Goal: Transaction & Acquisition: Purchase product/service

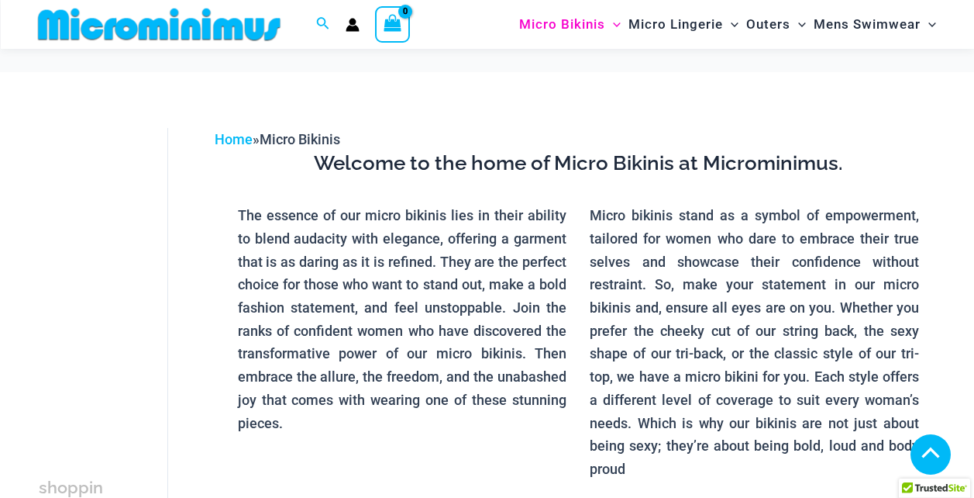
scroll to position [993, 0]
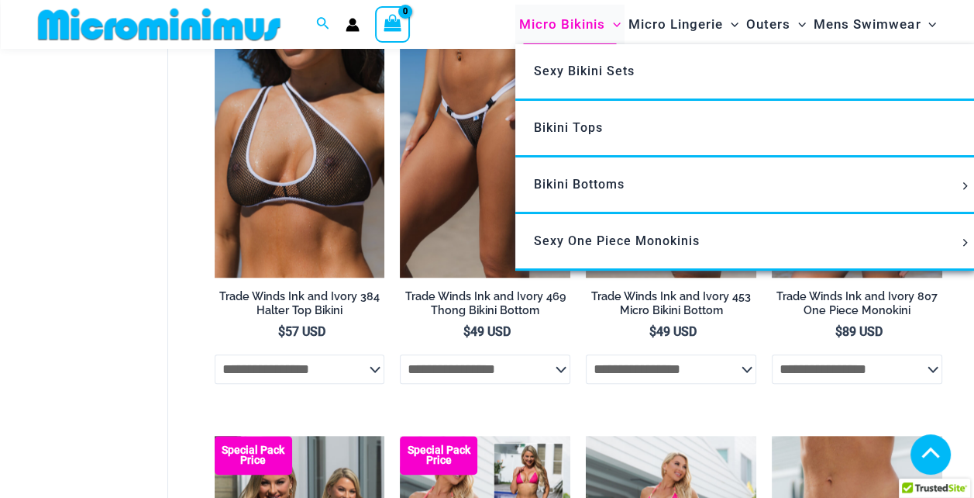
scroll to position [2310, 0]
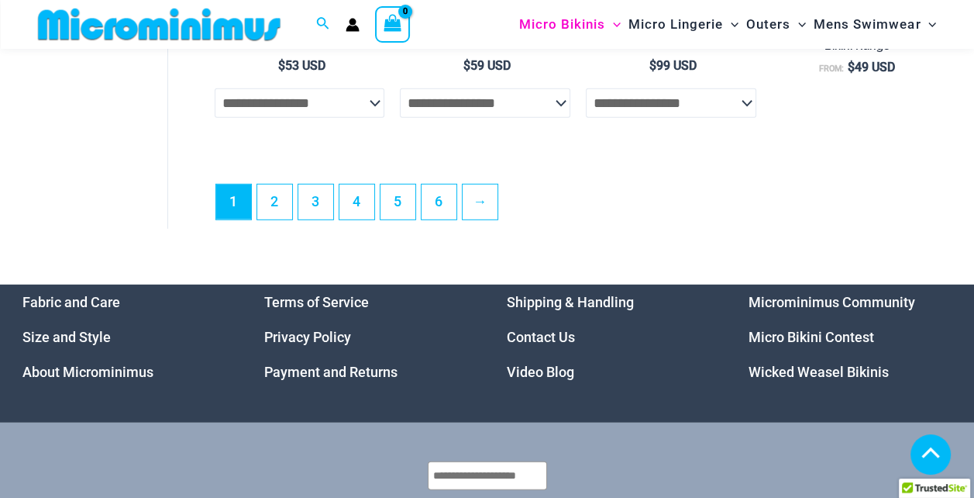
scroll to position [3713, 0]
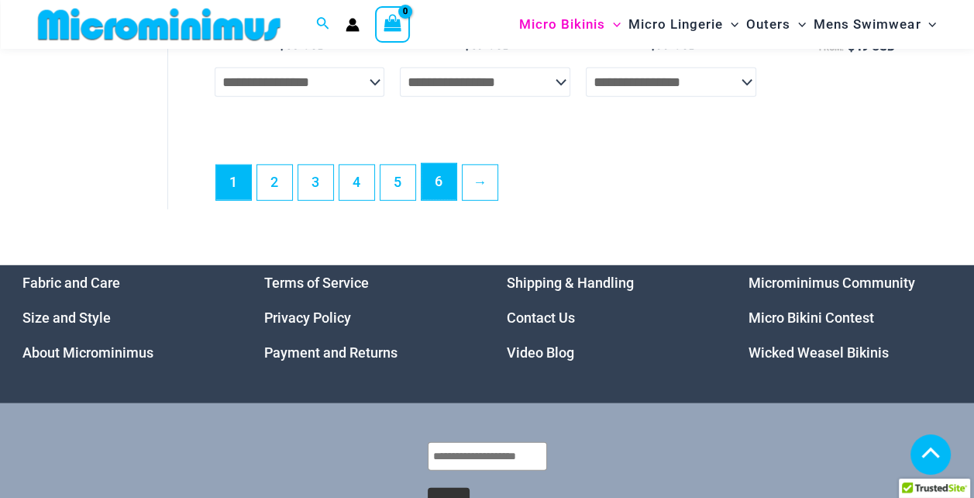
click at [433, 186] on link "6" at bounding box center [439, 182] width 35 height 36
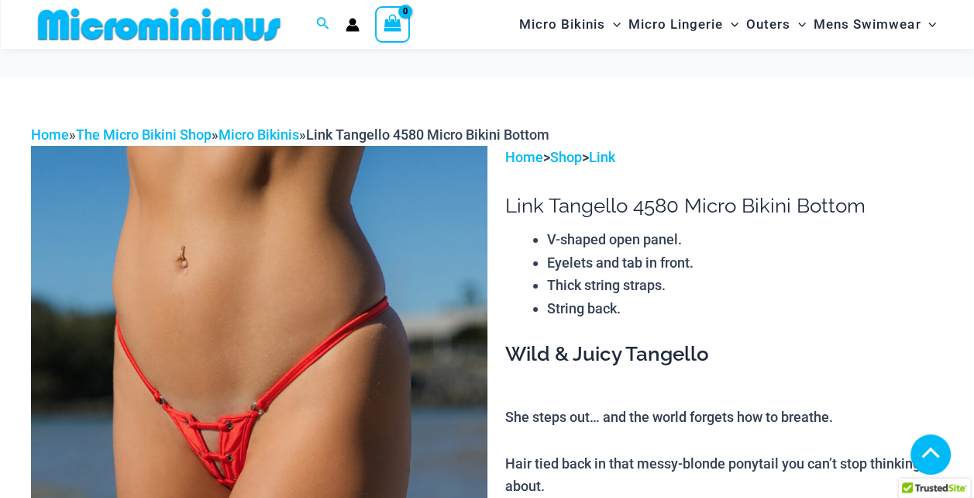
scroll to position [760, 0]
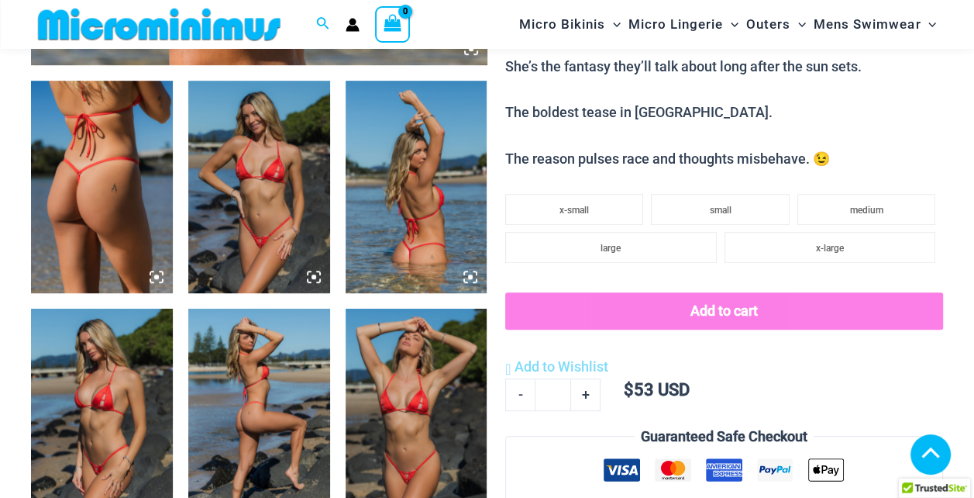
click at [160, 275] on icon at bounding box center [157, 277] width 14 height 14
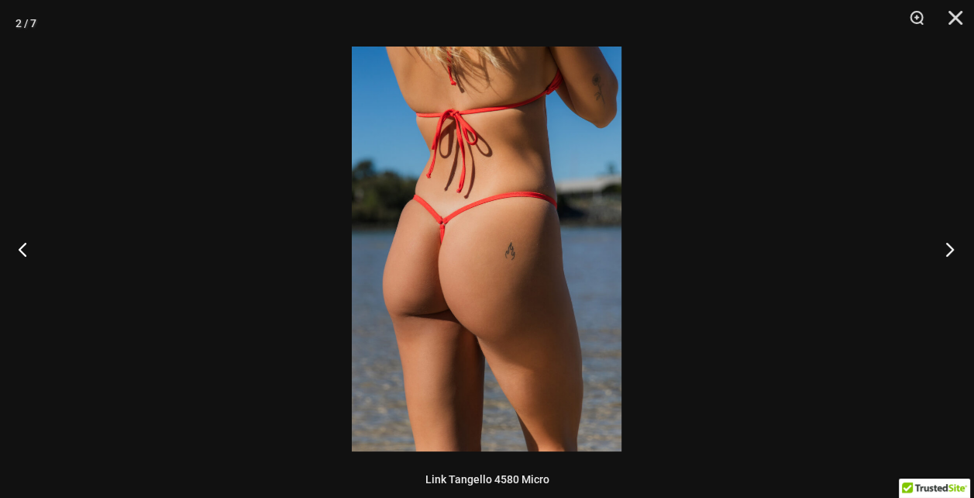
click at [945, 246] on button "Next" at bounding box center [945, 248] width 58 height 77
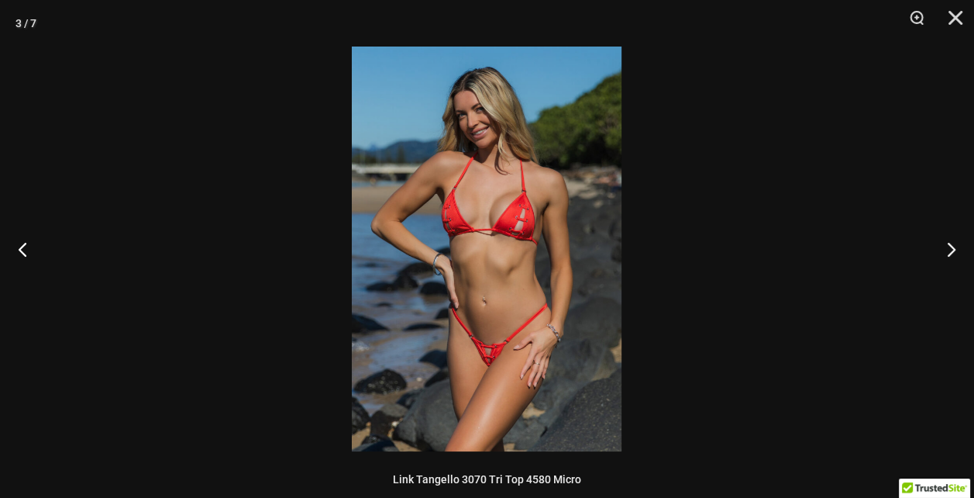
click at [955, 12] on button "Close" at bounding box center [950, 23] width 39 height 46
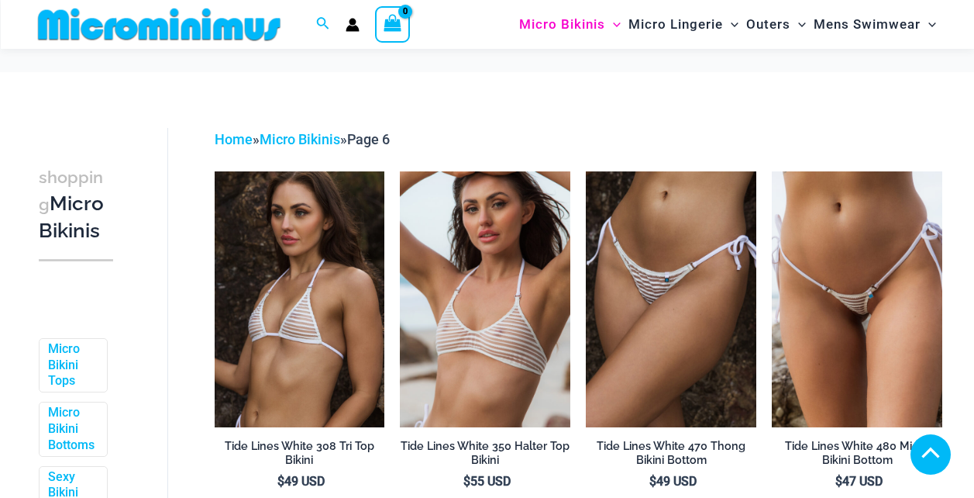
scroll to position [496, 0]
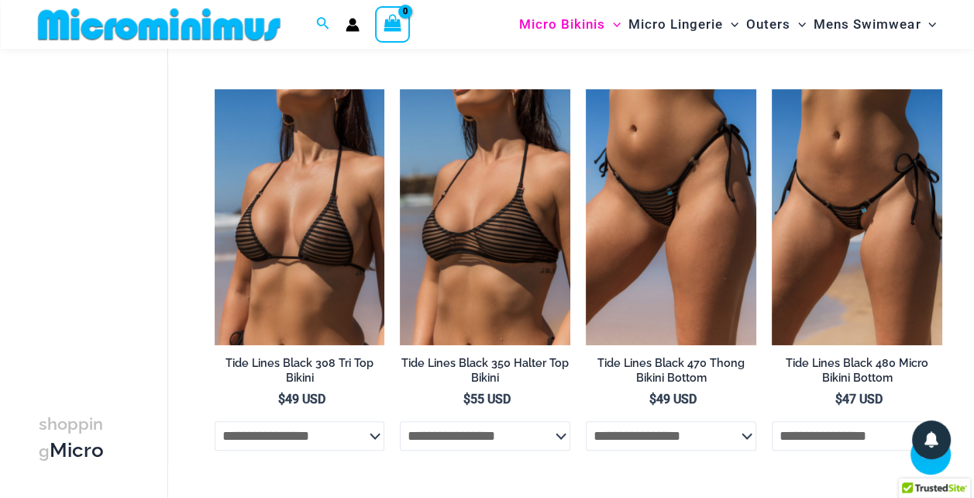
scroll to position [1240, 0]
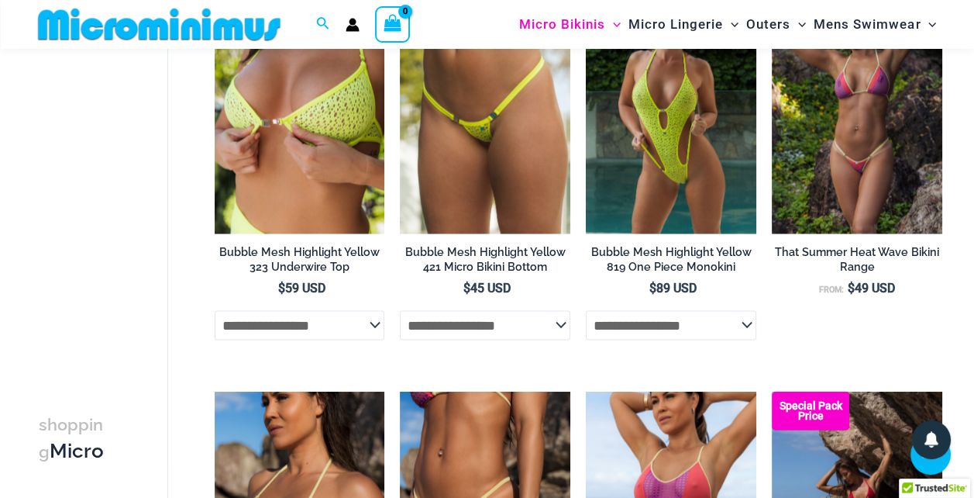
scroll to position [2712, 0]
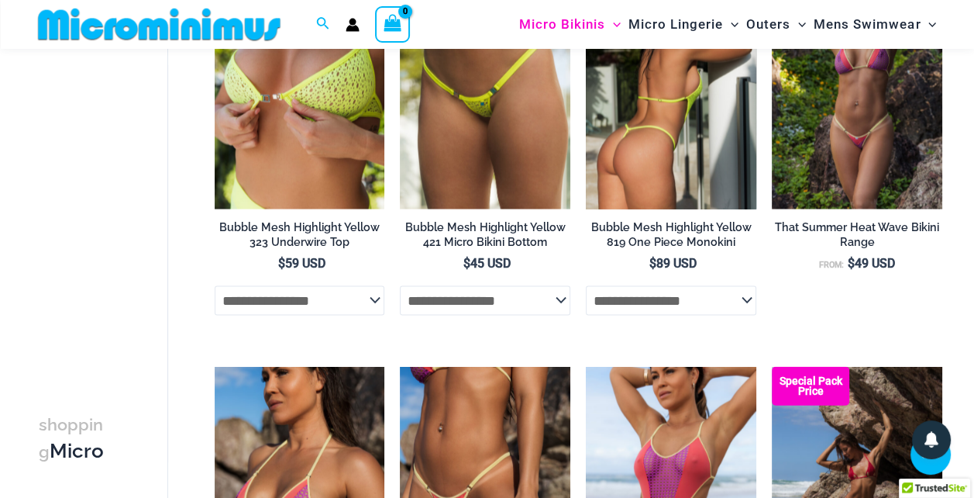
click at [747, 296] on select "**********" at bounding box center [671, 300] width 170 height 29
select select "*******"
click at [586, 286] on select "**********" at bounding box center [671, 300] width 170 height 29
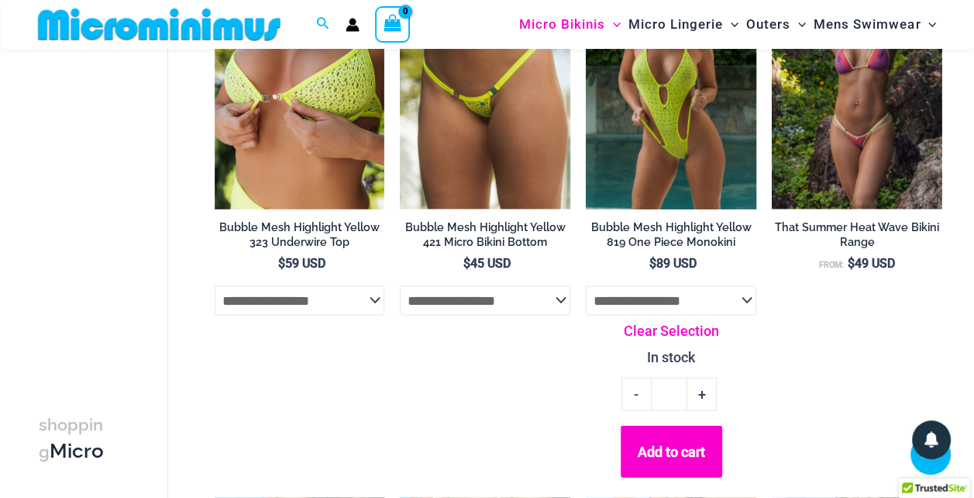
click at [674, 333] on link "Clear Selection" at bounding box center [671, 330] width 170 height 23
select select
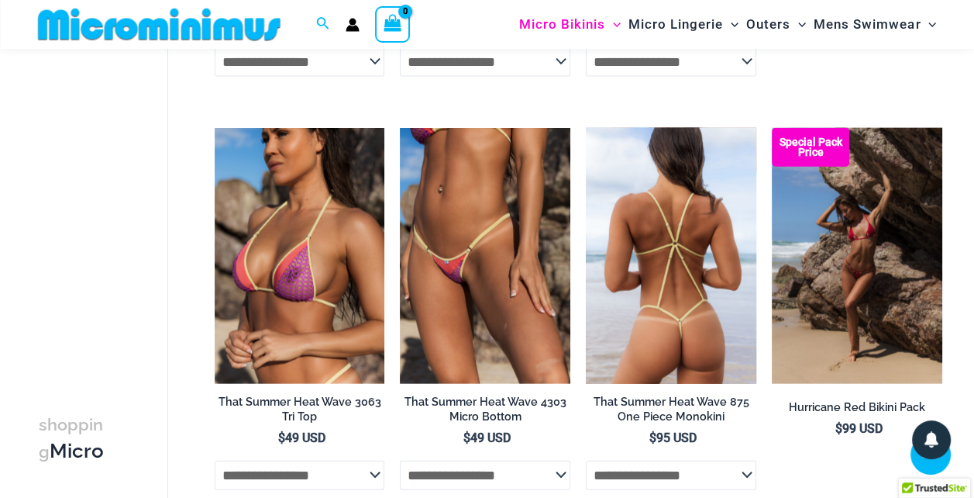
scroll to position [3022, 0]
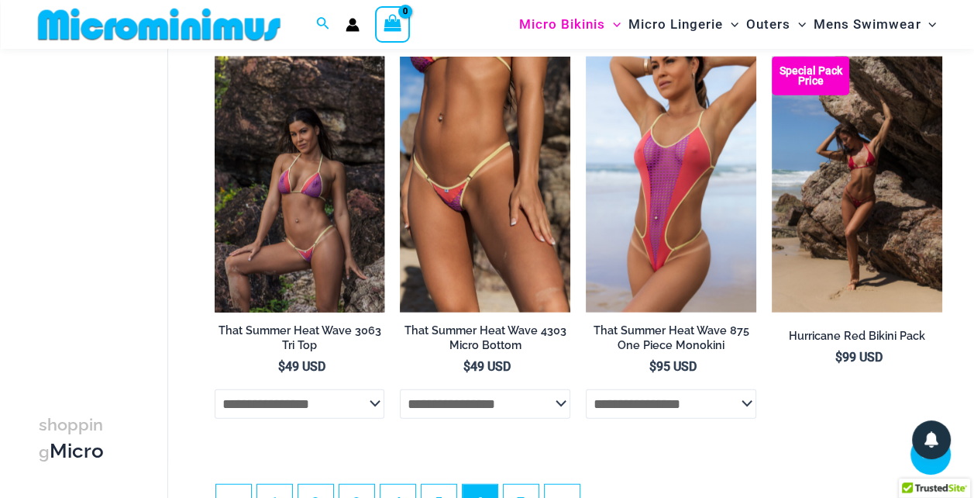
click at [313, 105] on img at bounding box center [300, 185] width 170 height 256
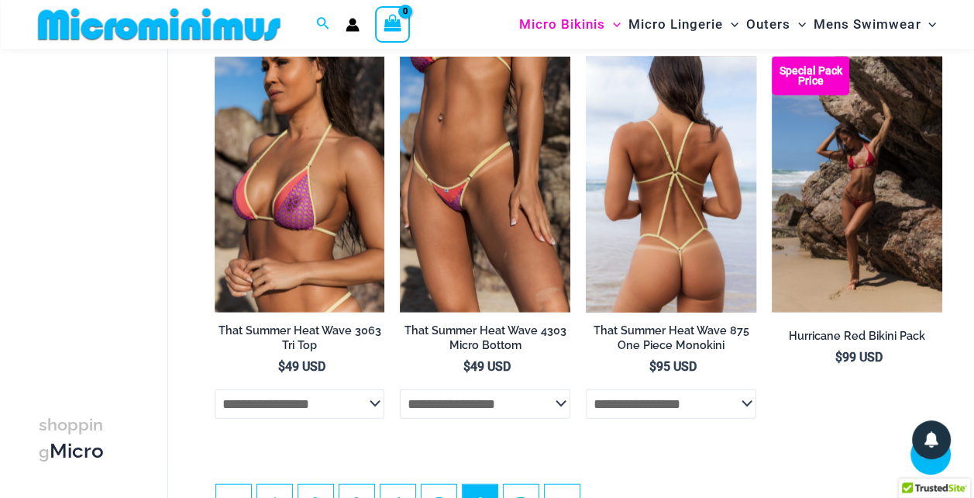
click at [675, 98] on img at bounding box center [671, 185] width 170 height 256
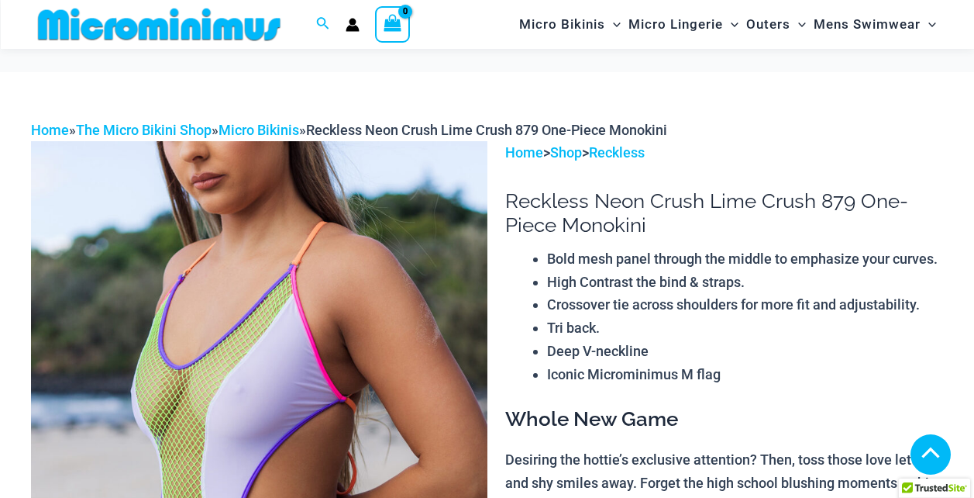
scroll to position [639, 0]
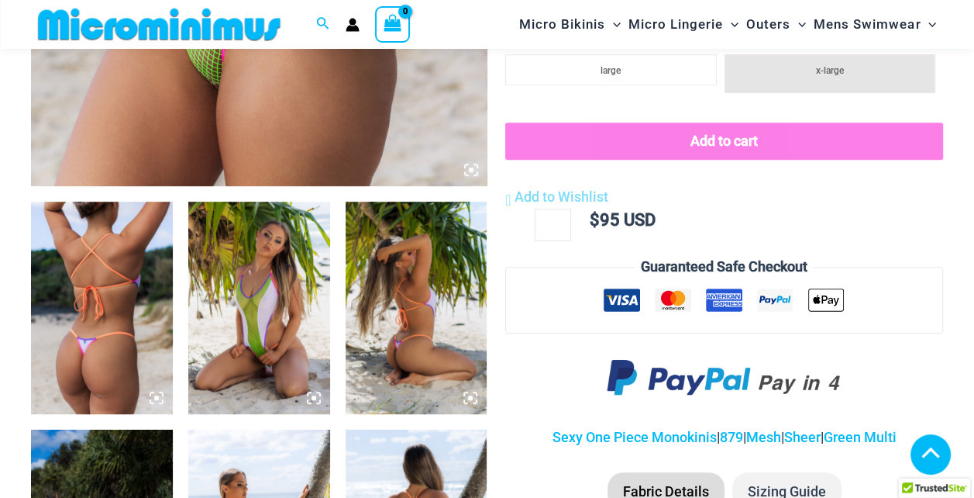
click at [103, 201] on img at bounding box center [102, 307] width 142 height 212
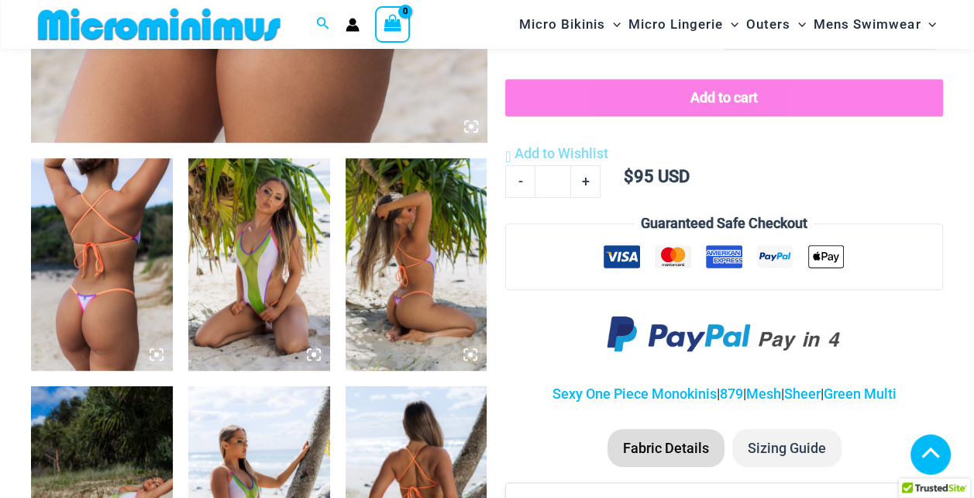
scroll to position [450, 0]
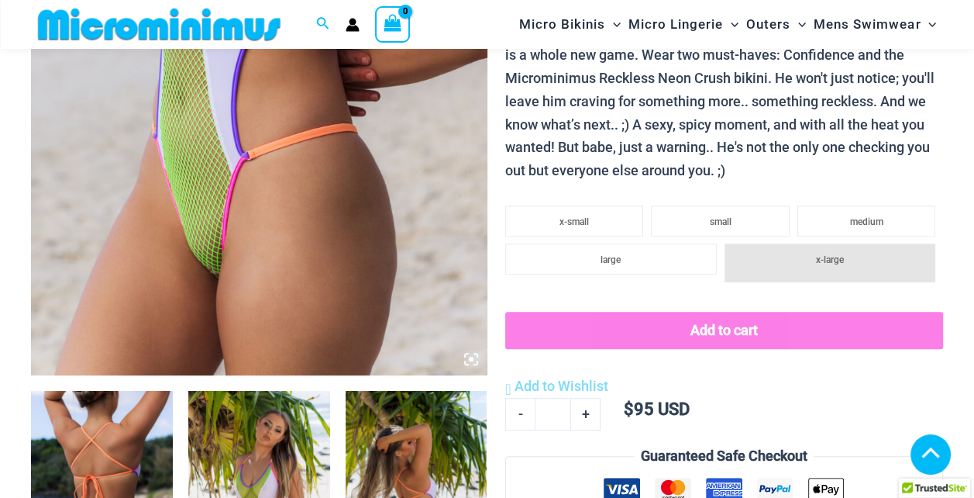
click at [467, 359] on icon at bounding box center [471, 359] width 14 height 14
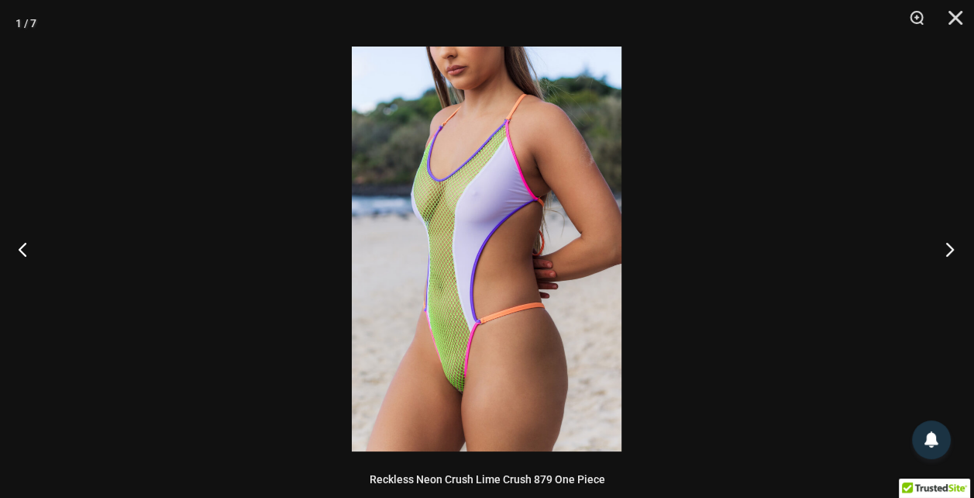
click at [953, 246] on button "Next" at bounding box center [945, 248] width 58 height 77
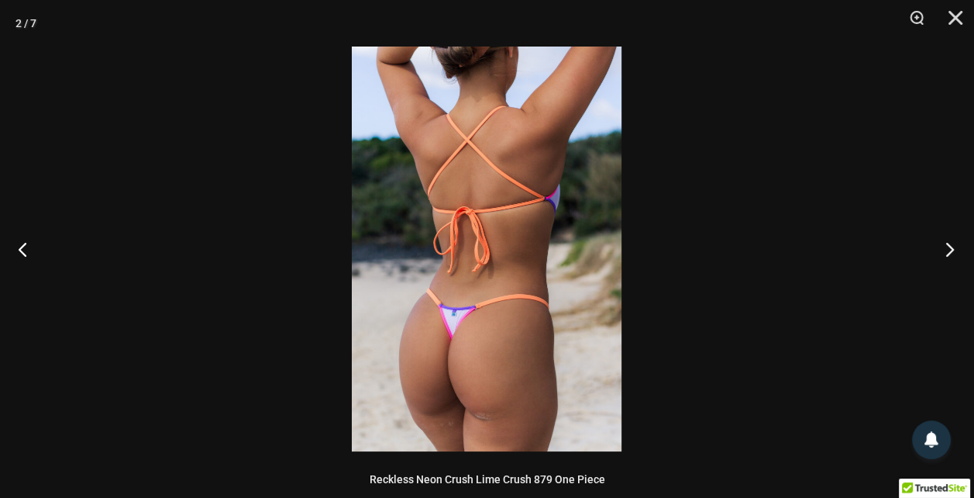
click at [953, 246] on button "Next" at bounding box center [945, 248] width 58 height 77
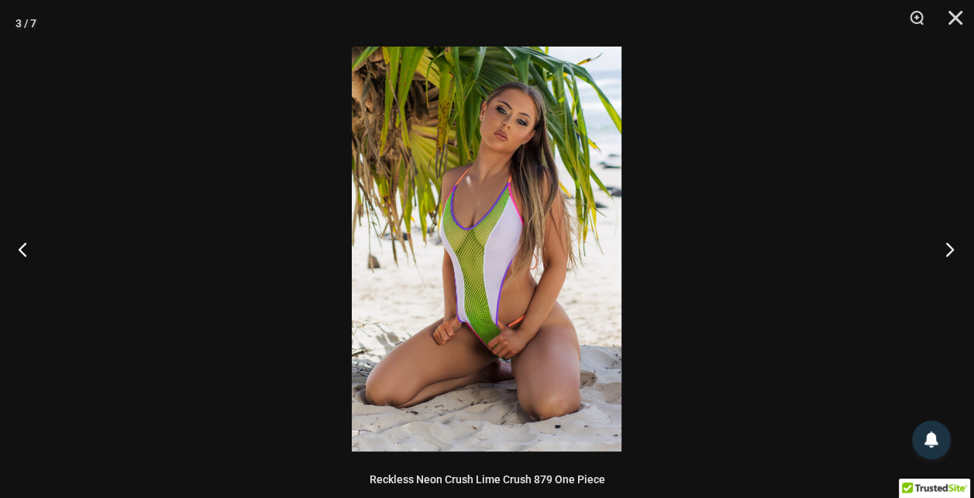
click at [952, 246] on button "Next" at bounding box center [945, 248] width 58 height 77
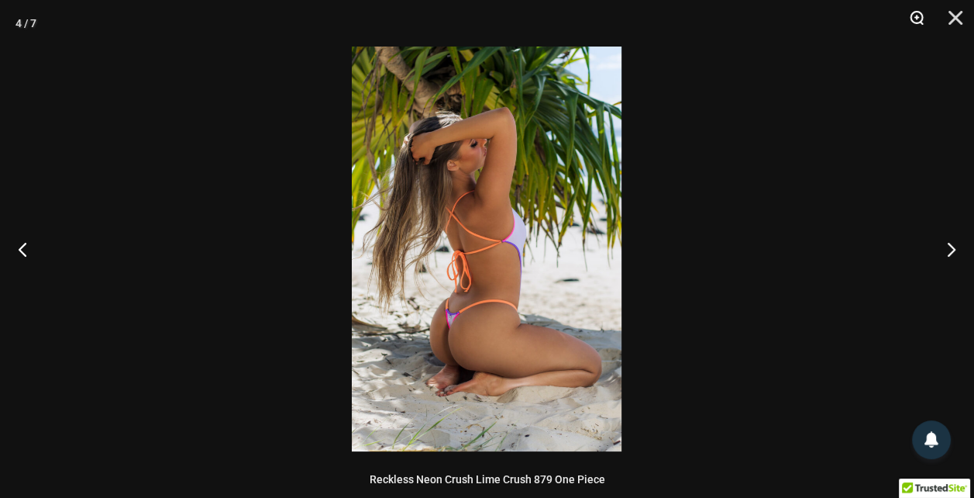
click at [918, 15] on button "Zoom" at bounding box center [911, 23] width 39 height 46
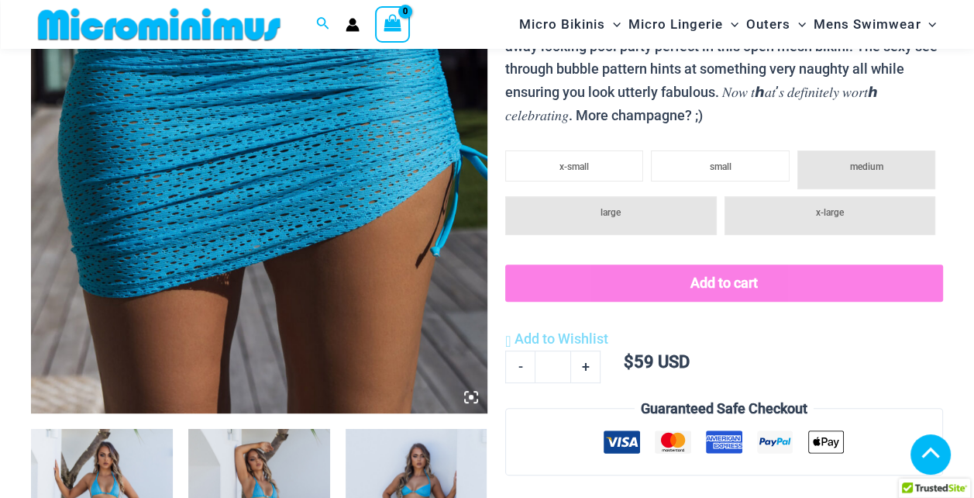
scroll to position [450, 0]
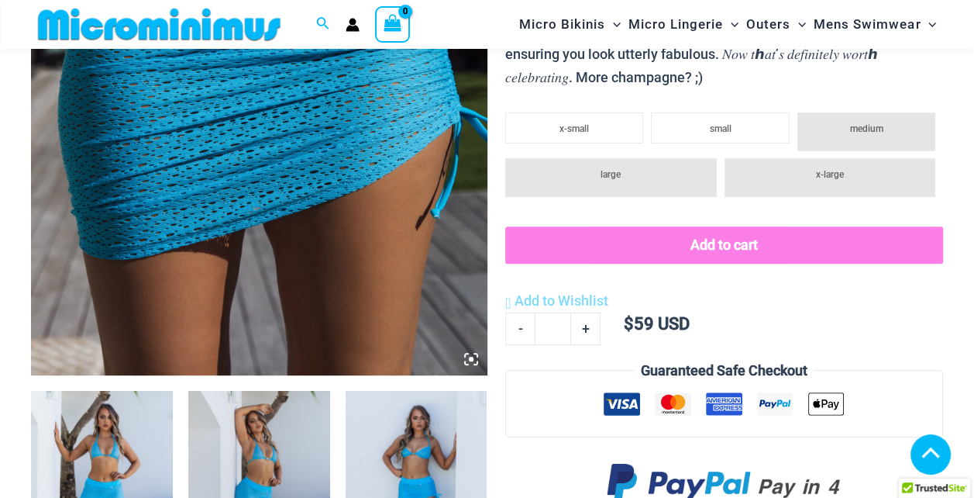
click at [468, 355] on icon at bounding box center [471, 359] width 14 height 14
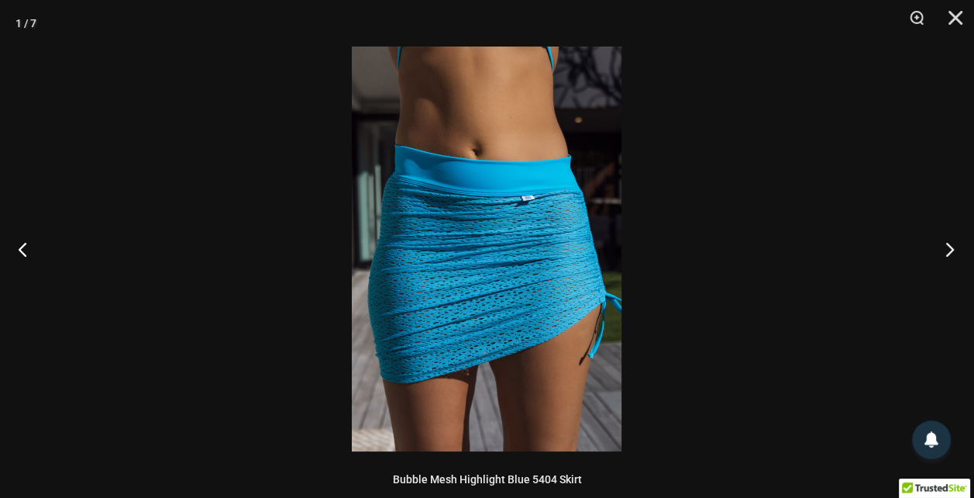
click at [946, 250] on button "Next" at bounding box center [945, 248] width 58 height 77
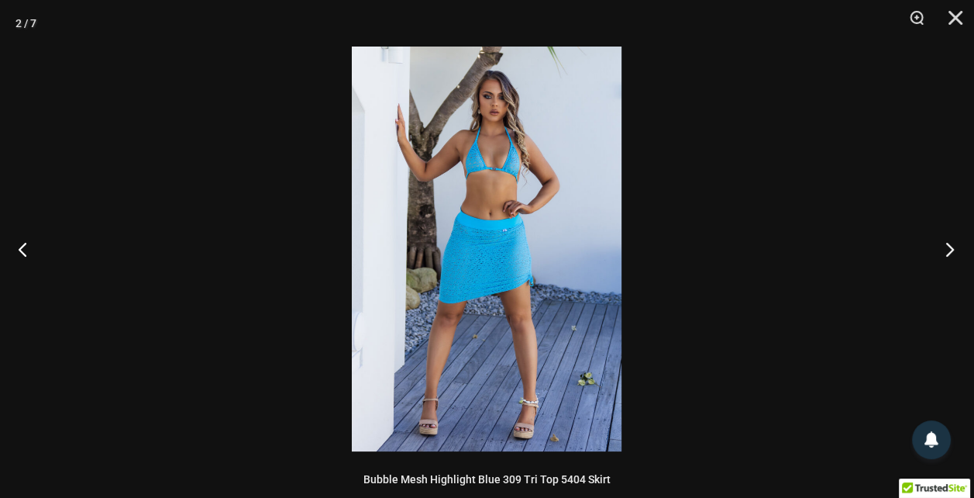
click at [945, 251] on button "Next" at bounding box center [945, 248] width 58 height 77
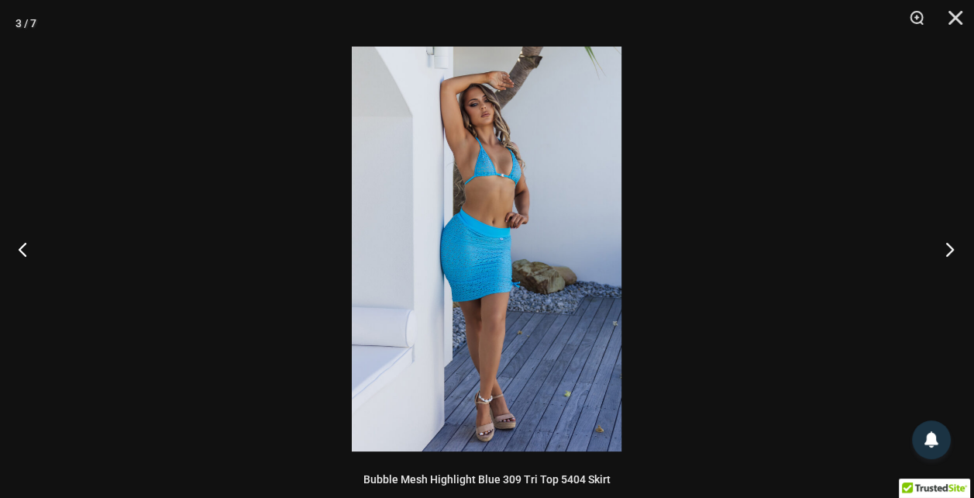
click at [944, 248] on button "Next" at bounding box center [945, 248] width 58 height 77
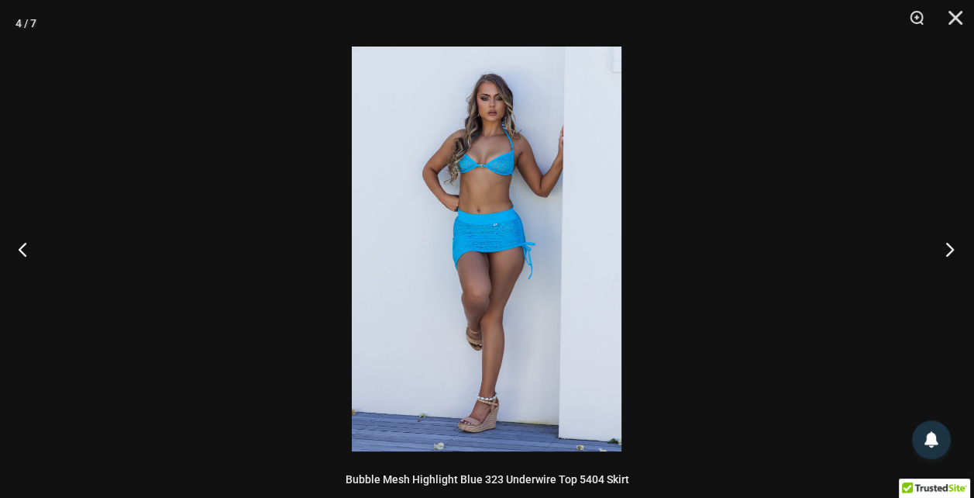
click at [943, 247] on button "Next" at bounding box center [945, 248] width 58 height 77
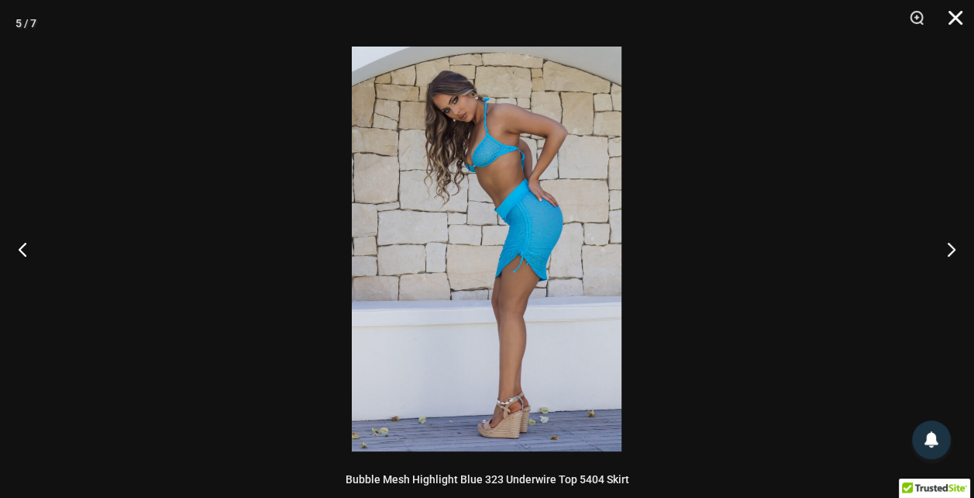
click at [963, 12] on button "Close" at bounding box center [950, 23] width 39 height 46
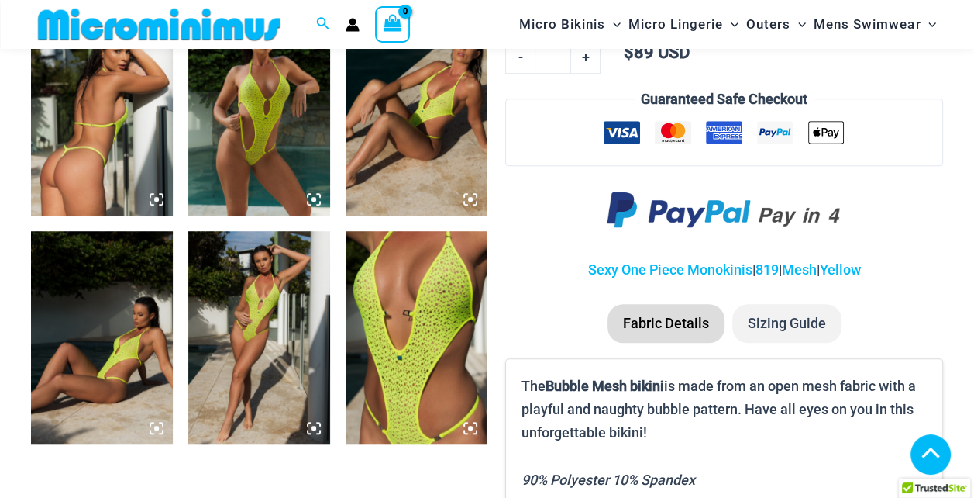
scroll to position [838, 0]
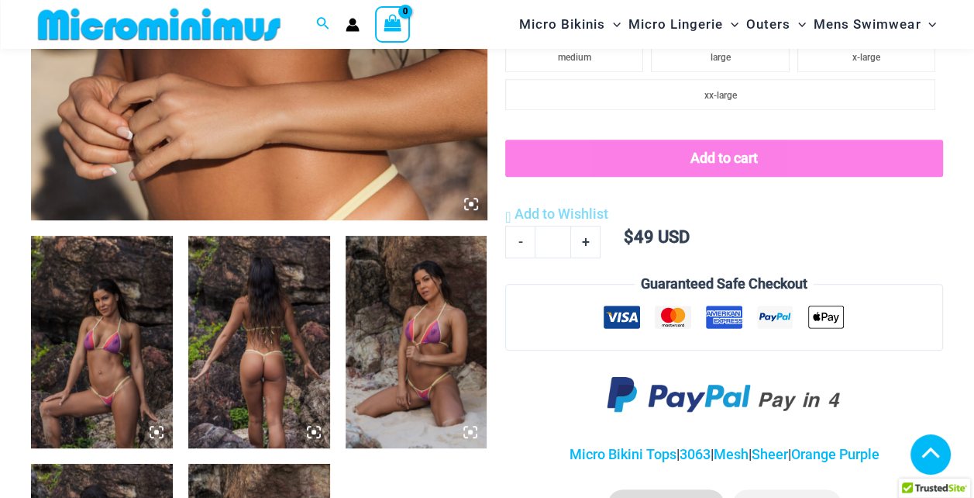
scroll to position [295, 0]
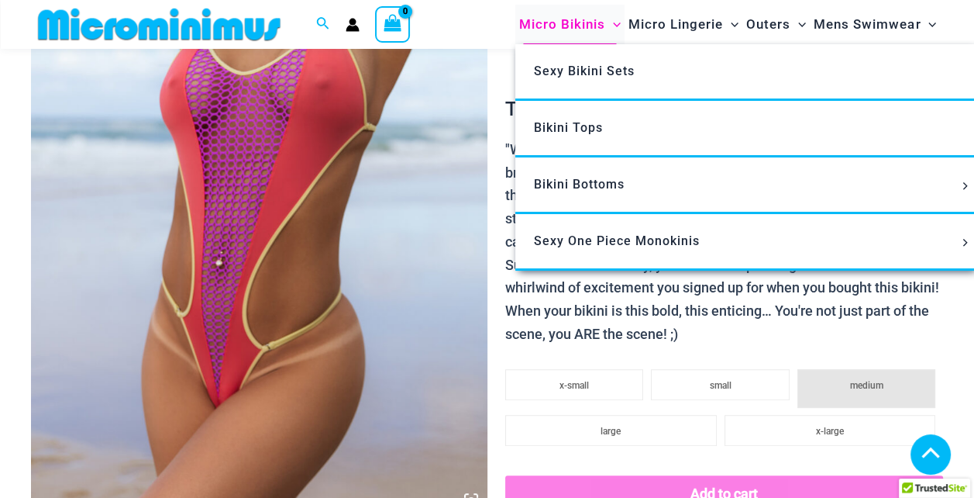
scroll to position [310, 0]
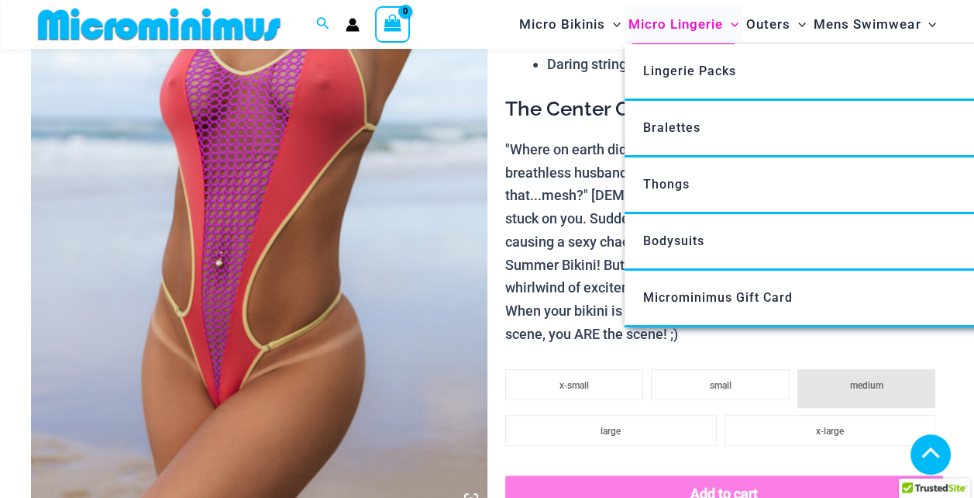
click at [660, 23] on span "Micro Lingerie" at bounding box center [676, 25] width 95 height 40
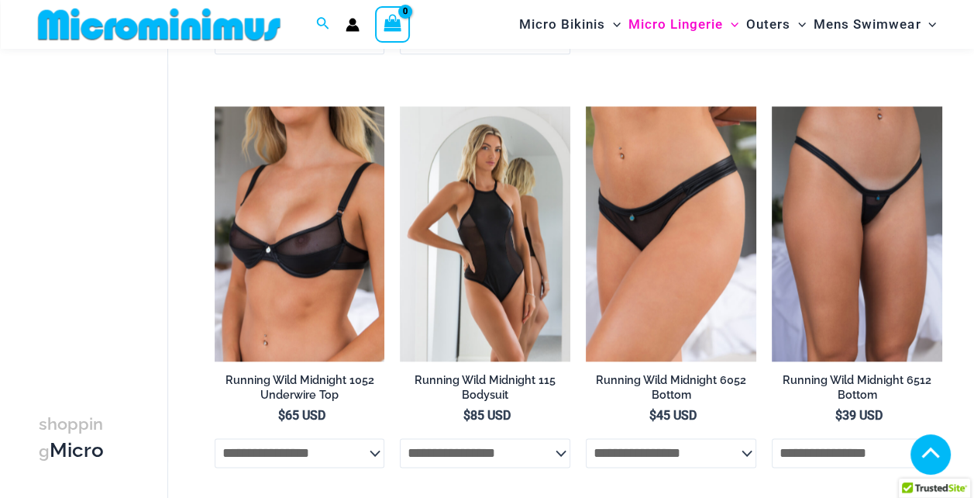
scroll to position [1458, 0]
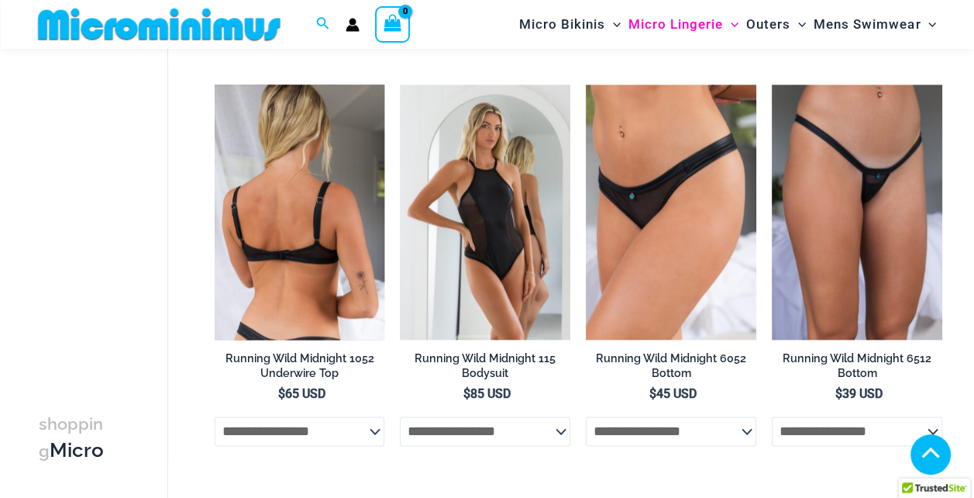
click at [326, 138] on img at bounding box center [300, 212] width 170 height 256
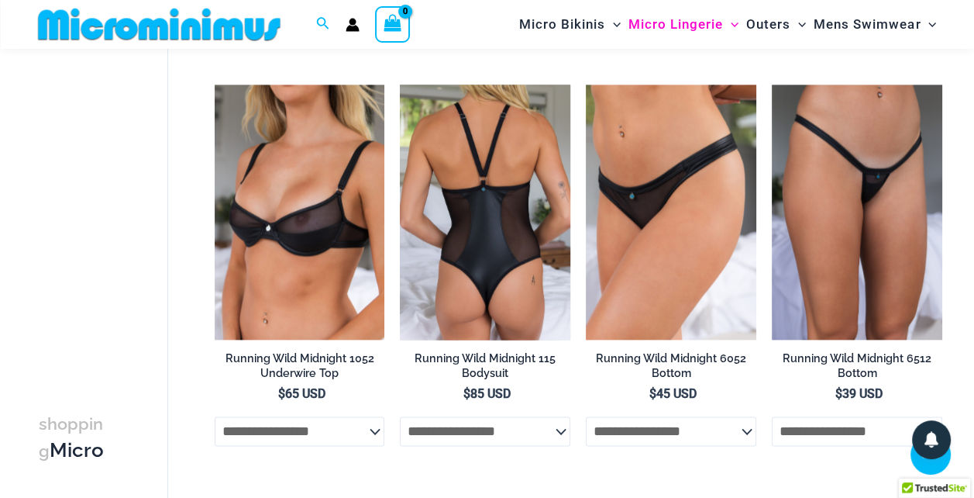
click at [549, 144] on img at bounding box center [485, 212] width 170 height 256
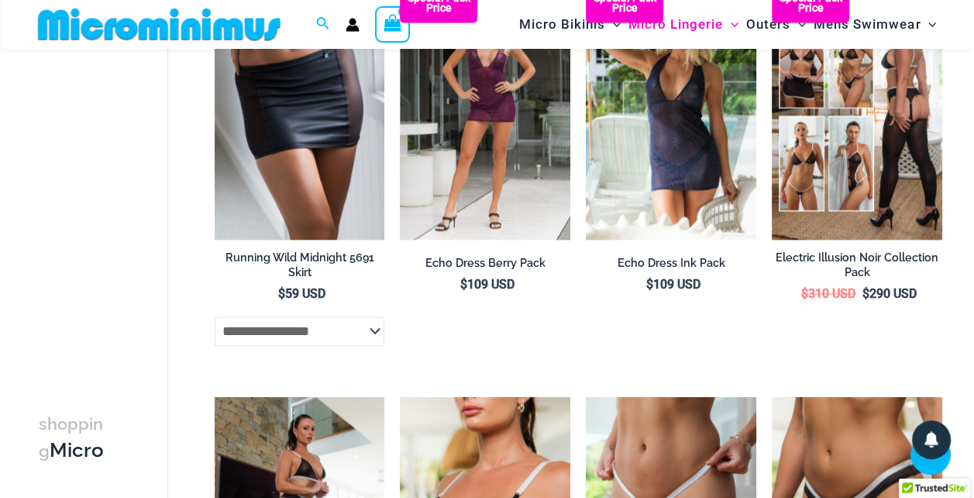
scroll to position [2000, 0]
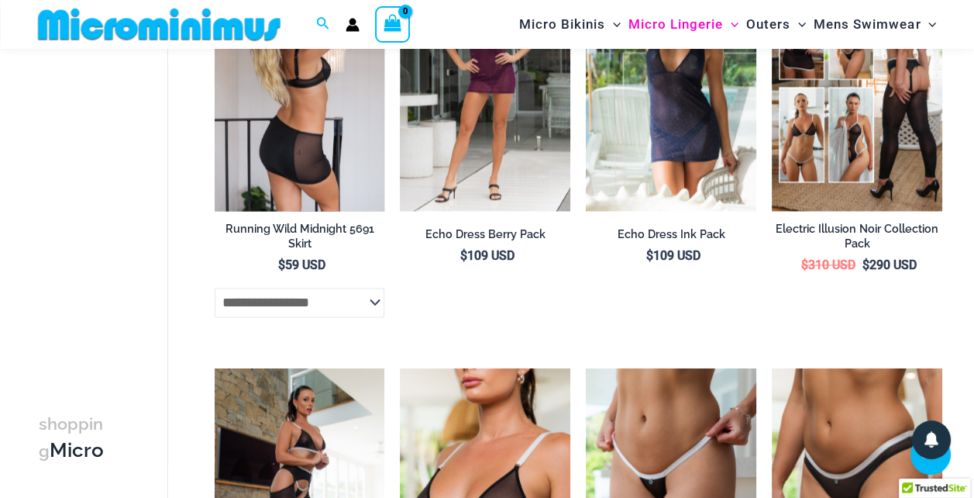
click at [321, 237] on h2 "Running Wild Midnight 5691 Skirt" at bounding box center [300, 236] width 170 height 29
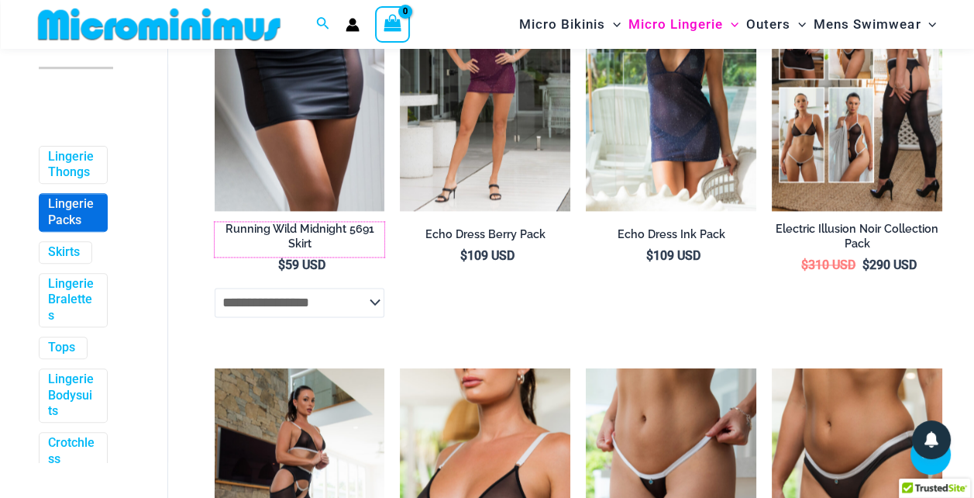
scroll to position [56, 0]
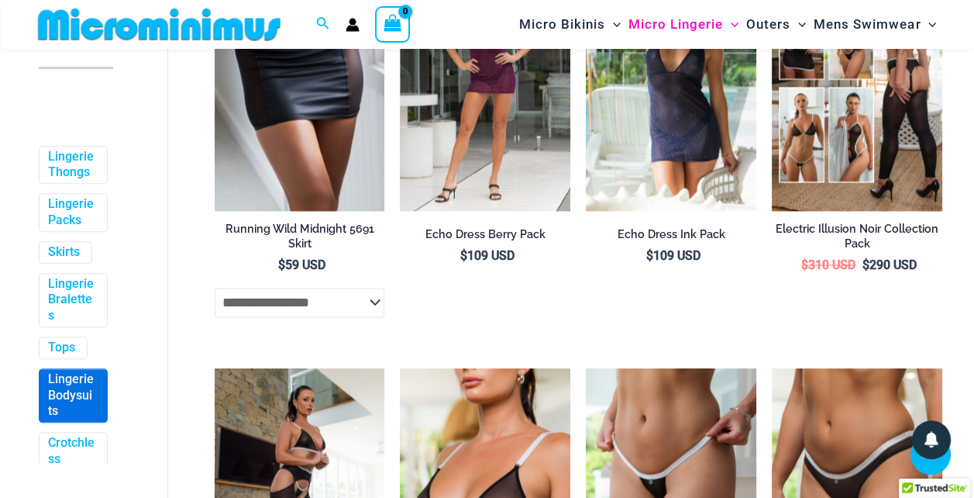
click at [75, 419] on link "Lingerie Bodysuits" at bounding box center [71, 395] width 47 height 48
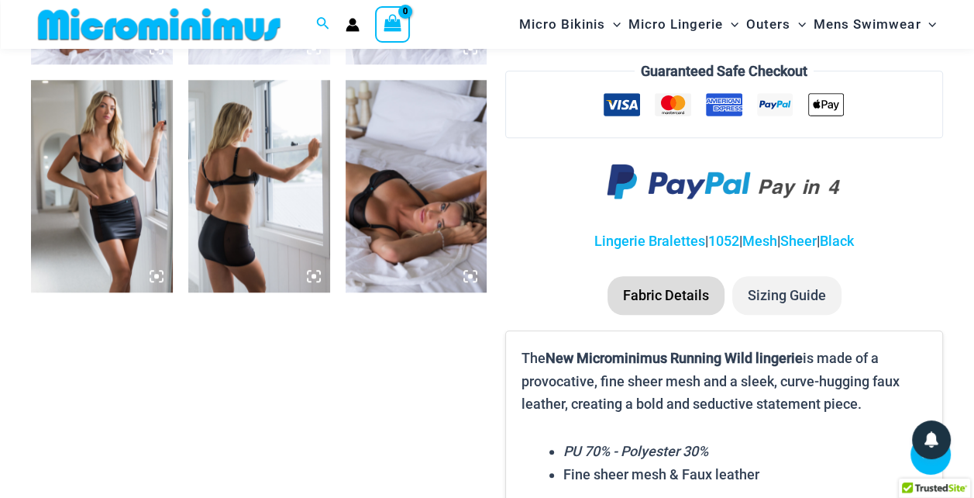
scroll to position [1240, 0]
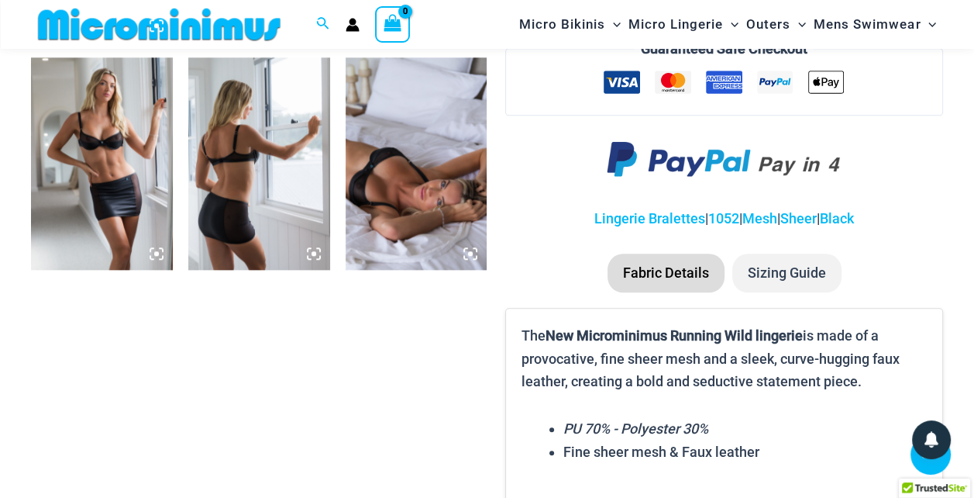
click at [474, 253] on icon at bounding box center [470, 253] width 14 height 14
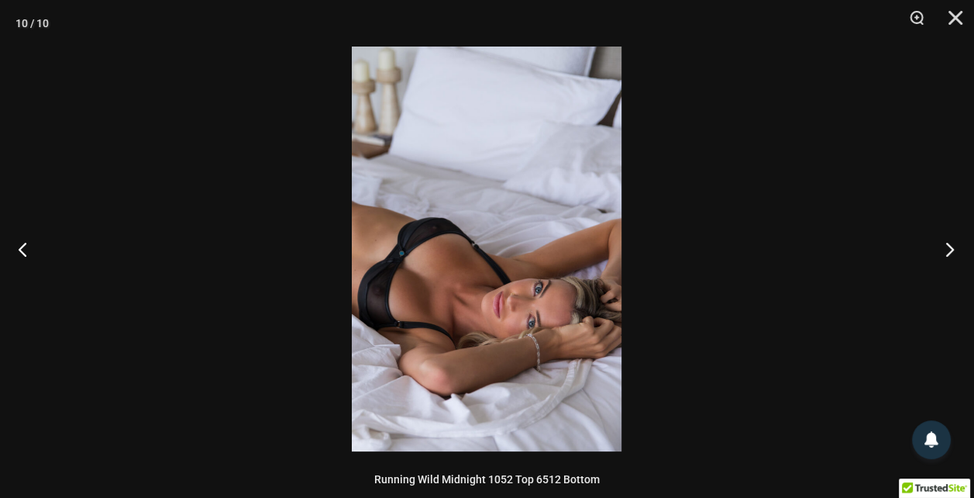
click at [942, 249] on button "Next" at bounding box center [945, 248] width 58 height 77
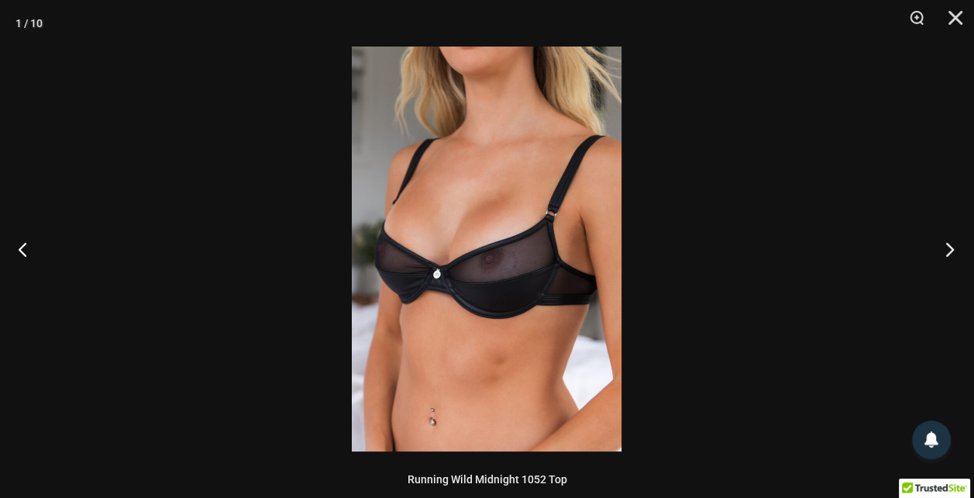
click at [940, 250] on button "Next" at bounding box center [945, 248] width 58 height 77
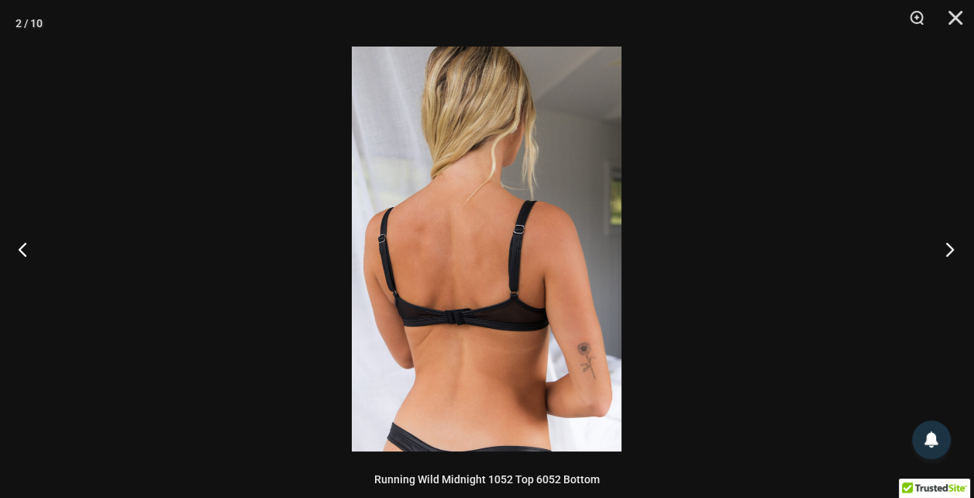
click at [939, 250] on button "Next" at bounding box center [945, 248] width 58 height 77
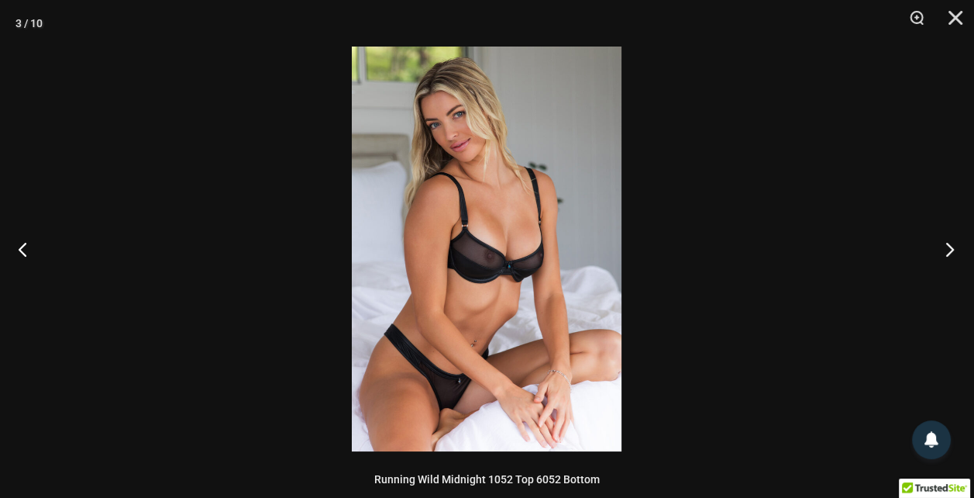
click at [939, 250] on button "Next" at bounding box center [945, 248] width 58 height 77
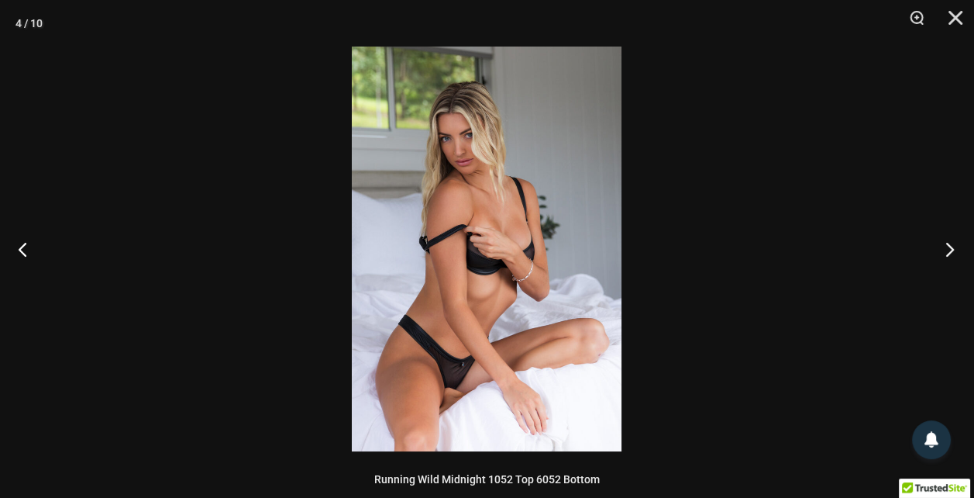
click at [928, 244] on button "Next" at bounding box center [945, 248] width 58 height 77
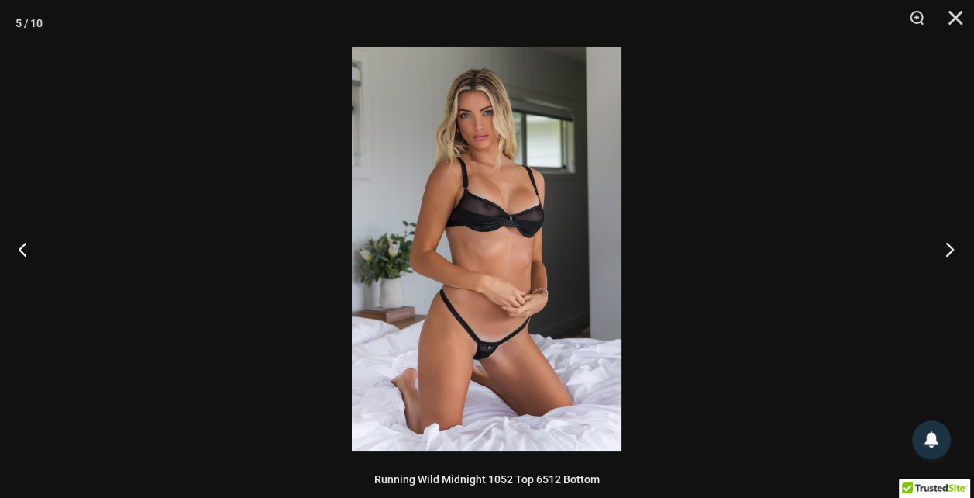
click at [928, 243] on button "Next" at bounding box center [945, 248] width 58 height 77
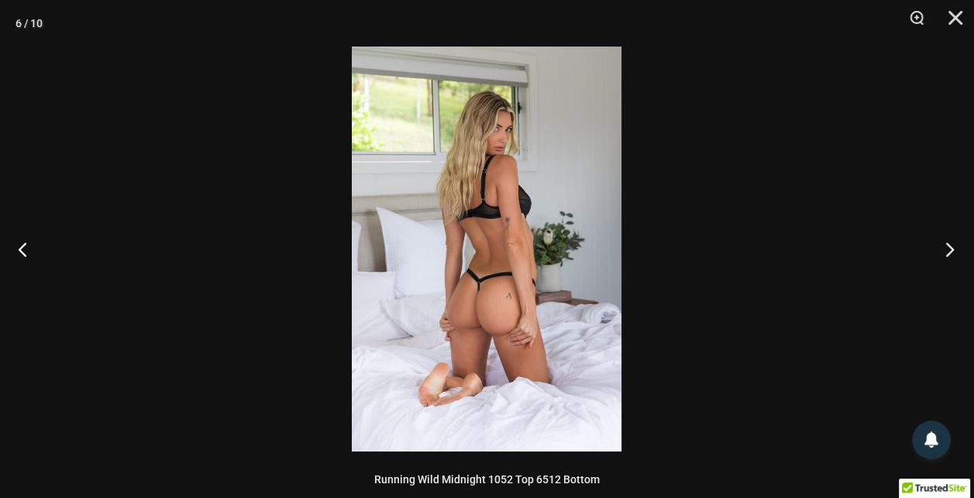
click at [928, 243] on button "Next" at bounding box center [945, 248] width 58 height 77
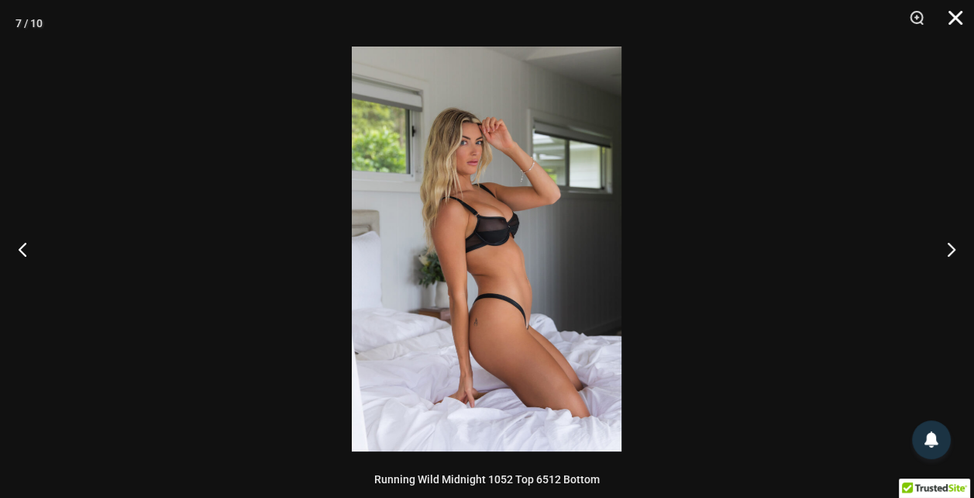
click at [959, 18] on button "Close" at bounding box center [950, 23] width 39 height 46
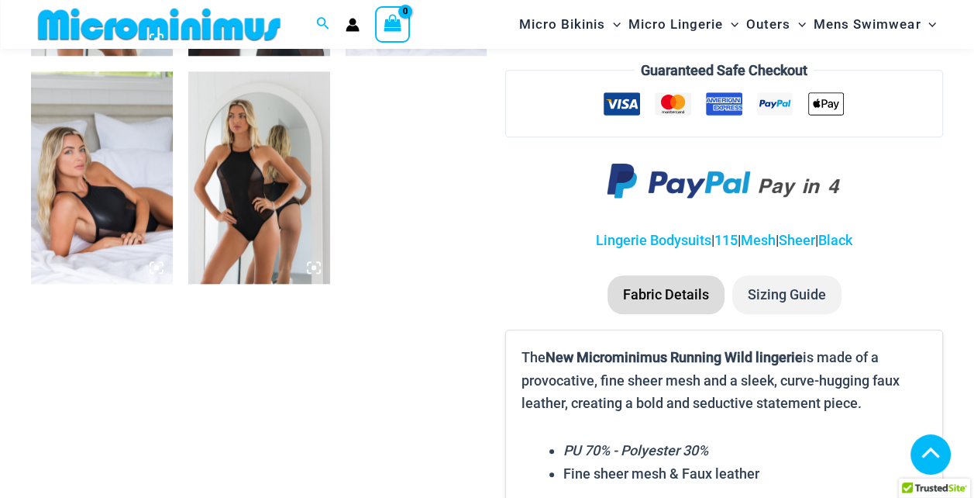
scroll to position [916, 0]
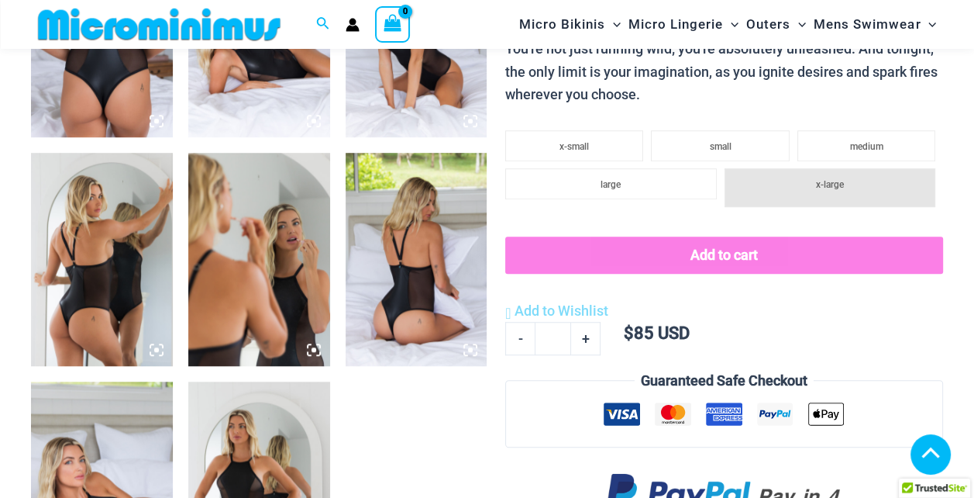
click at [310, 344] on icon at bounding box center [309, 345] width 3 height 3
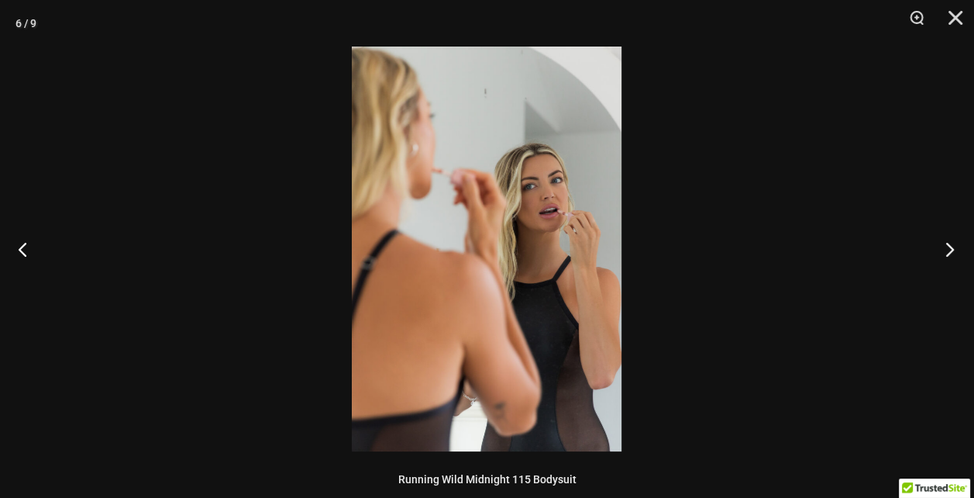
click at [956, 247] on button "Next" at bounding box center [945, 248] width 58 height 77
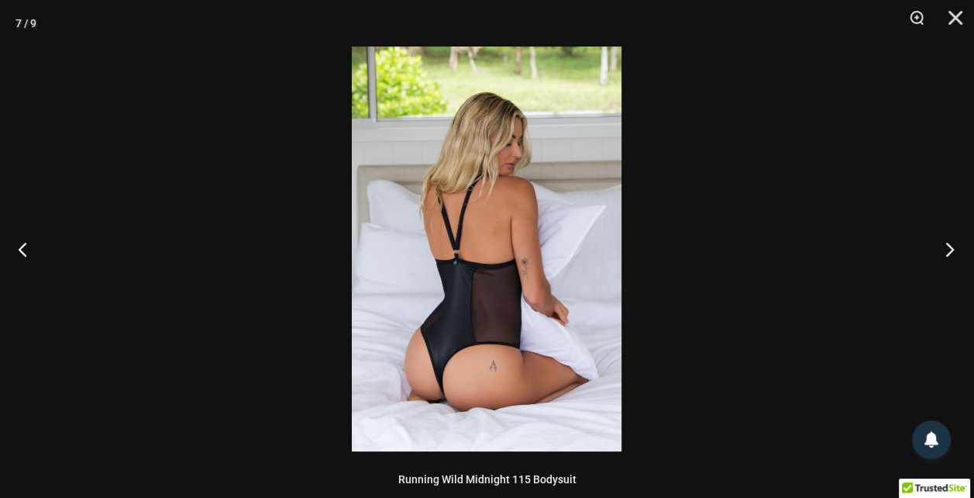
click at [951, 247] on button "Next" at bounding box center [945, 248] width 58 height 77
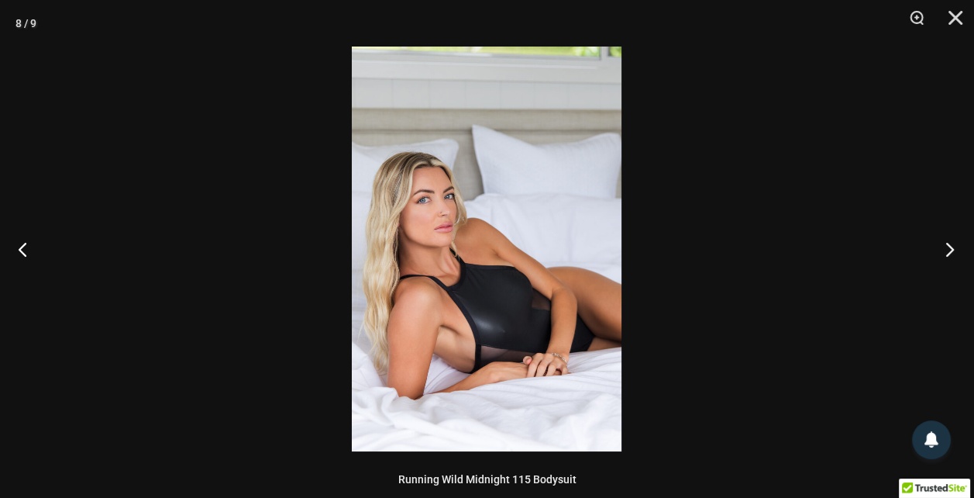
click at [937, 245] on button "Next" at bounding box center [945, 248] width 58 height 77
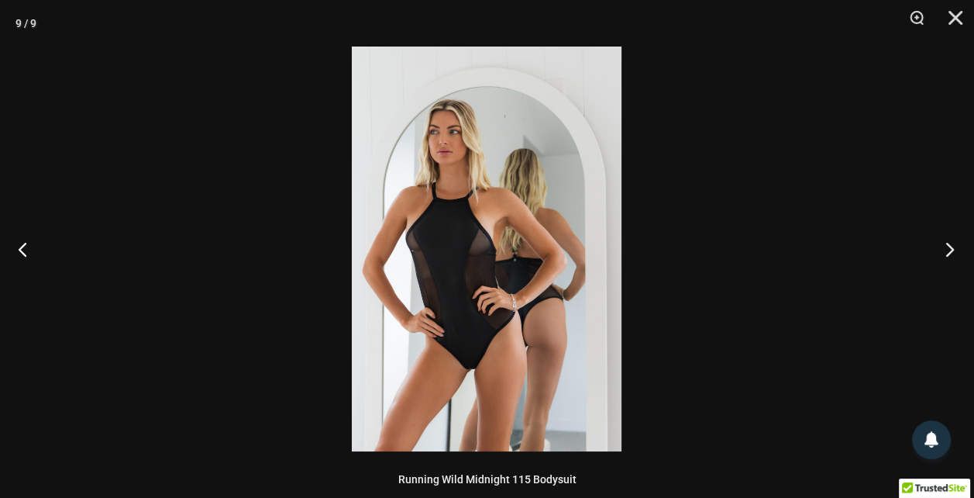
click at [936, 245] on button "Next" at bounding box center [945, 248] width 58 height 77
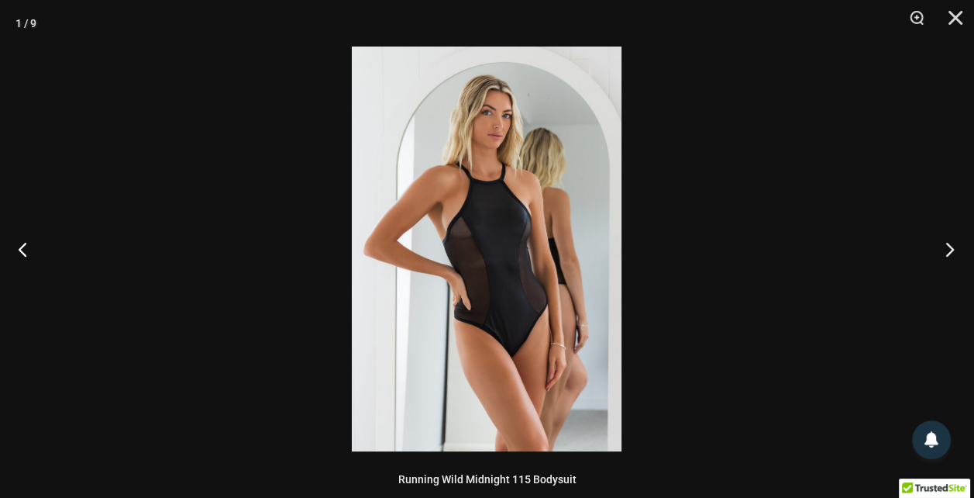
click at [935, 244] on button "Next" at bounding box center [945, 248] width 58 height 77
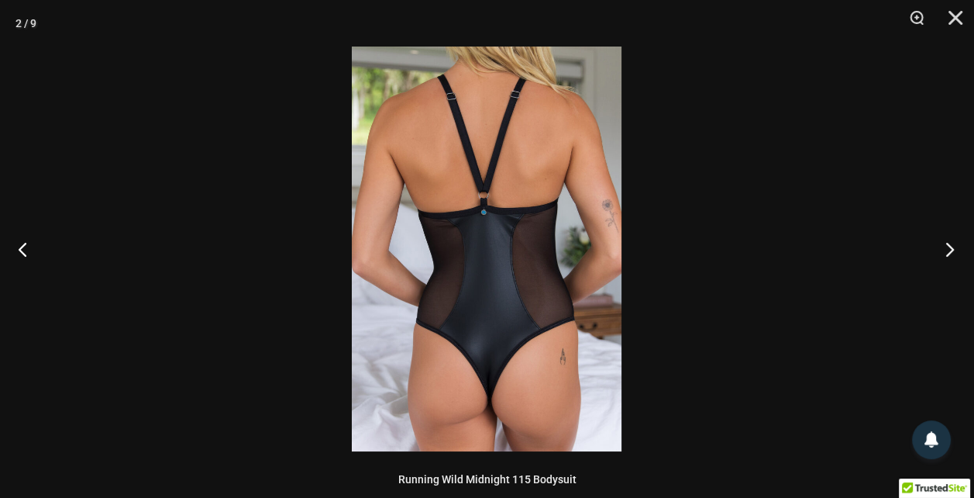
click at [919, 239] on button "Next" at bounding box center [945, 248] width 58 height 77
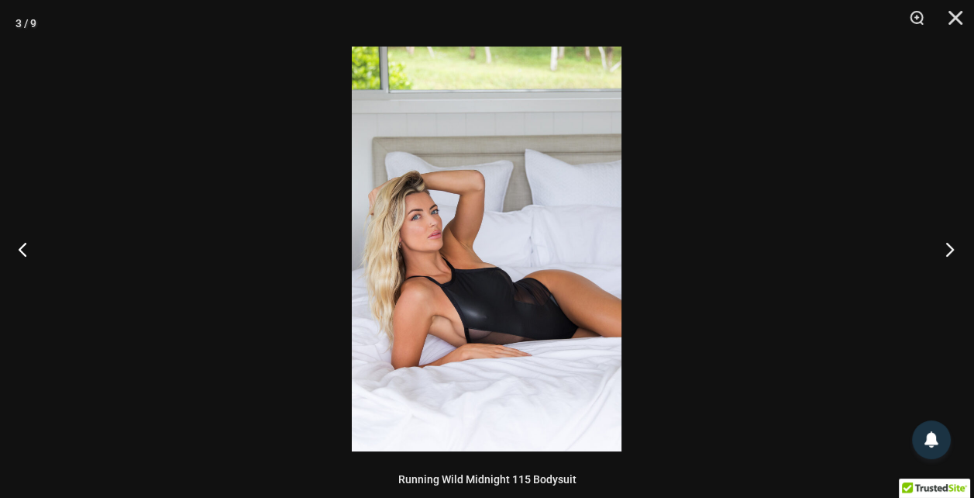
click at [919, 237] on button "Next" at bounding box center [945, 248] width 58 height 77
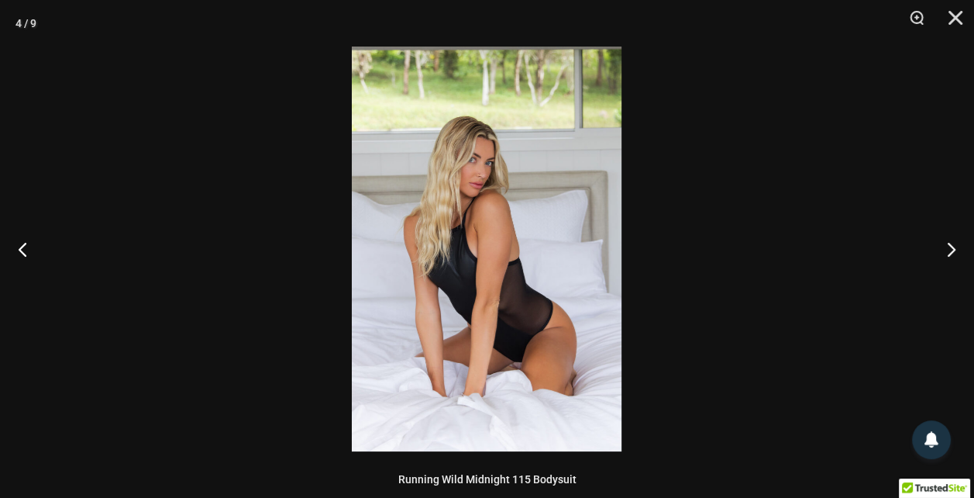
click at [912, 236] on div at bounding box center [487, 249] width 974 height 498
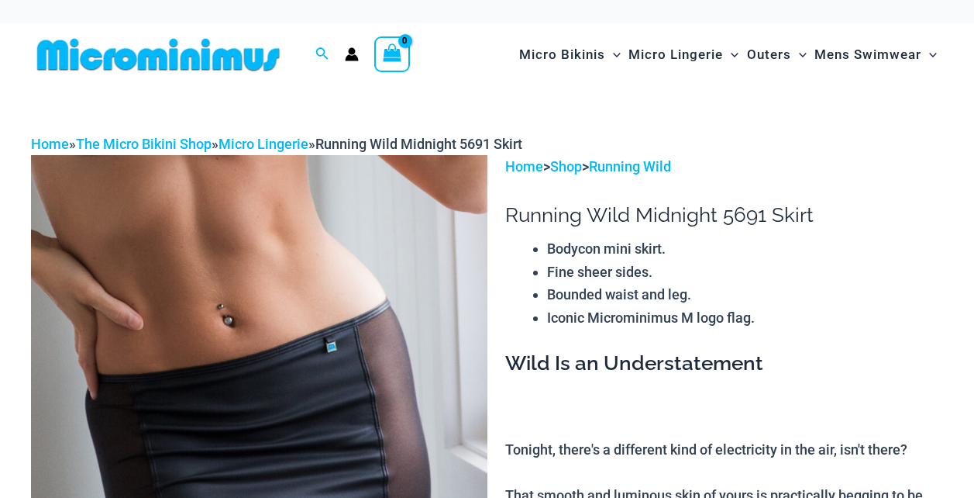
scroll to position [450, 0]
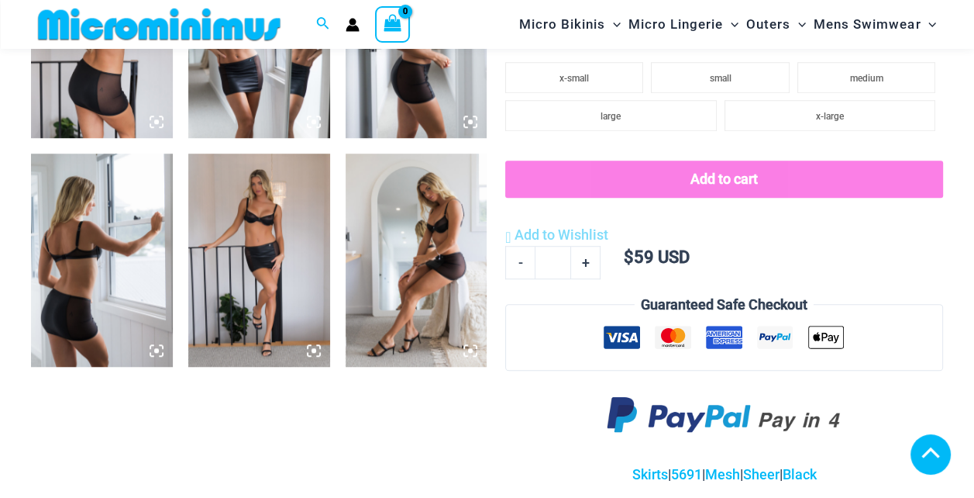
click at [311, 352] on icon at bounding box center [314, 350] width 14 height 14
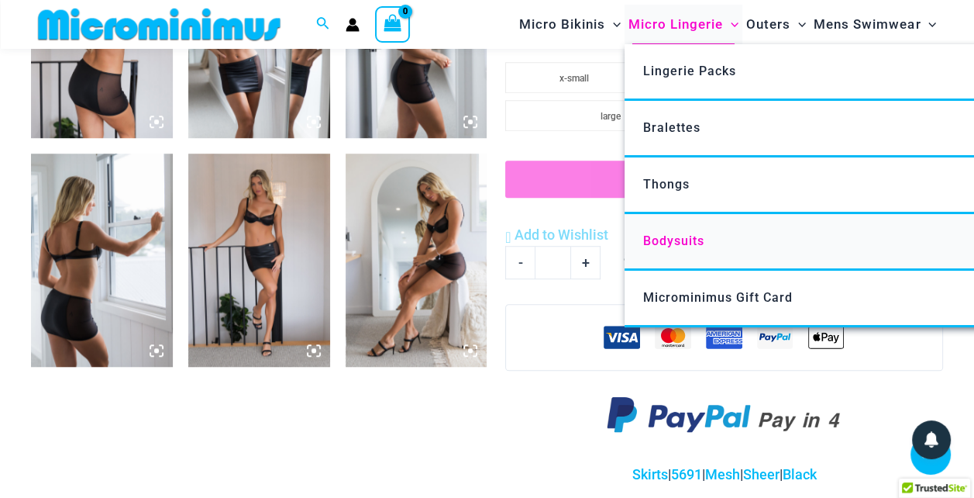
click at [669, 250] on link "Bodysuits" at bounding box center [855, 242] width 461 height 57
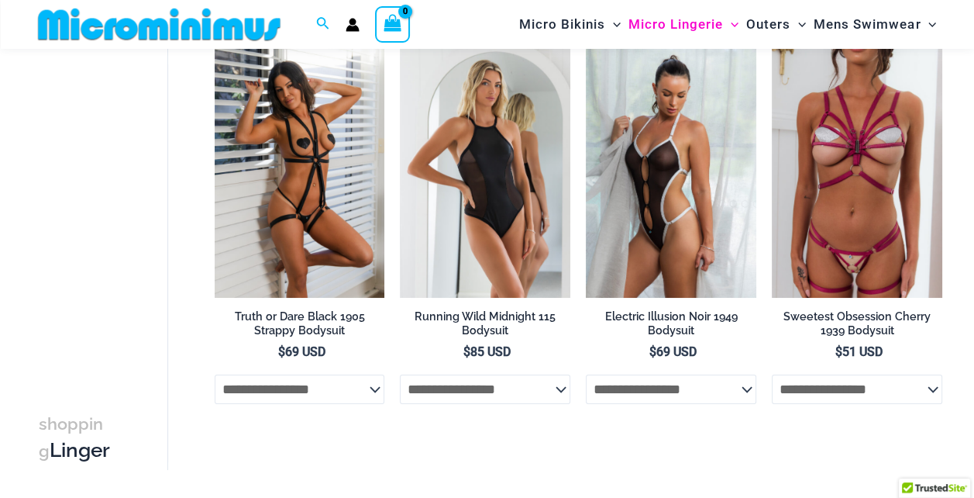
scroll to position [124, 0]
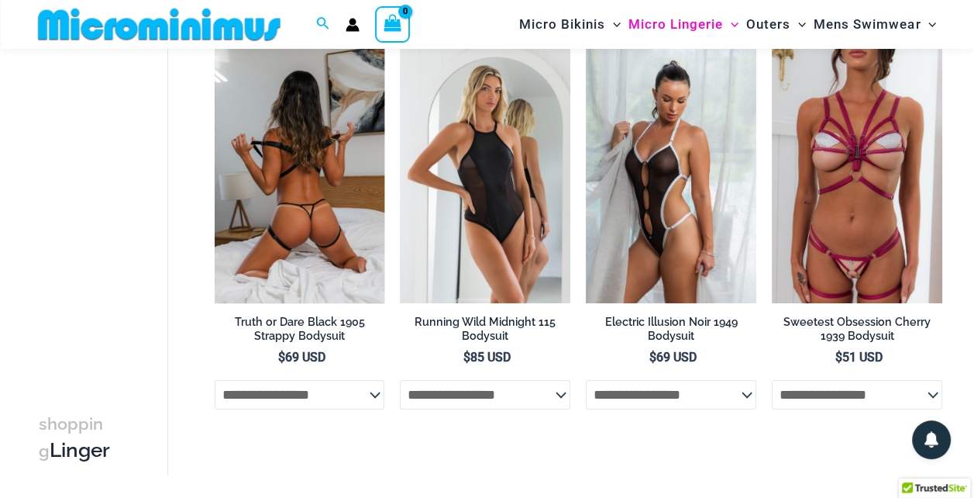
click at [297, 321] on h2 "Truth or Dare Black 1905 Strappy Bodysuit" at bounding box center [300, 329] width 170 height 29
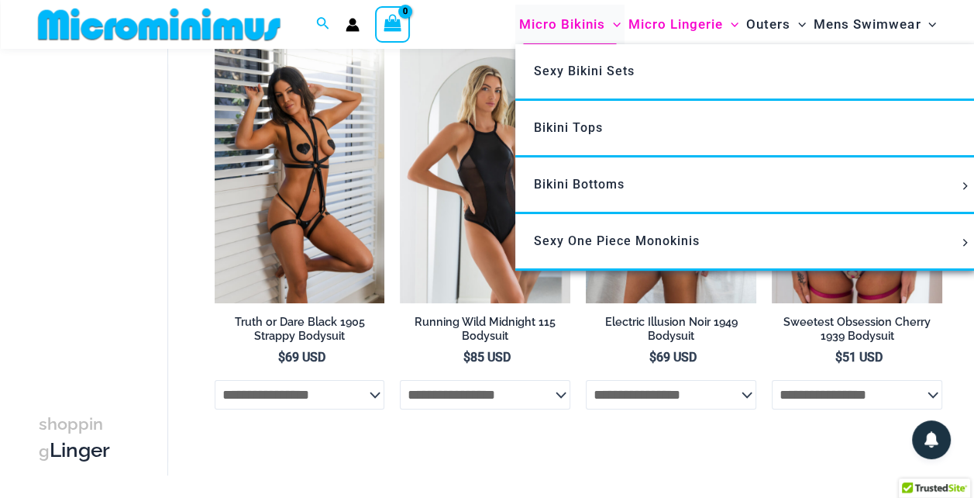
click at [560, 17] on span "Micro Bikinis" at bounding box center [562, 25] width 86 height 40
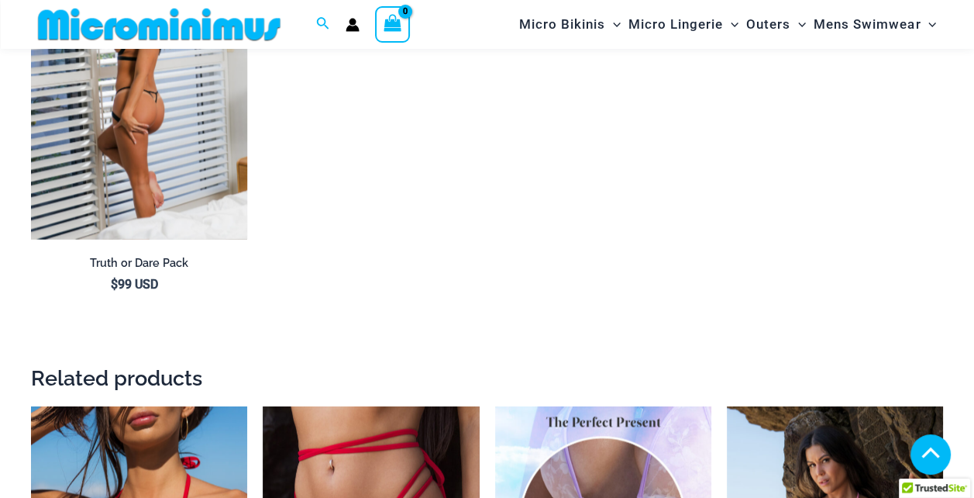
scroll to position [1771, 0]
click at [204, 81] on img at bounding box center [139, 76] width 216 height 325
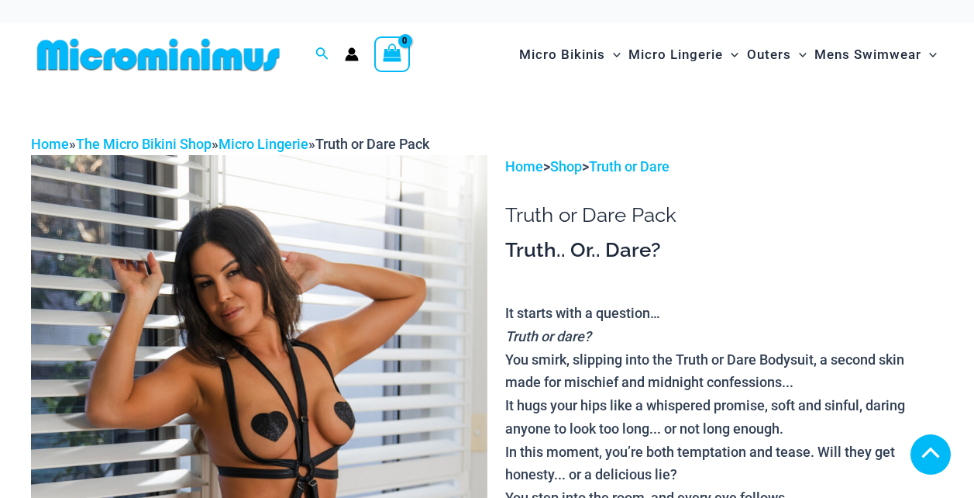
scroll to position [852, 0]
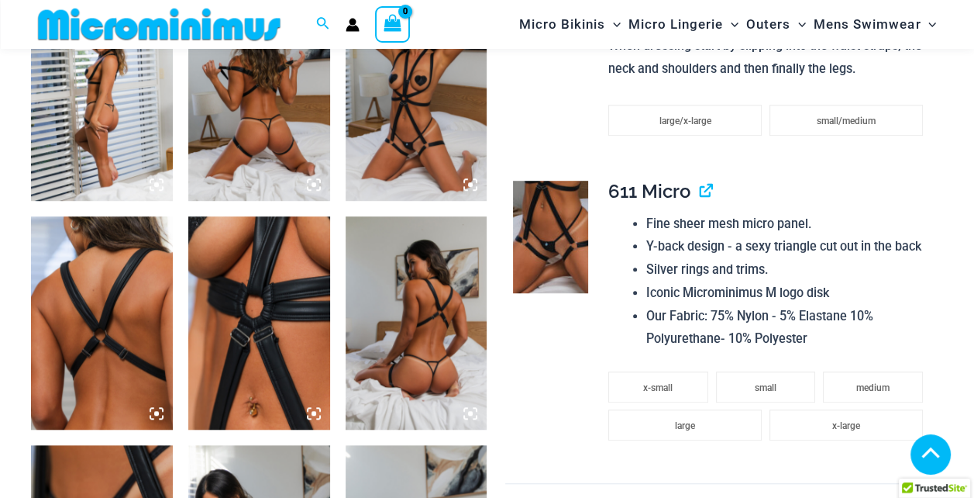
click at [476, 191] on icon at bounding box center [470, 184] width 14 height 14
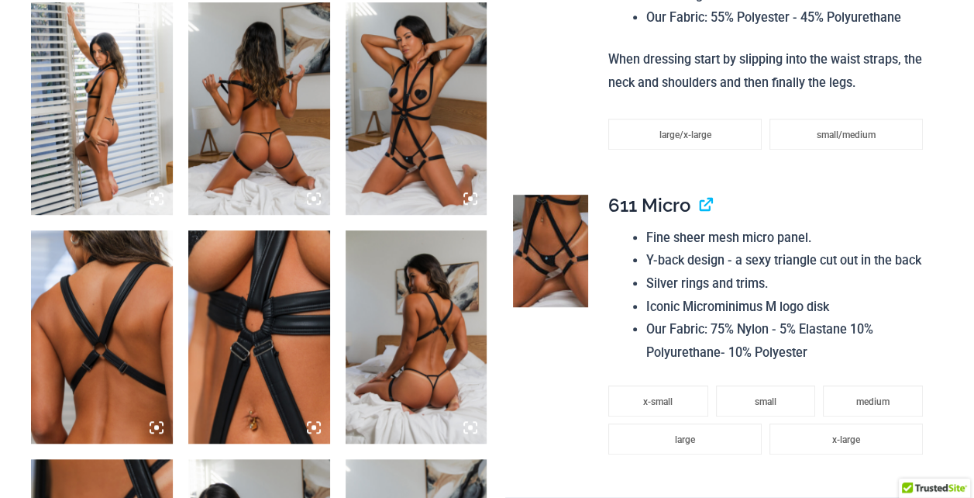
scroll to position [0, 0]
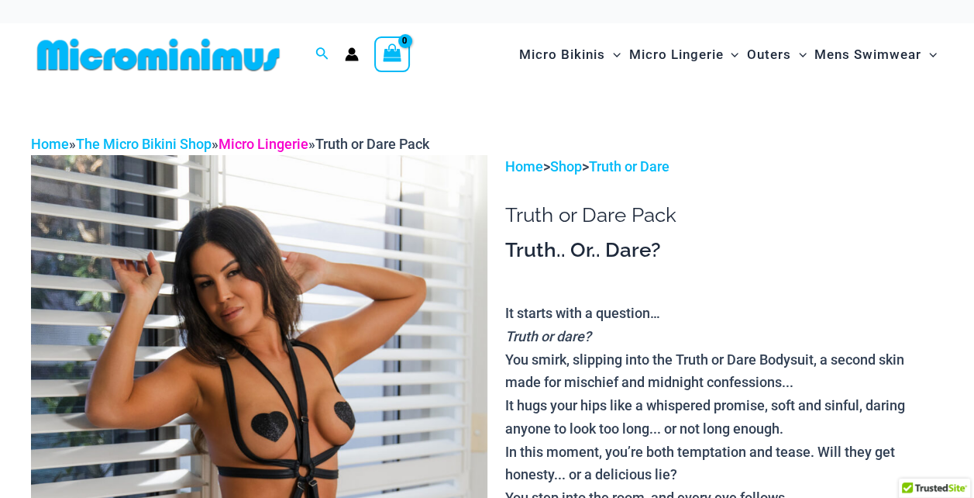
click at [266, 144] on link "Micro Lingerie" at bounding box center [264, 144] width 90 height 16
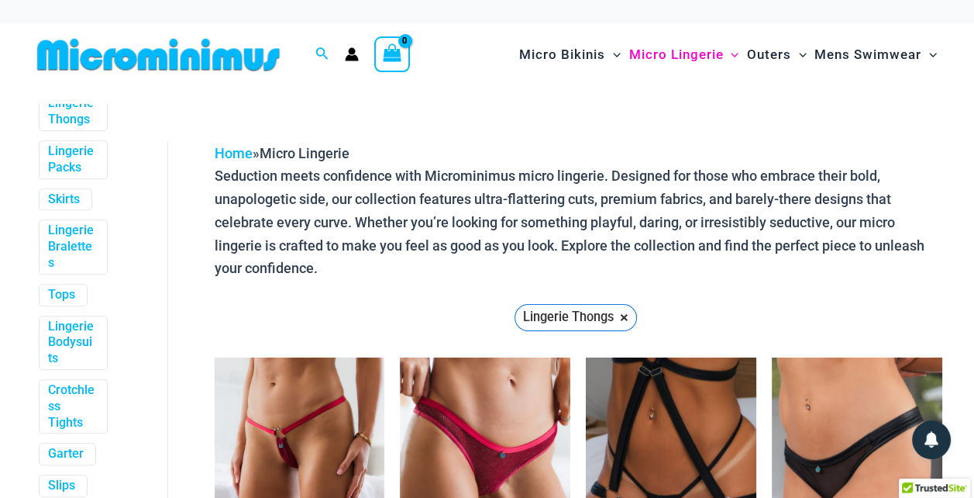
scroll to position [56, 0]
click at [75, 367] on link "Lingerie Bodysuits" at bounding box center [71, 343] width 47 height 48
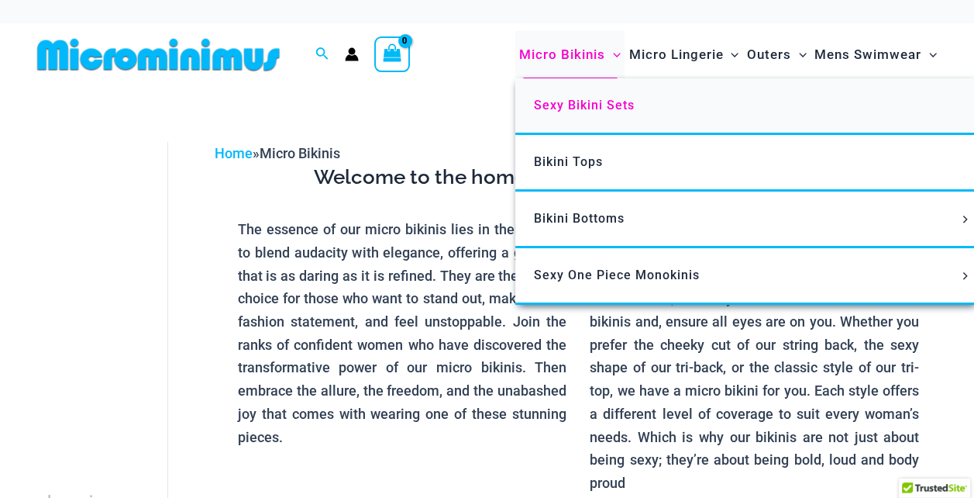
click at [582, 106] on span "Sexy Bikini Sets" at bounding box center [584, 105] width 101 height 15
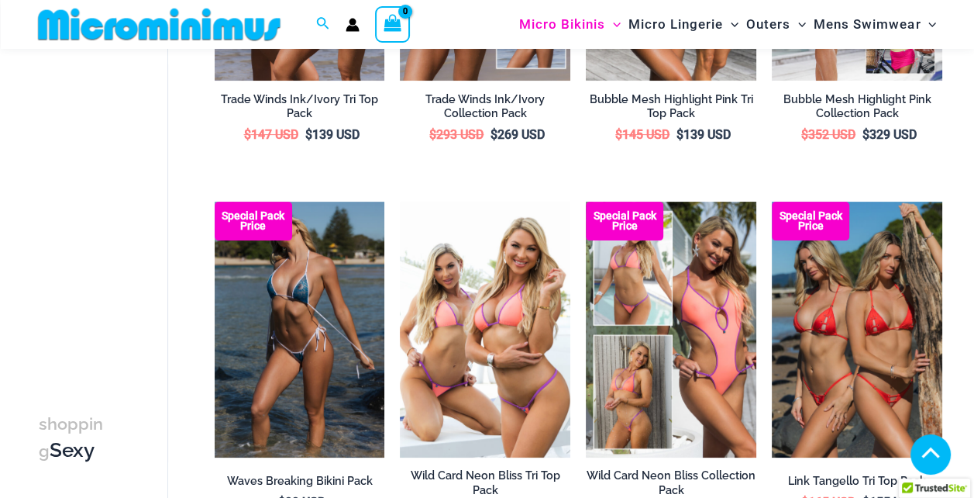
scroll to position [374, 0]
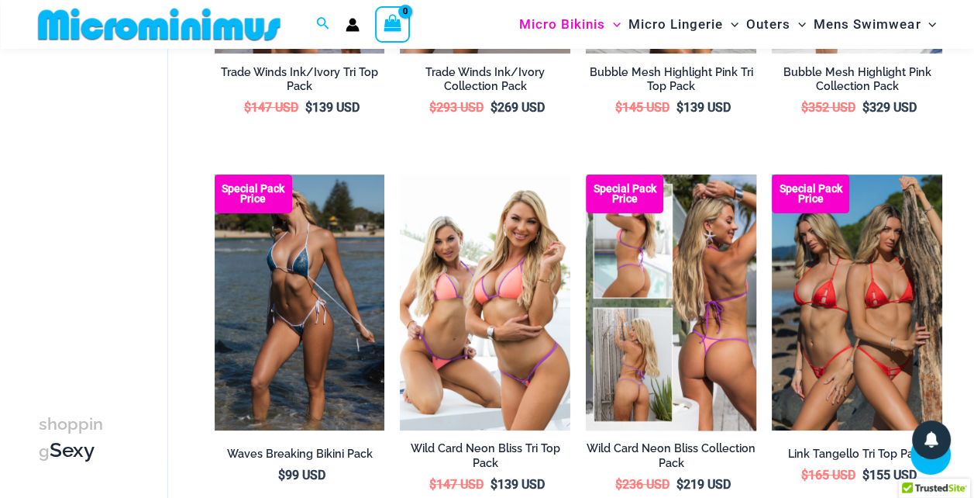
click at [687, 240] on img at bounding box center [671, 302] width 170 height 256
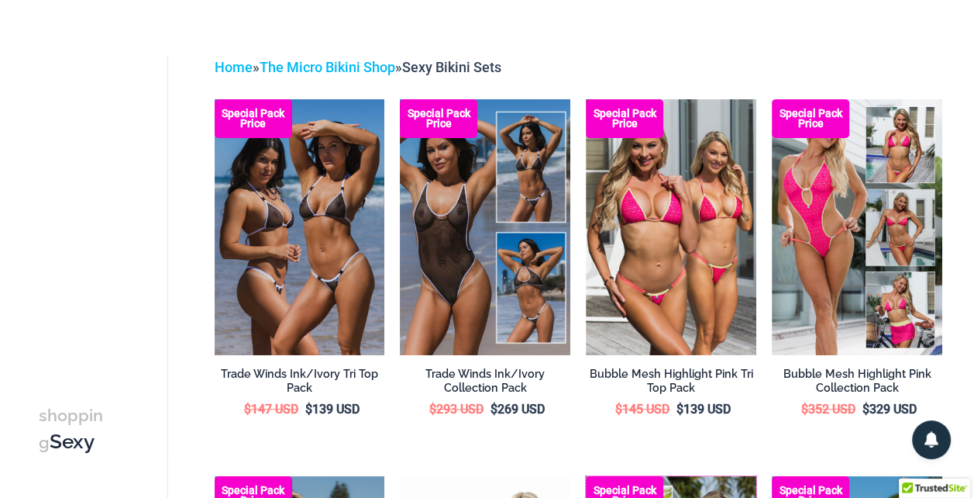
scroll to position [0, 0]
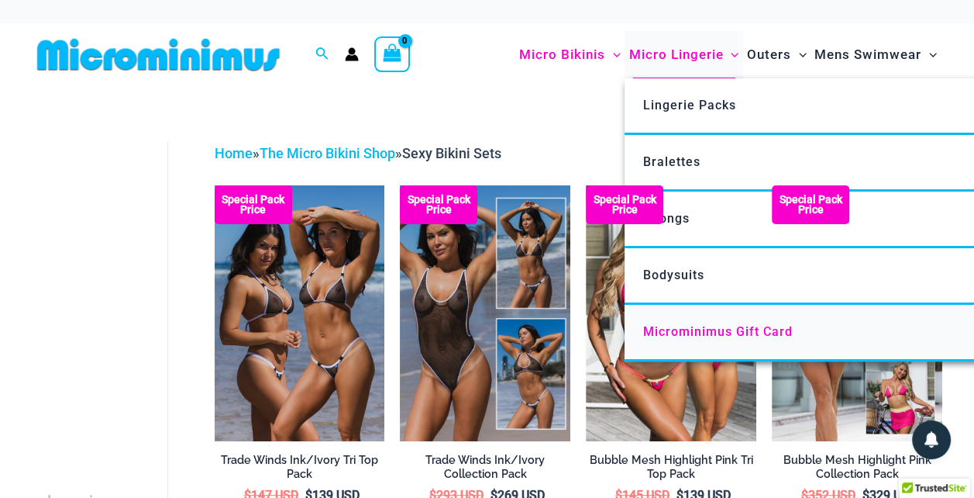
click at [680, 324] on span "Microminimus Gift Card" at bounding box center [718, 331] width 150 height 15
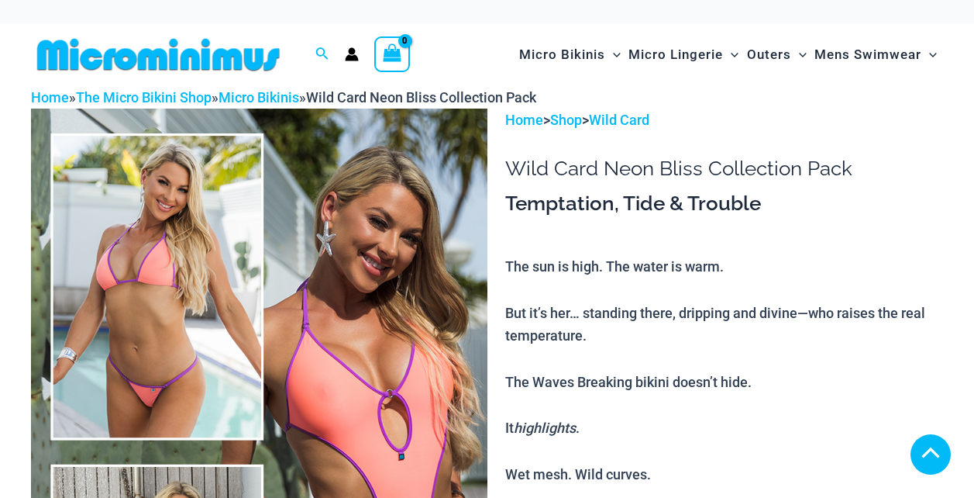
scroll to position [620, 0]
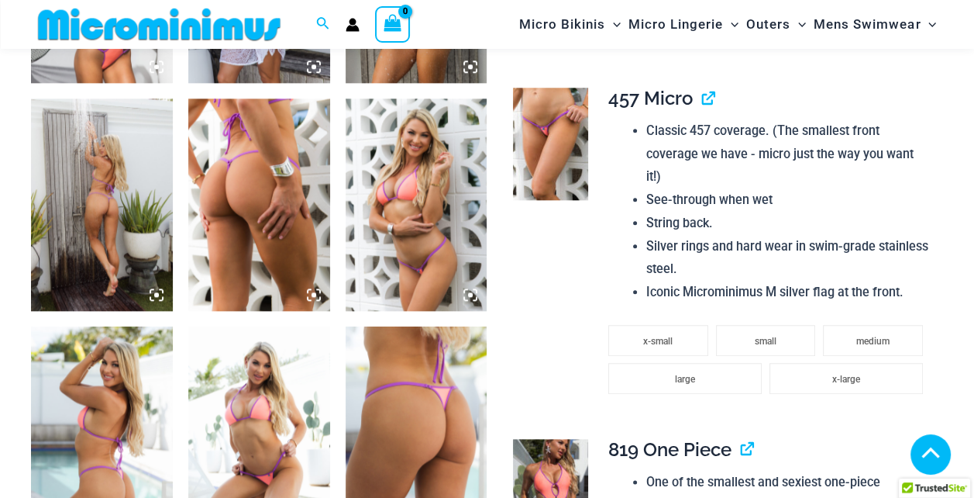
click at [474, 67] on icon at bounding box center [470, 67] width 14 height 14
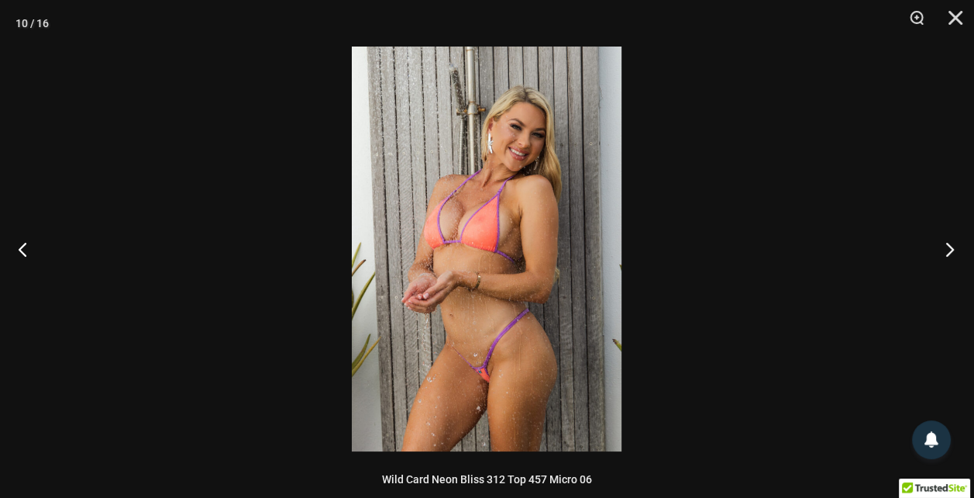
click at [956, 245] on button "Next" at bounding box center [945, 248] width 58 height 77
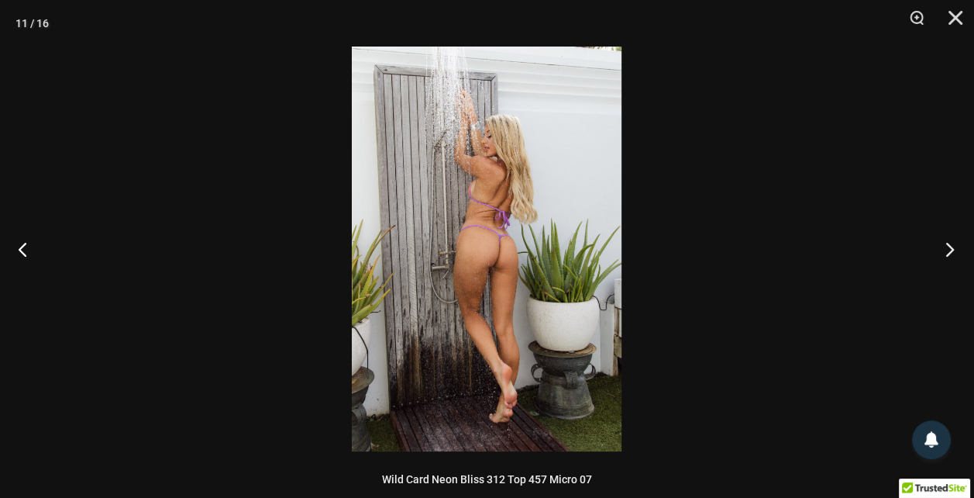
click at [956, 245] on button "Next" at bounding box center [945, 248] width 58 height 77
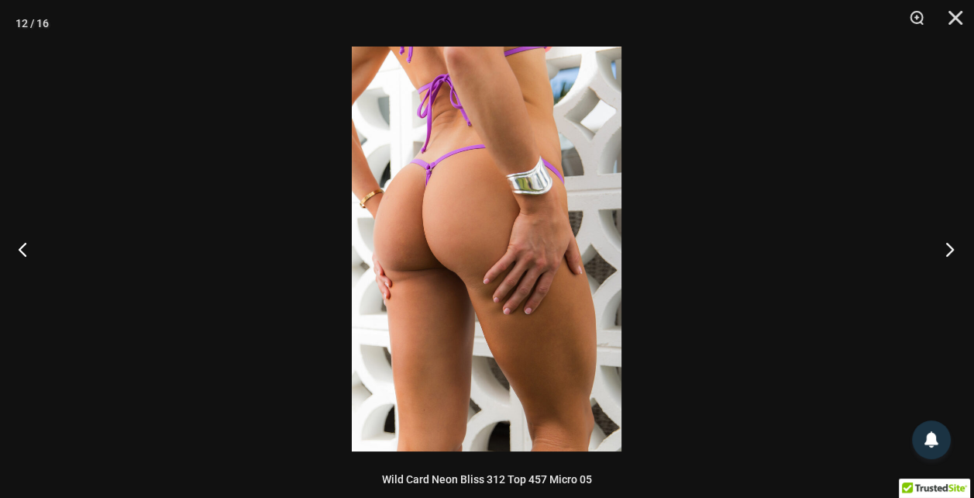
click at [956, 244] on button "Next" at bounding box center [945, 248] width 58 height 77
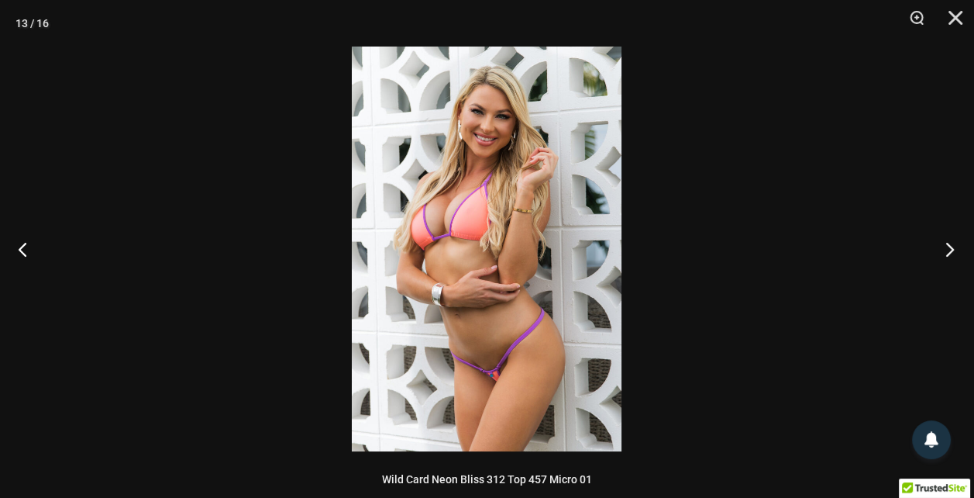
click at [956, 243] on button "Next" at bounding box center [945, 248] width 58 height 77
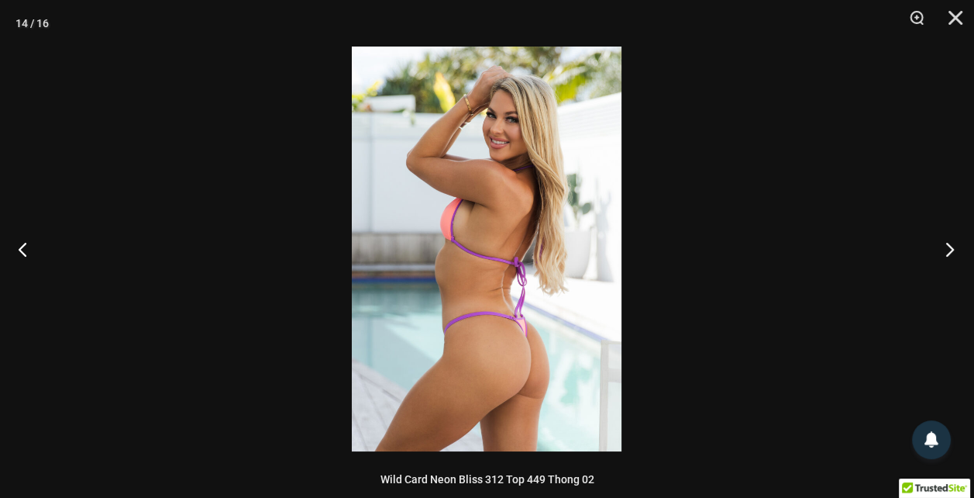
click at [958, 244] on button "Next" at bounding box center [945, 248] width 58 height 77
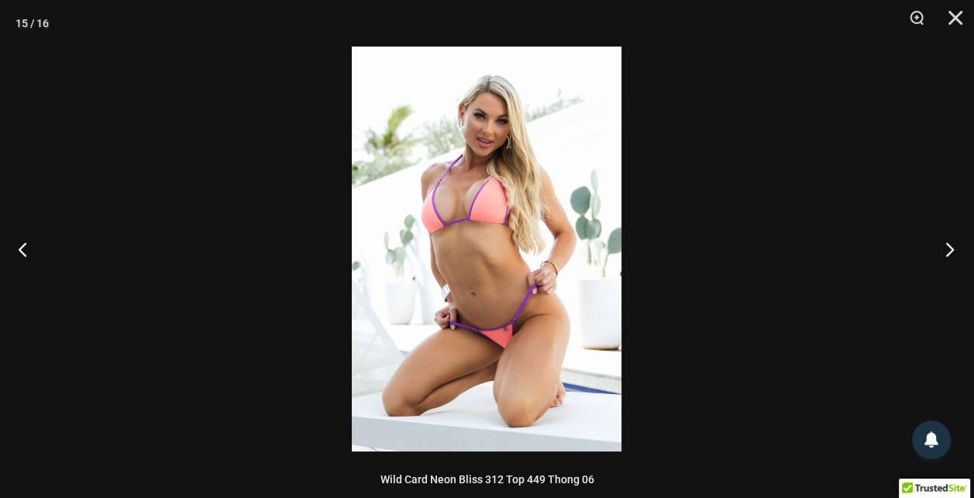
click at [958, 244] on button "Next" at bounding box center [945, 248] width 58 height 77
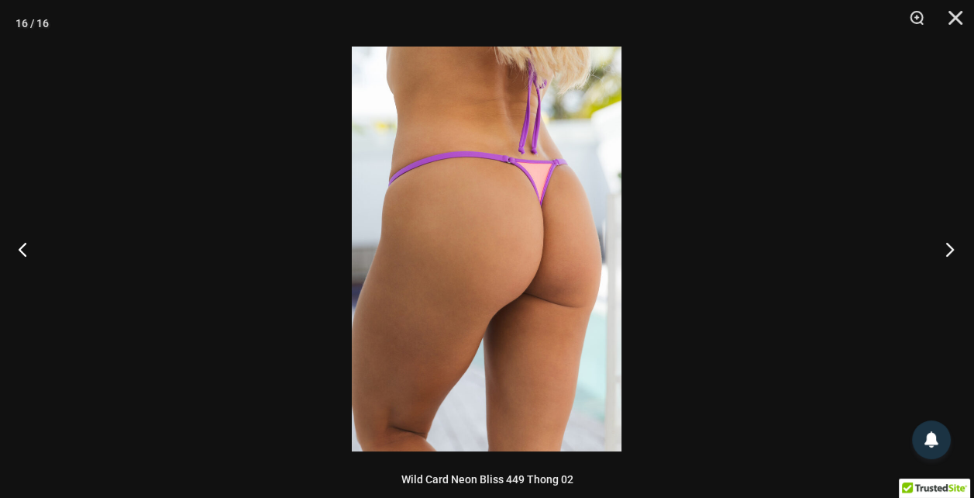
click at [960, 243] on button "Next" at bounding box center [945, 248] width 58 height 77
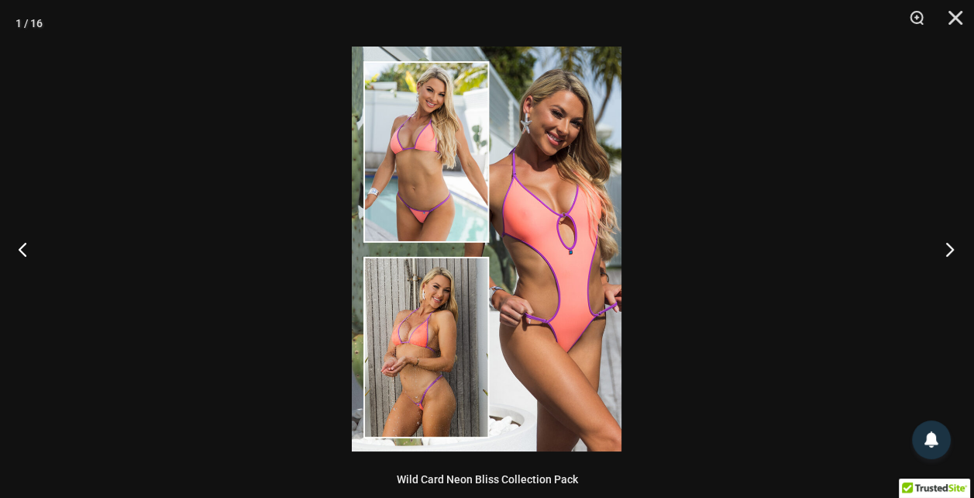
click at [960, 240] on button "Next" at bounding box center [945, 248] width 58 height 77
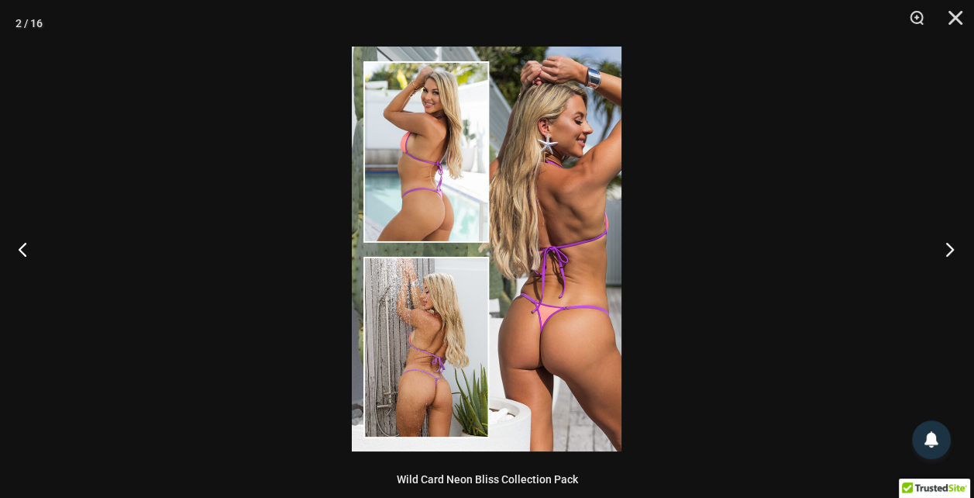
click at [959, 239] on button "Next" at bounding box center [945, 248] width 58 height 77
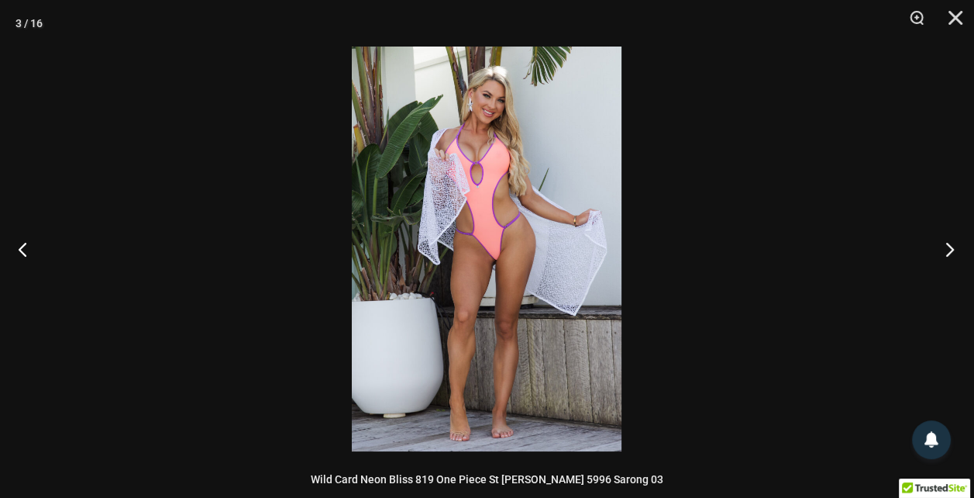
click at [959, 239] on button "Next" at bounding box center [945, 248] width 58 height 77
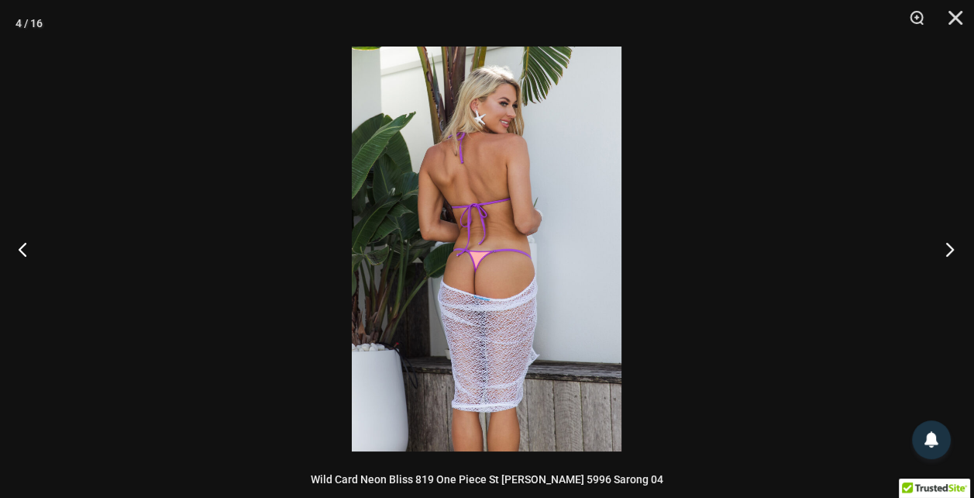
click at [959, 239] on button "Next" at bounding box center [945, 248] width 58 height 77
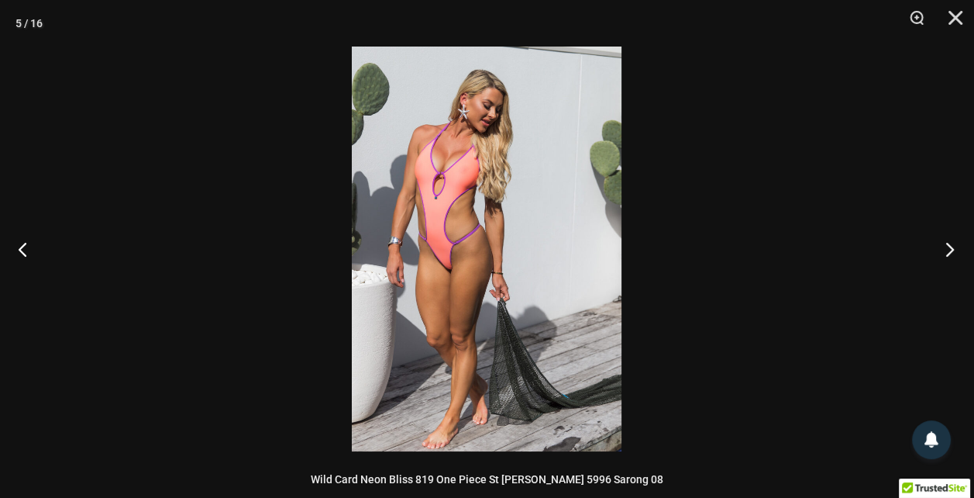
click at [952, 238] on button "Next" at bounding box center [945, 248] width 58 height 77
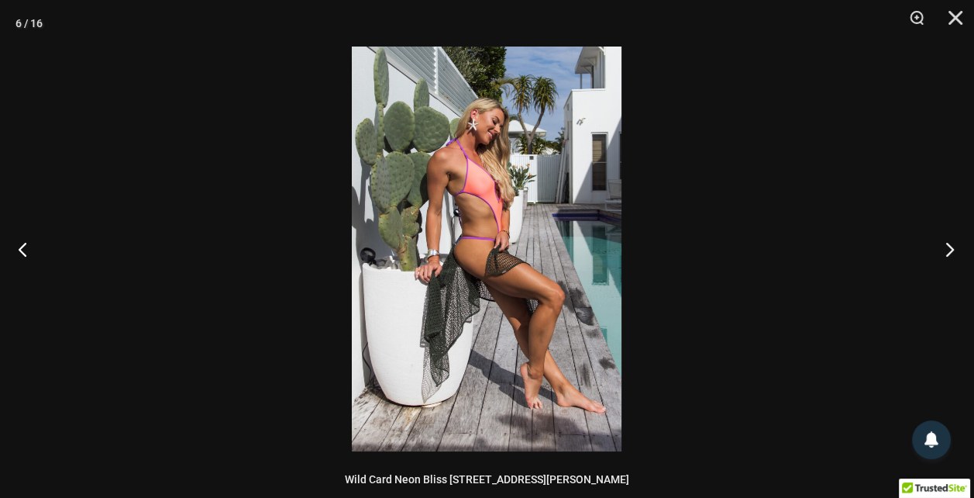
click at [952, 238] on button "Next" at bounding box center [945, 248] width 58 height 77
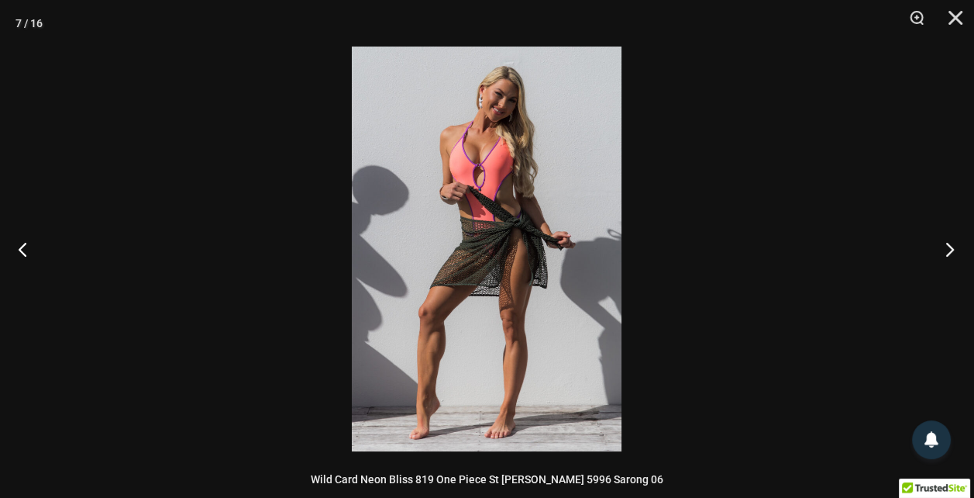
click at [952, 238] on button "Next" at bounding box center [945, 248] width 58 height 77
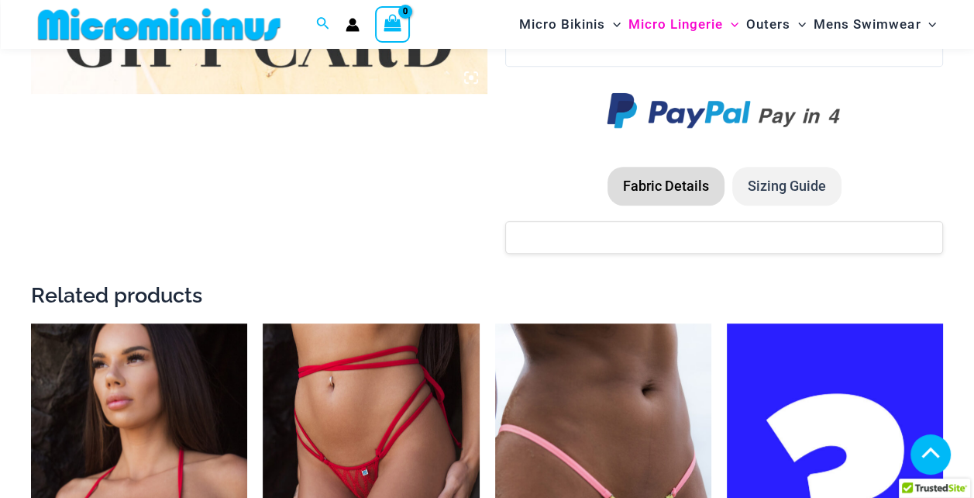
scroll to position [1305, 0]
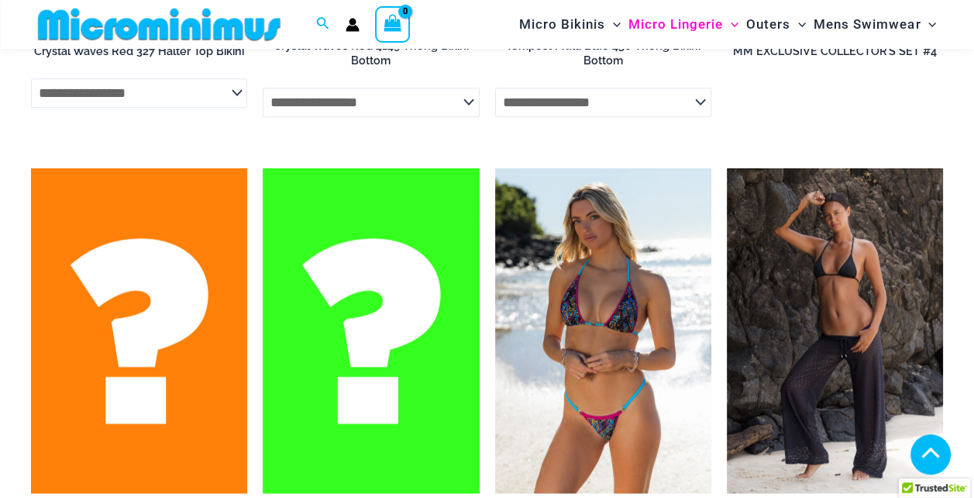
click at [702, 105] on select "**********" at bounding box center [603, 102] width 216 height 29
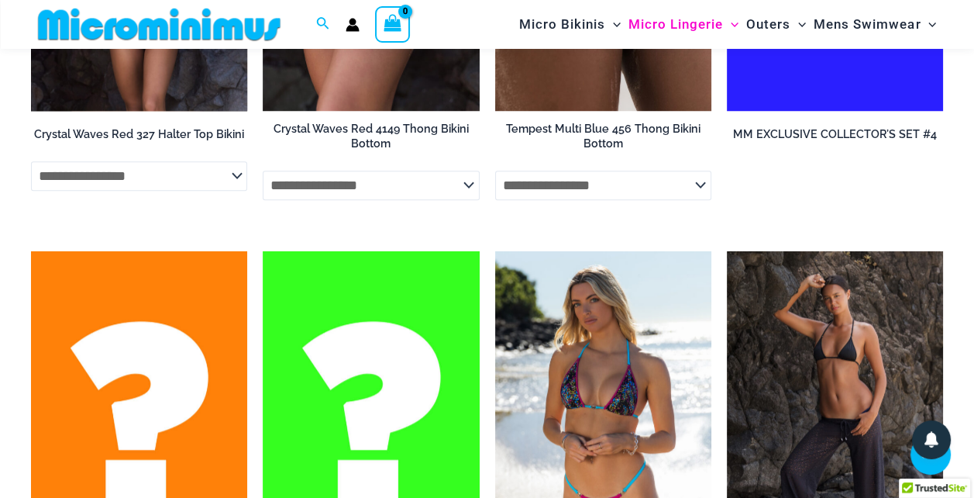
scroll to position [1150, 0]
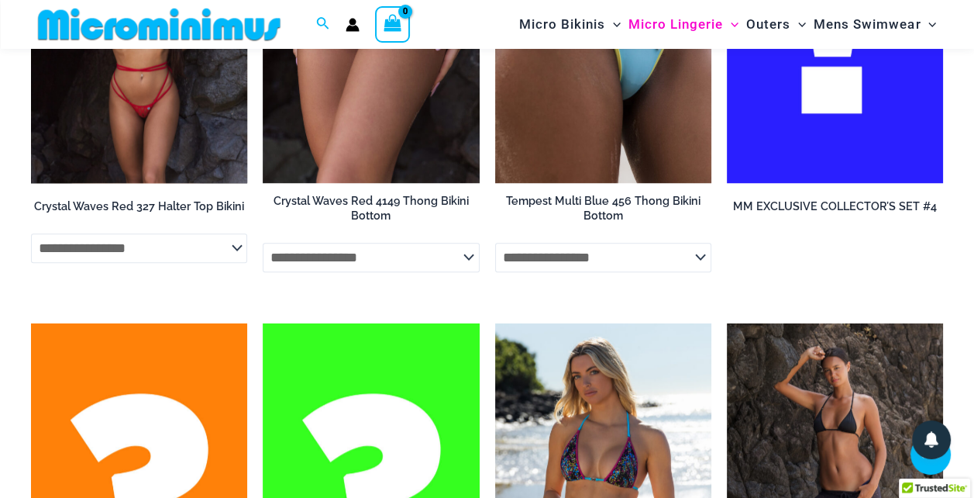
click at [239, 246] on select "**********" at bounding box center [139, 247] width 216 height 29
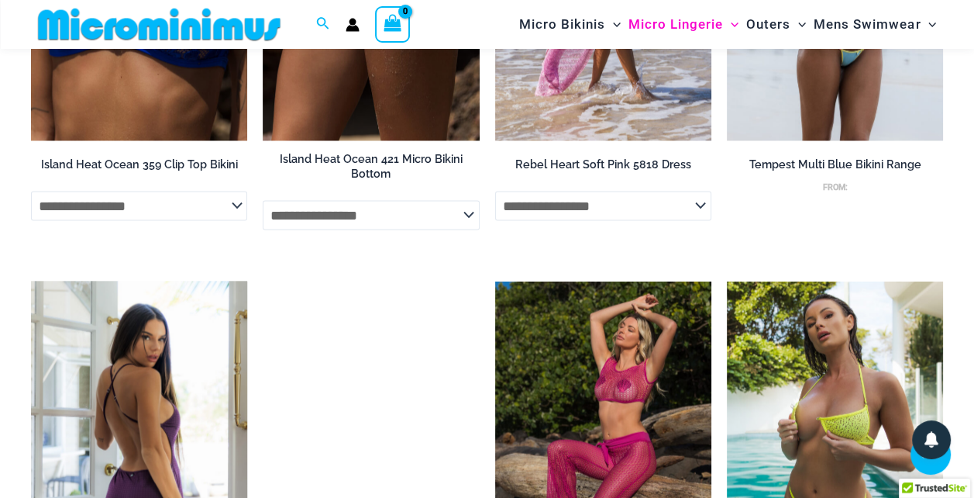
scroll to position [2734, 0]
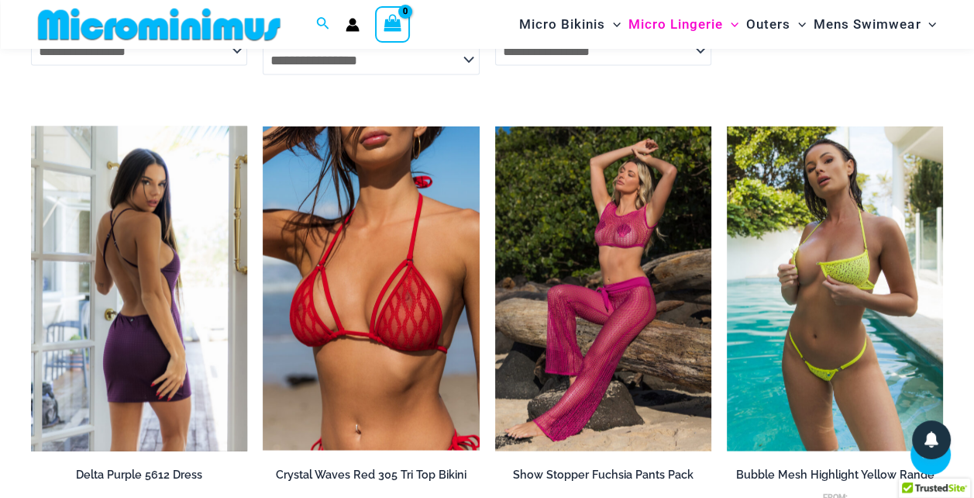
click at [142, 188] on img at bounding box center [139, 288] width 216 height 325
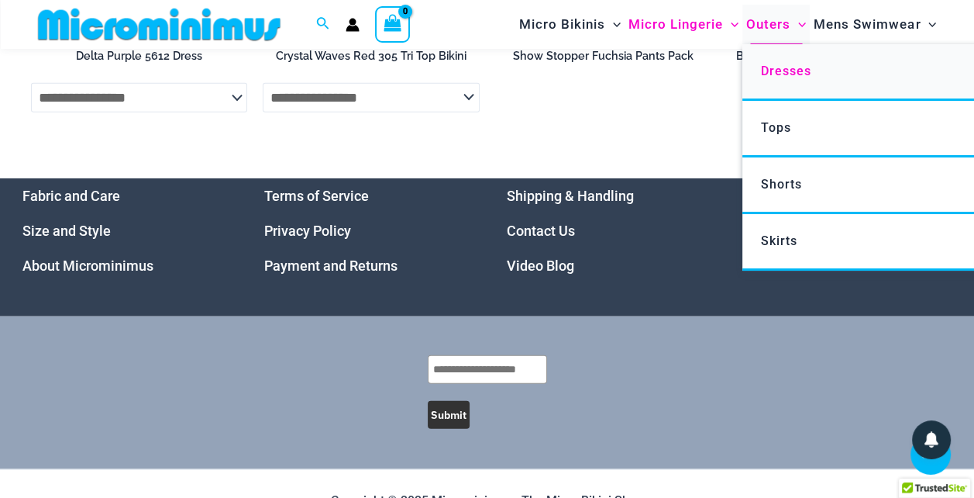
scroll to position [3199, 0]
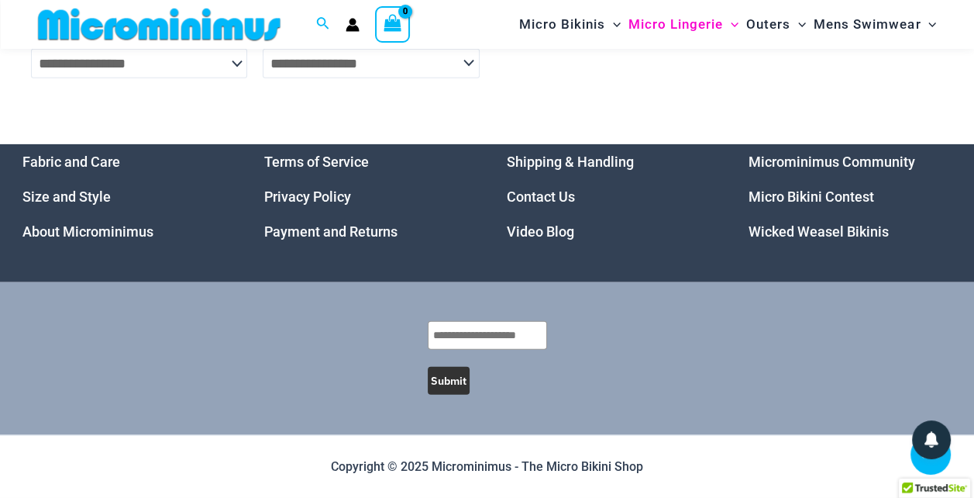
click at [835, 197] on link "Micro Bikini Contest" at bounding box center [812, 196] width 126 height 16
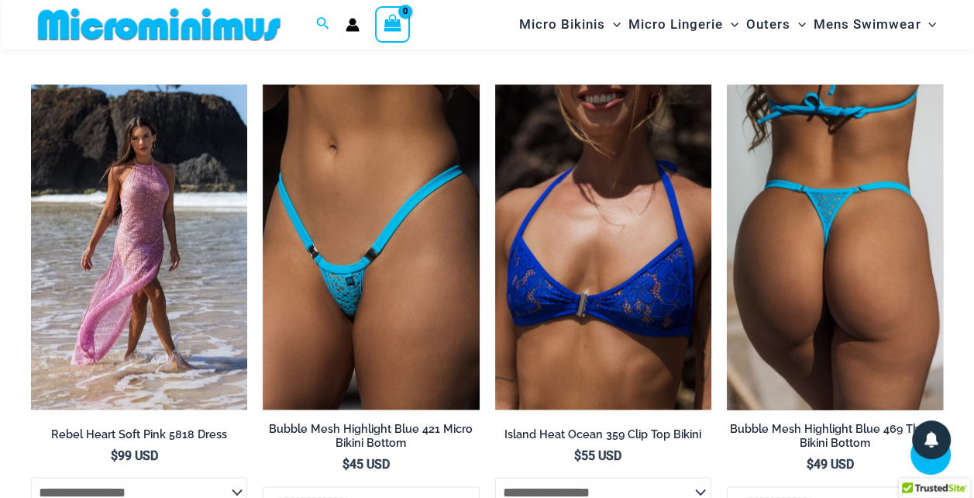
scroll to position [2233, 0]
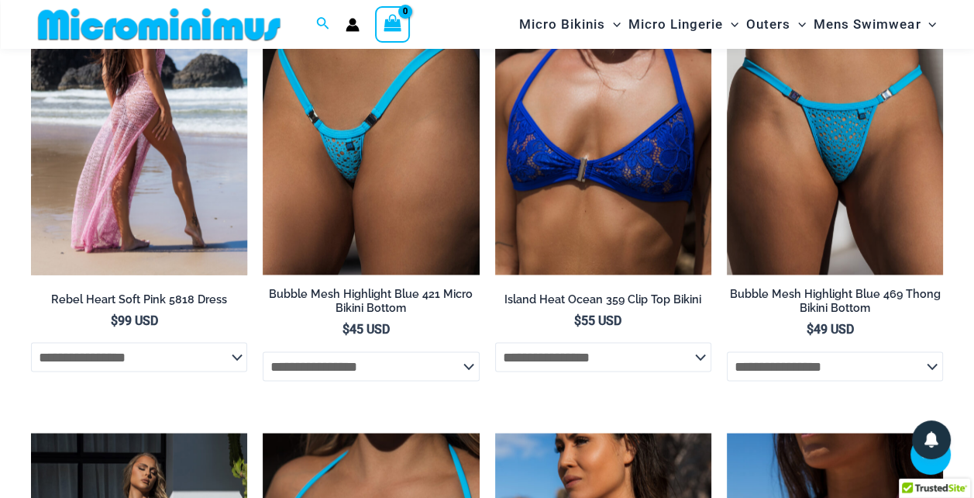
click at [131, 175] on img at bounding box center [139, 112] width 216 height 325
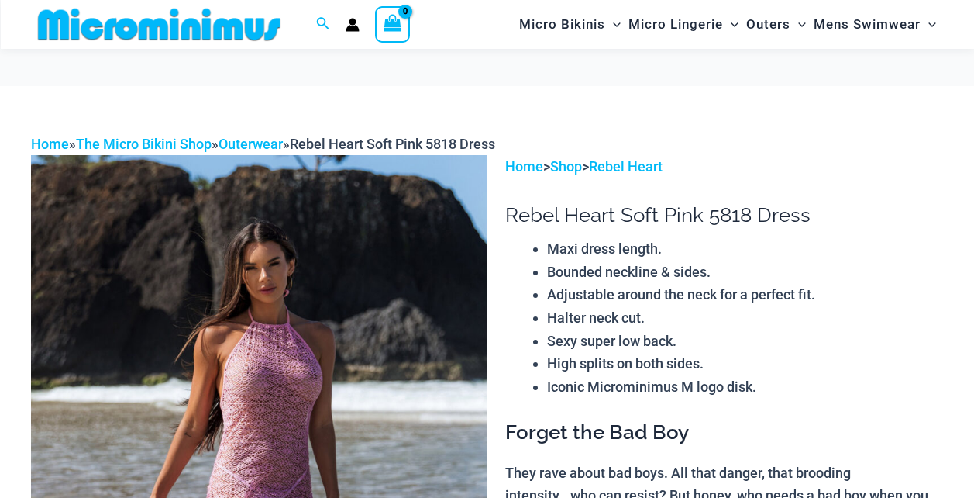
scroll to position [1380, 0]
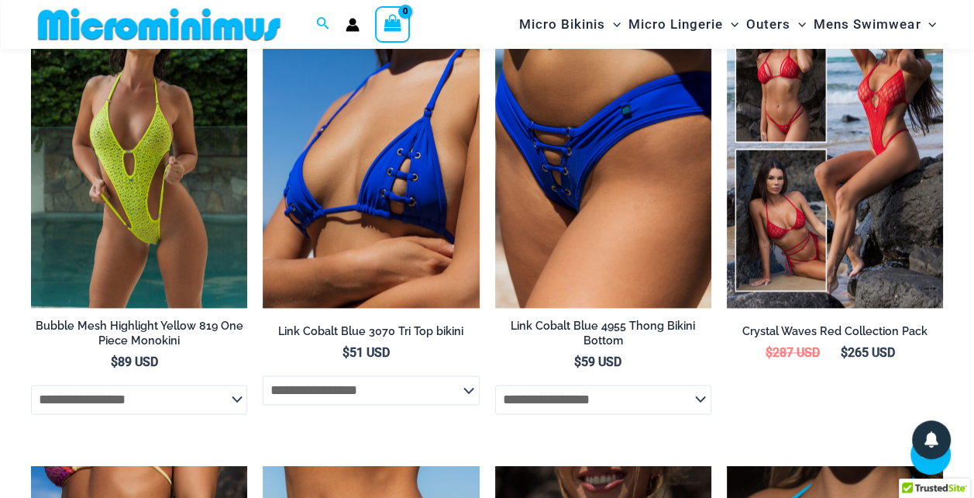
scroll to position [2001, 0]
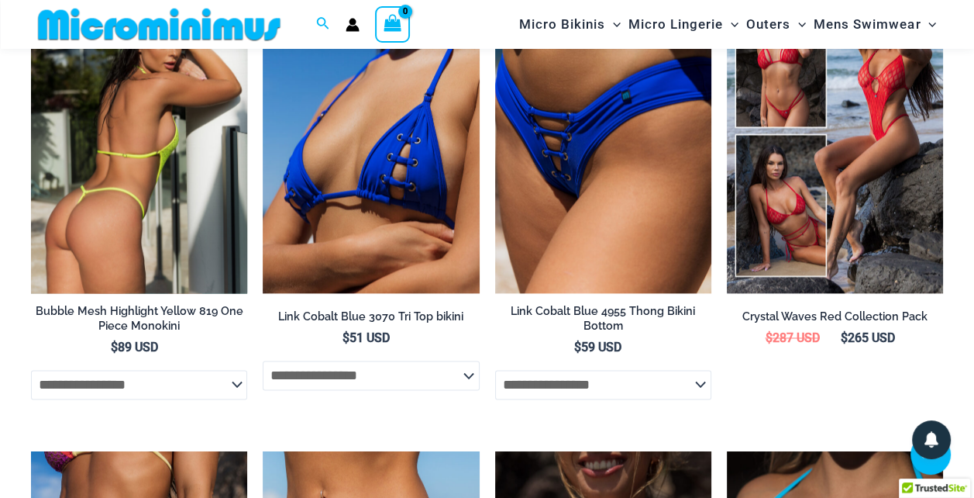
click at [105, 120] on img at bounding box center [139, 130] width 216 height 325
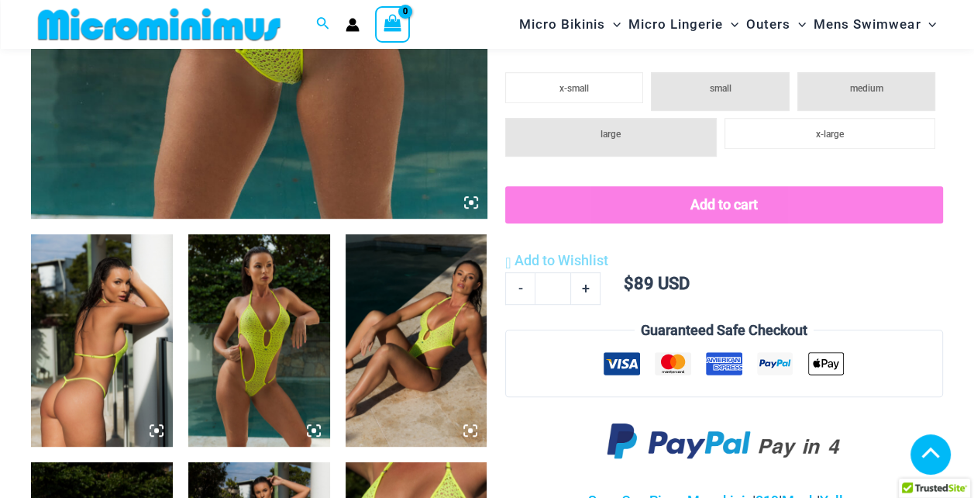
scroll to position [607, 0]
click at [471, 429] on icon at bounding box center [470, 430] width 5 height 5
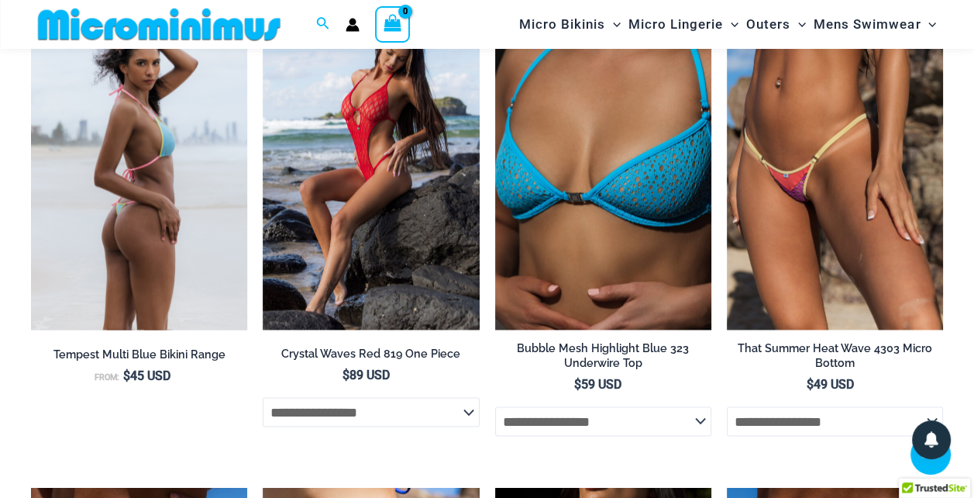
scroll to position [2389, 0]
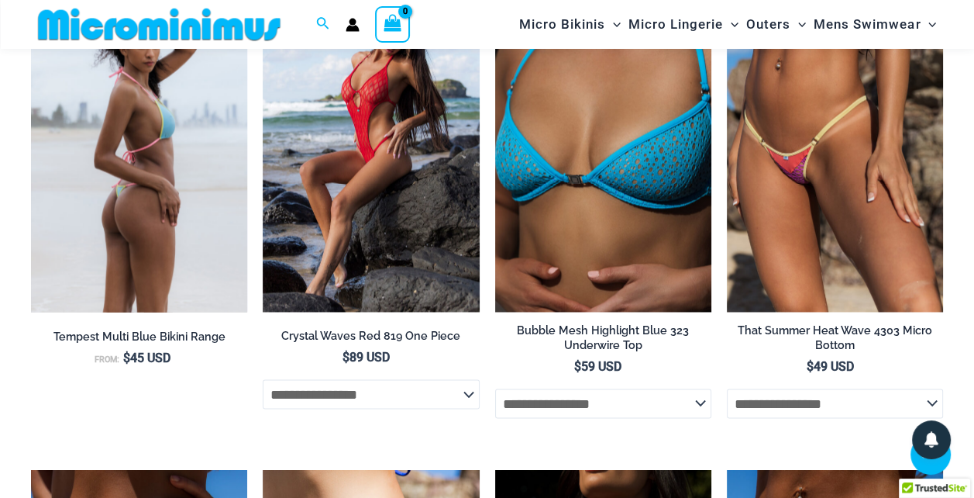
click at [179, 107] on img at bounding box center [139, 149] width 216 height 325
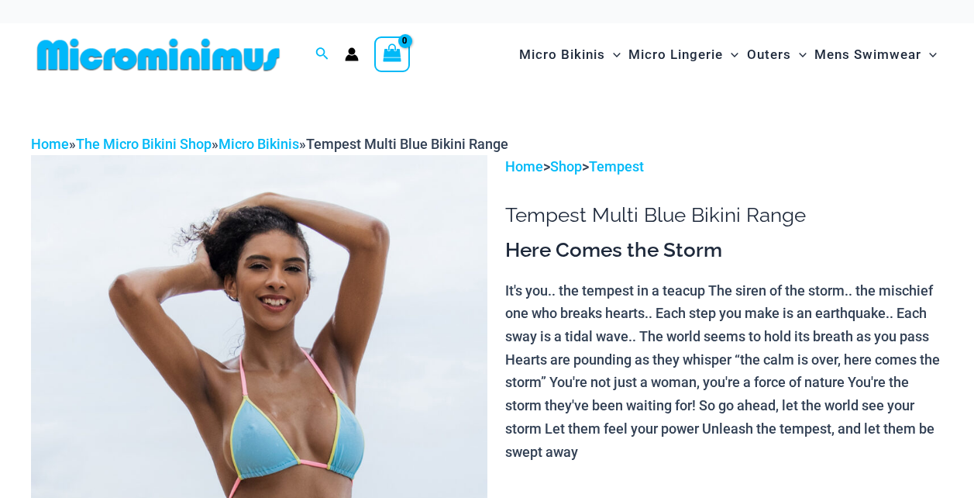
scroll to position [648, 0]
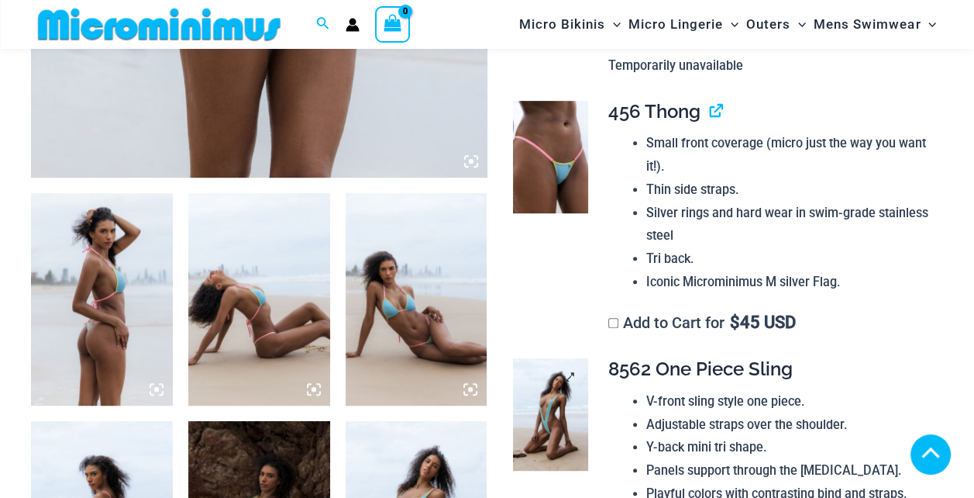
click at [580, 358] on img at bounding box center [550, 414] width 75 height 112
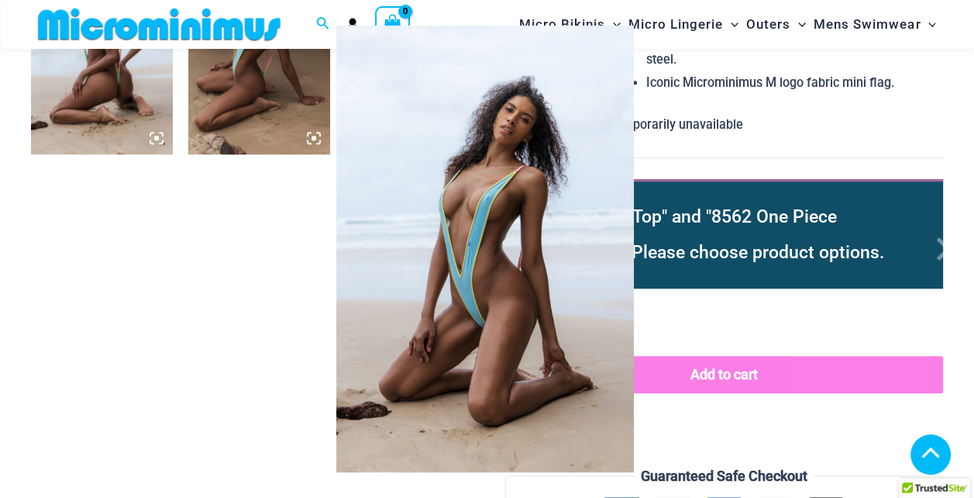
scroll to position [915, 0]
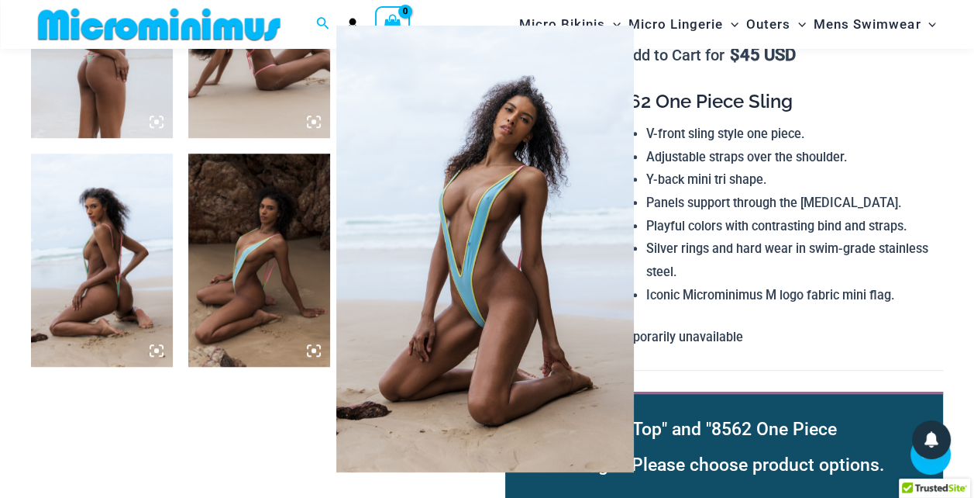
click at [518, 274] on img at bounding box center [485, 249] width 298 height 446
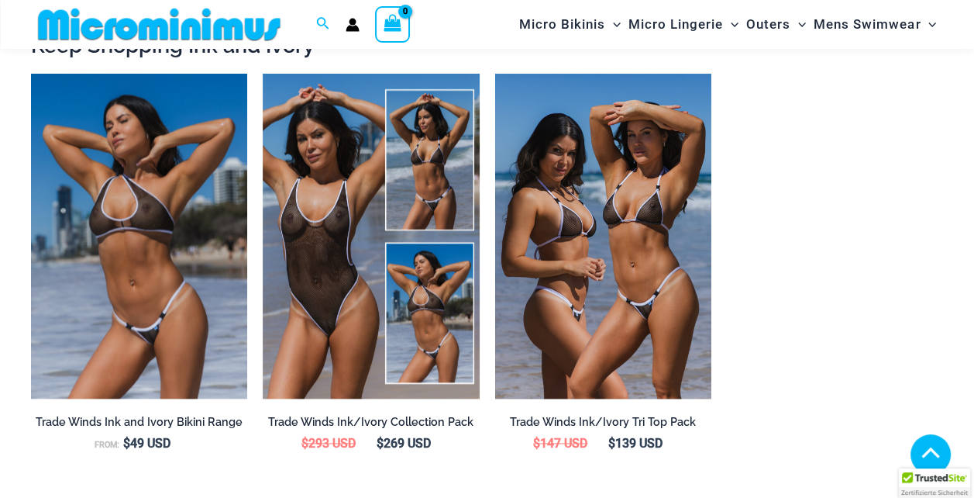
scroll to position [1541, 0]
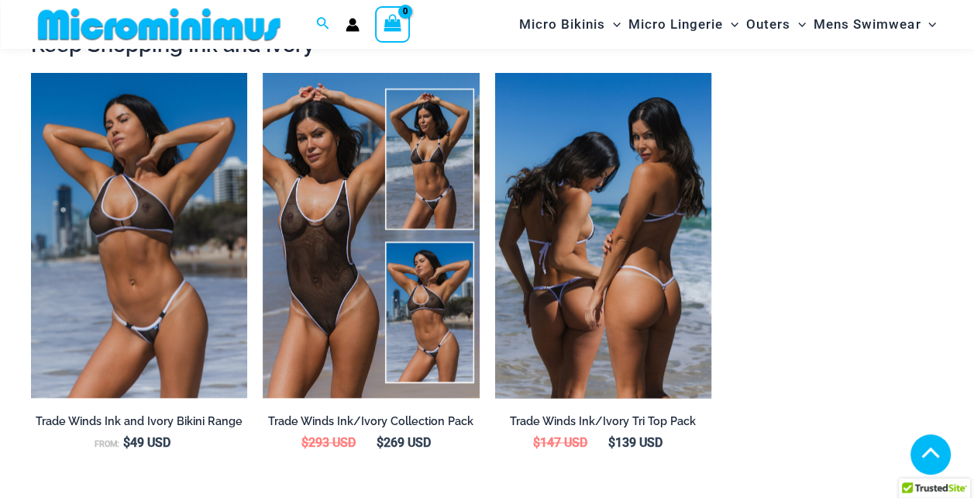
click at [580, 222] on img at bounding box center [603, 235] width 216 height 325
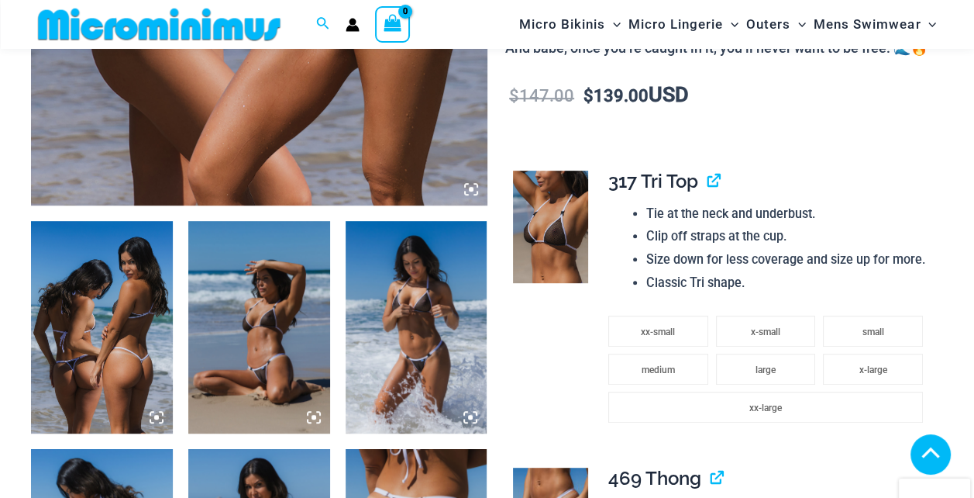
scroll to position [620, 0]
click at [470, 189] on icon at bounding box center [471, 189] width 5 height 5
click at [470, 191] on icon at bounding box center [471, 189] width 5 height 5
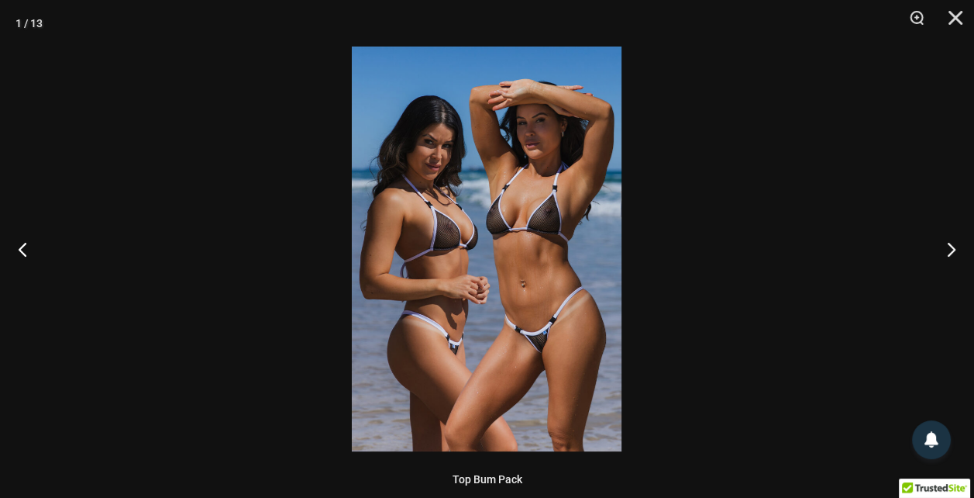
click at [949, 250] on button "Next" at bounding box center [945, 248] width 58 height 77
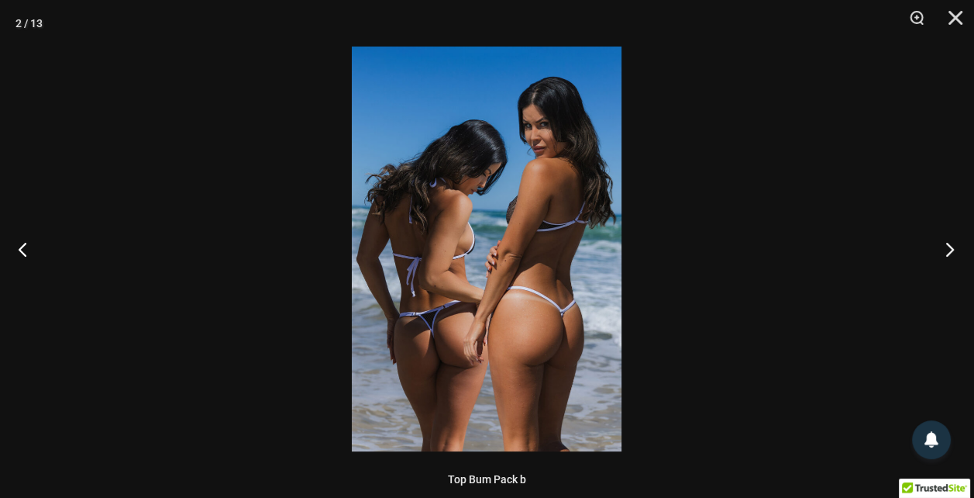
click at [949, 250] on button "Next" at bounding box center [945, 248] width 58 height 77
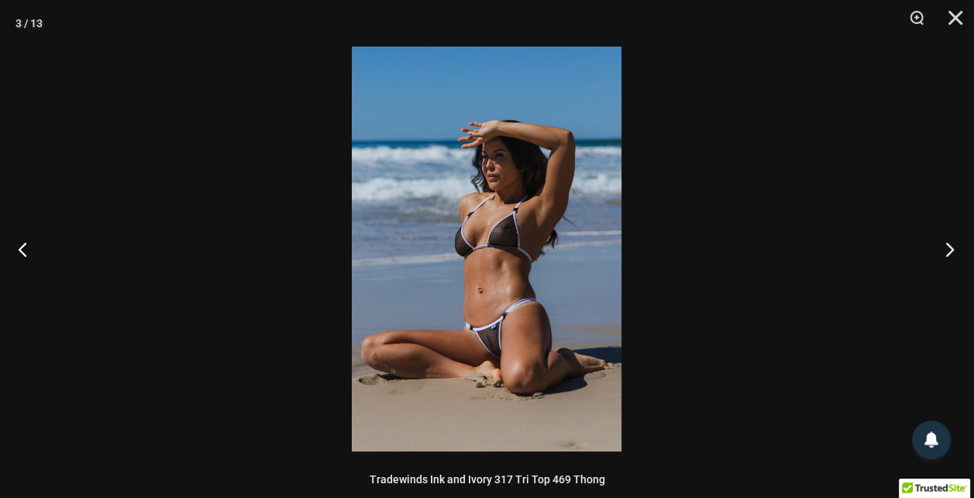
click at [949, 250] on button "Next" at bounding box center [945, 248] width 58 height 77
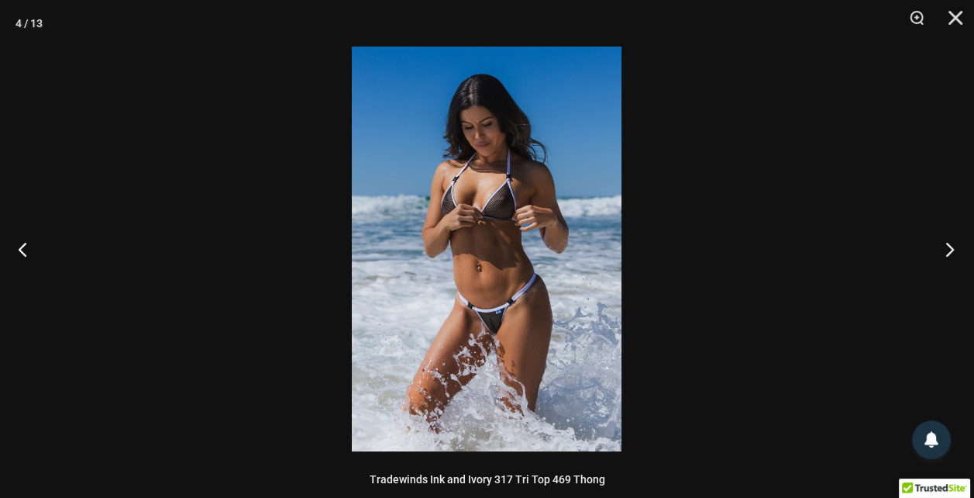
click at [949, 250] on button "Next" at bounding box center [945, 248] width 58 height 77
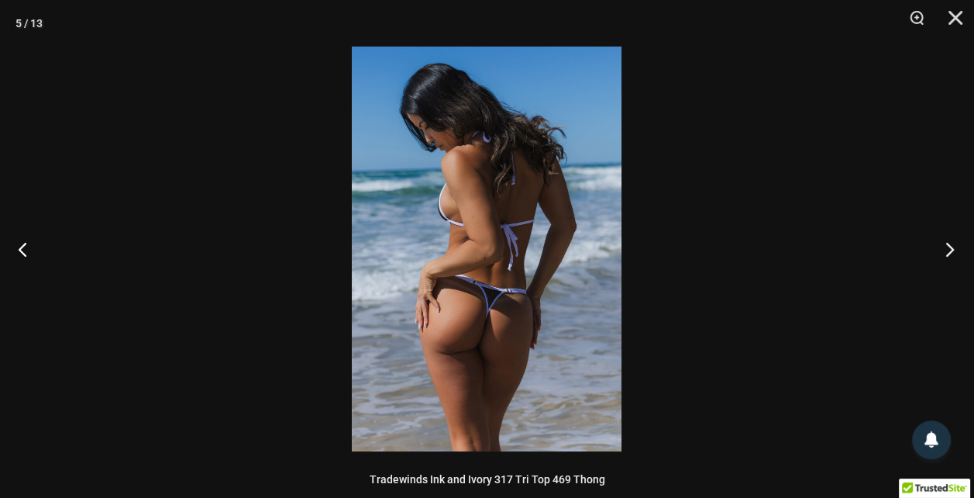
click at [949, 250] on button "Next" at bounding box center [945, 248] width 58 height 77
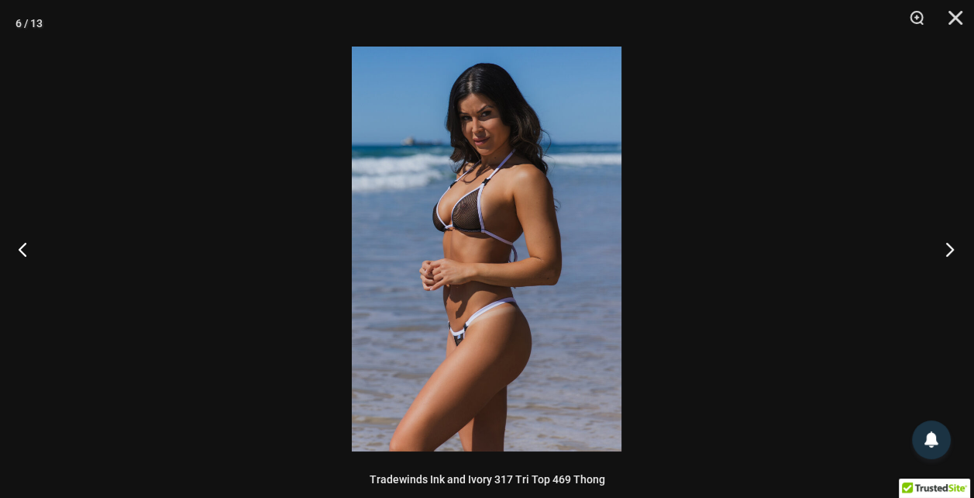
click at [949, 250] on button "Next" at bounding box center [945, 248] width 58 height 77
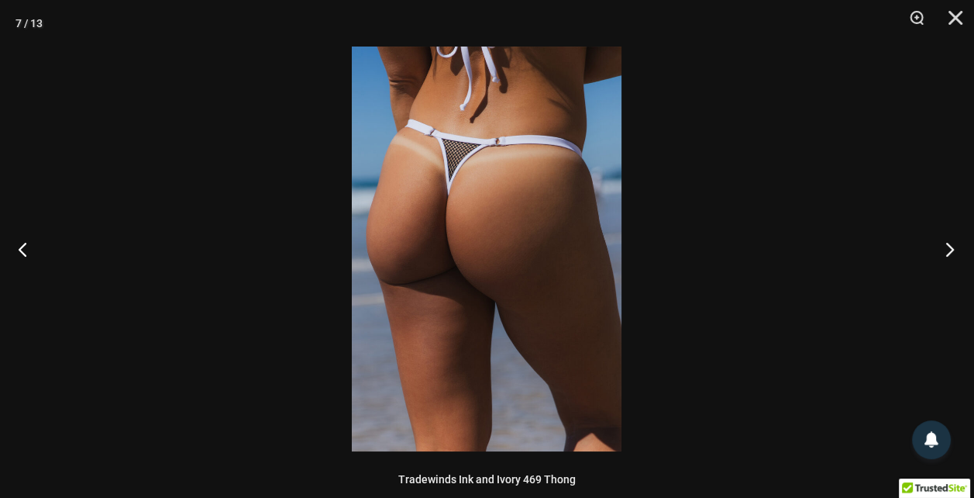
click at [949, 250] on button "Next" at bounding box center [945, 248] width 58 height 77
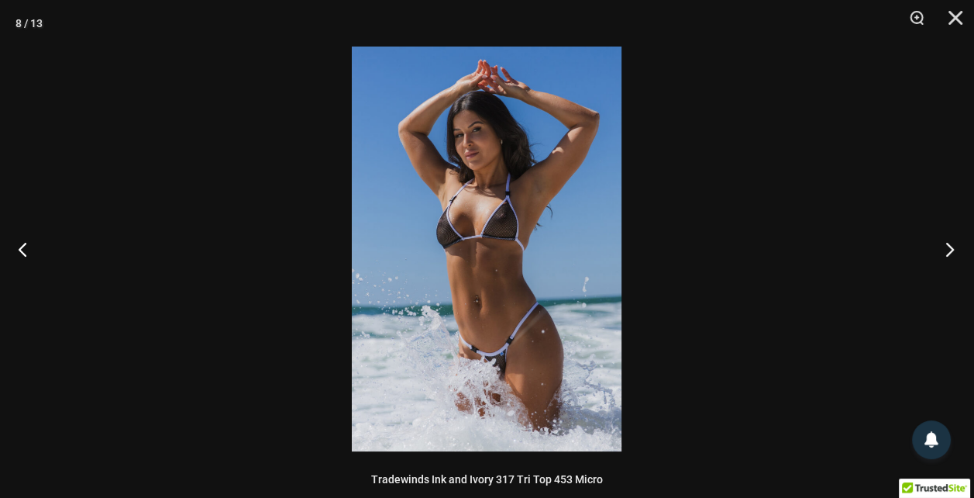
click at [949, 250] on button "Next" at bounding box center [945, 248] width 58 height 77
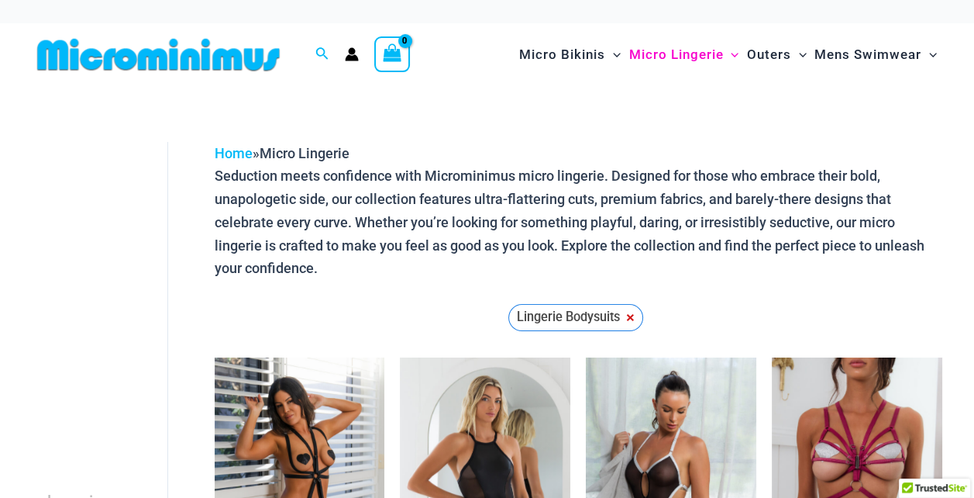
click at [558, 317] on span "Lingerie Bodysuits" at bounding box center [568, 316] width 103 height 23
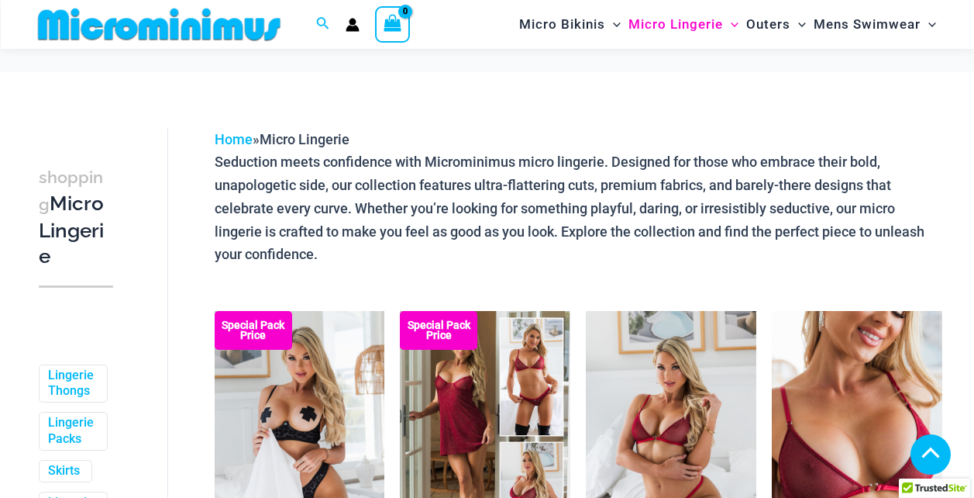
scroll to position [1472, 0]
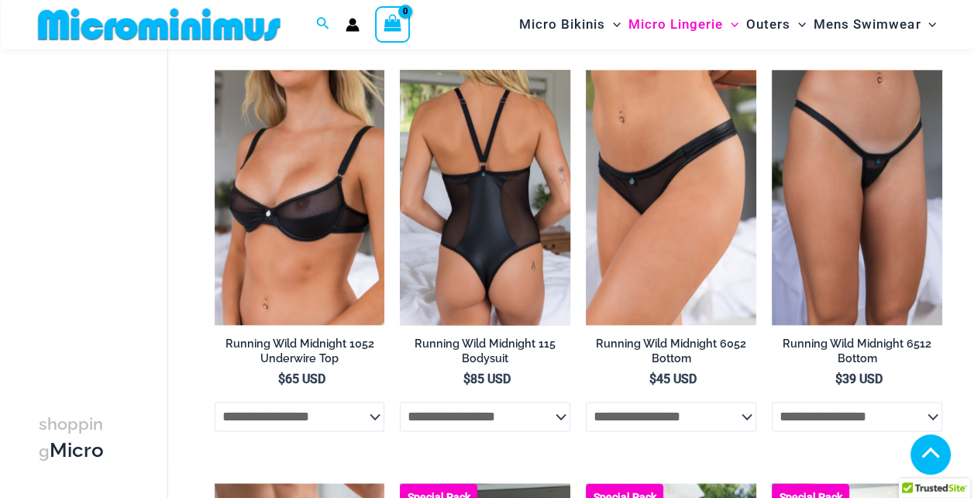
click at [477, 172] on img at bounding box center [485, 198] width 170 height 256
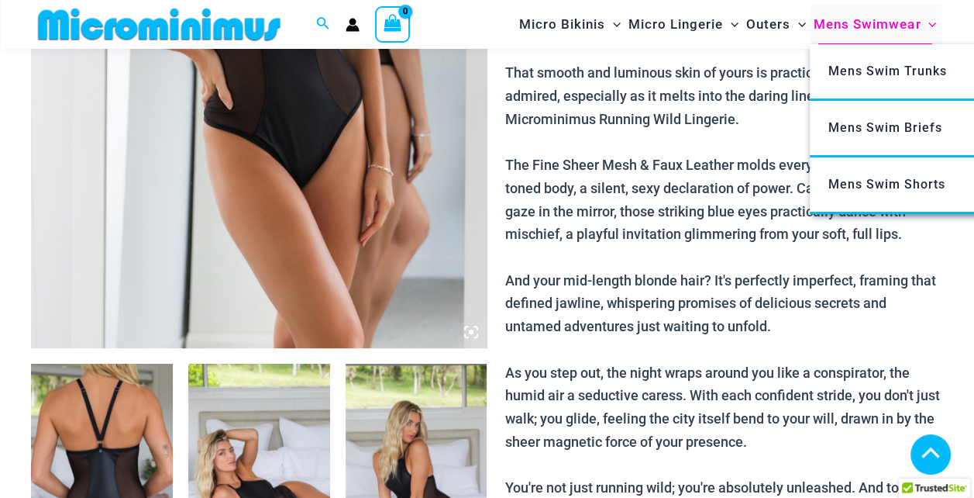
scroll to position [688, 0]
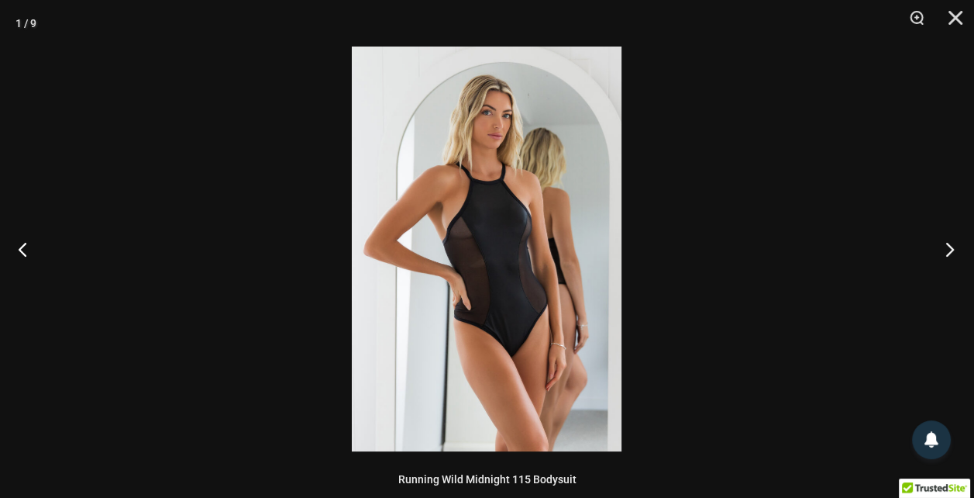
click at [943, 253] on button "Next" at bounding box center [945, 248] width 58 height 77
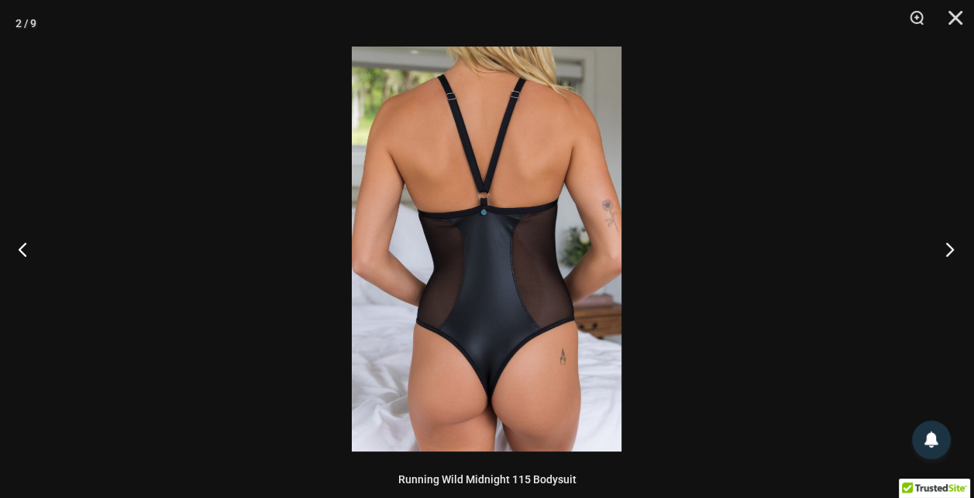
click at [943, 253] on button "Next" at bounding box center [945, 248] width 58 height 77
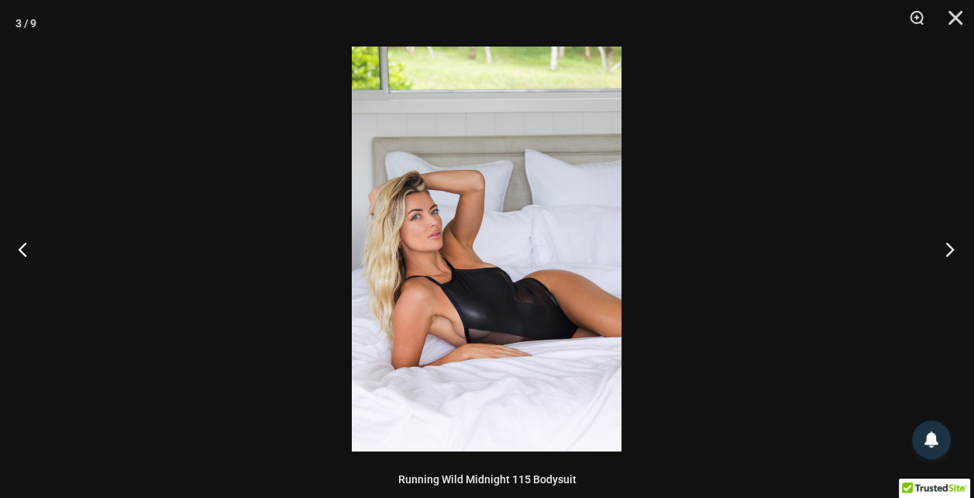
click at [943, 251] on button "Next" at bounding box center [945, 248] width 58 height 77
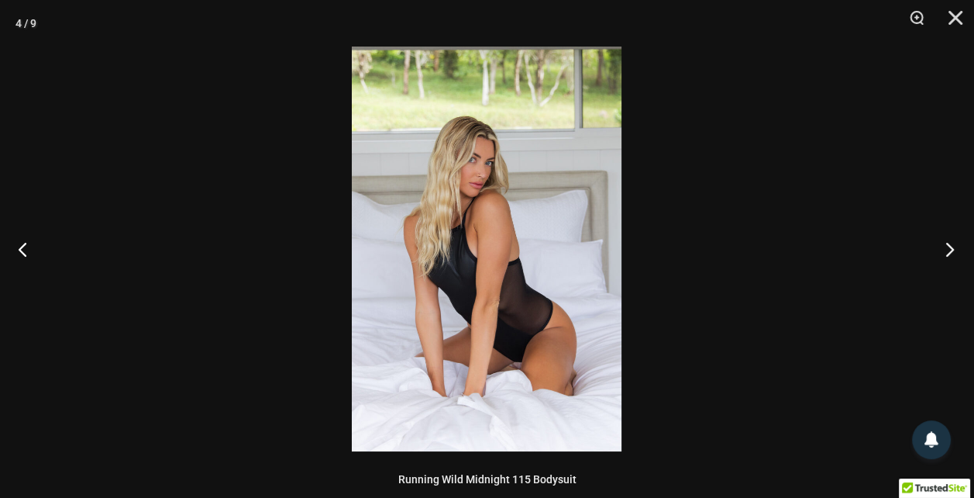
click at [939, 247] on button "Next" at bounding box center [945, 248] width 58 height 77
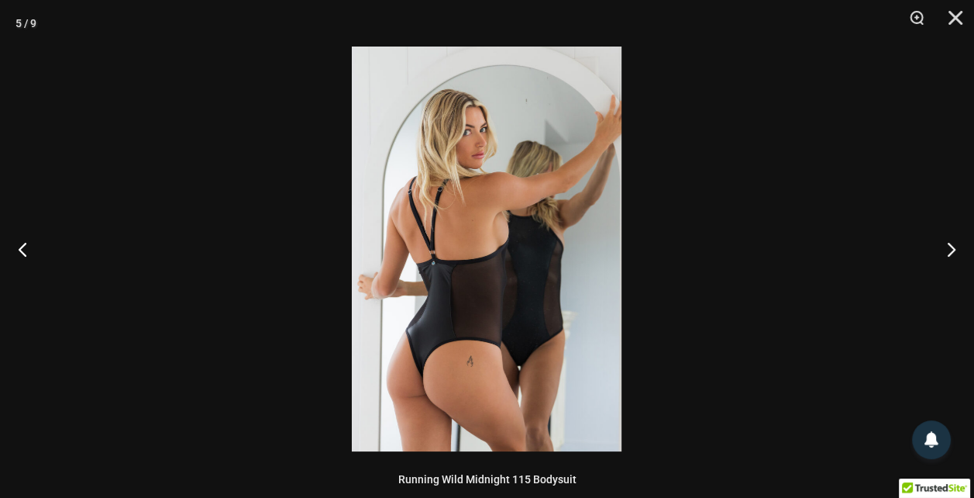
click at [507, 172] on img at bounding box center [487, 248] width 270 height 405
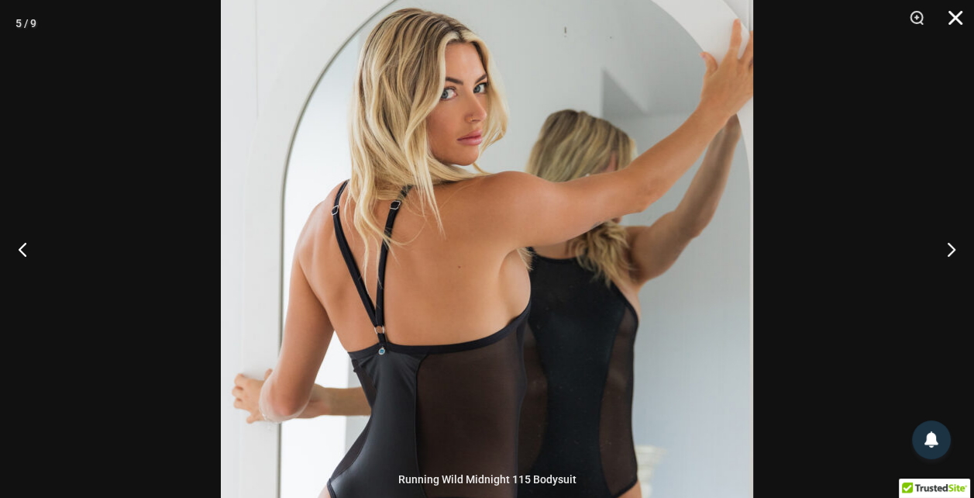
click at [952, 17] on button "Close" at bounding box center [950, 23] width 39 height 46
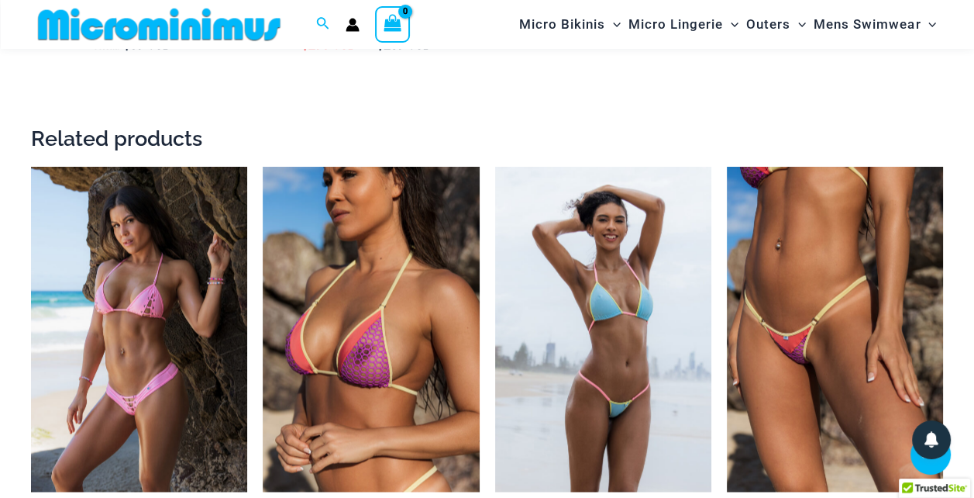
scroll to position [2161, 0]
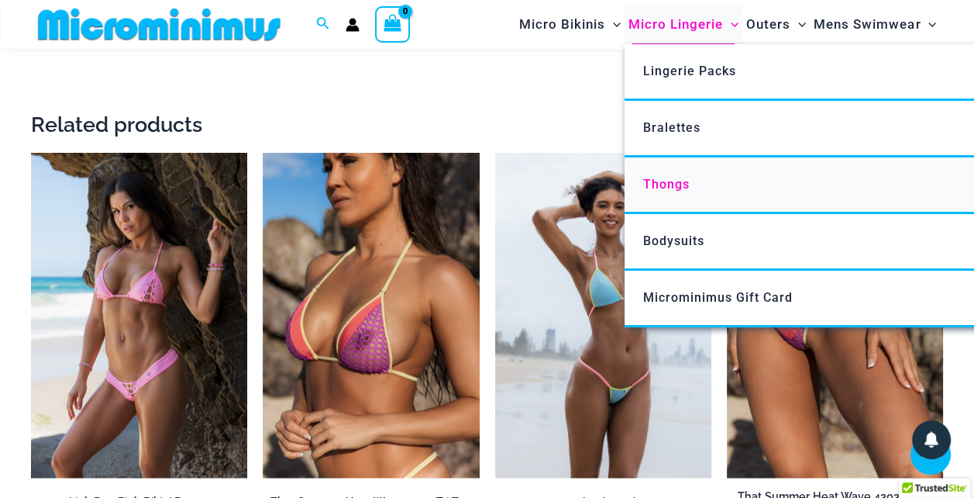
click at [660, 184] on span "Thongs" at bounding box center [666, 184] width 46 height 15
click at [663, 235] on span "Bodysuits" at bounding box center [673, 240] width 61 height 15
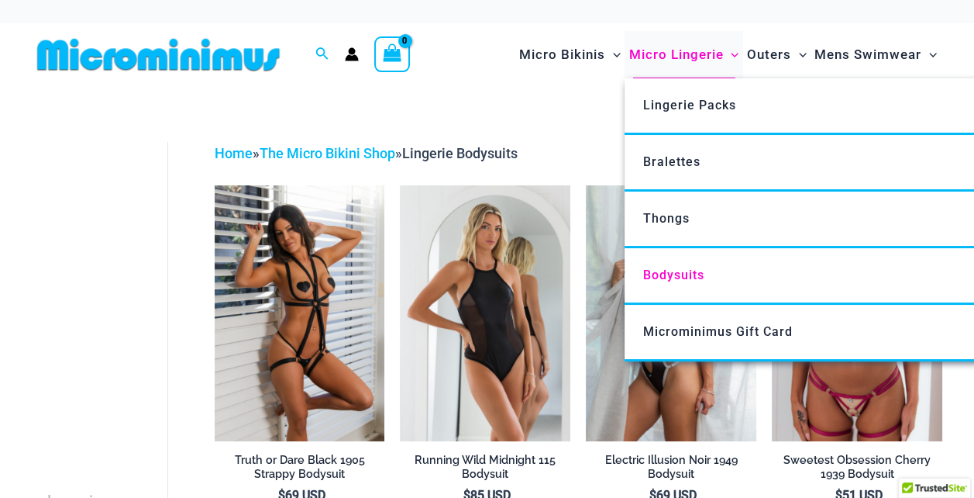
click at [674, 50] on span "Micro Lingerie" at bounding box center [676, 55] width 95 height 40
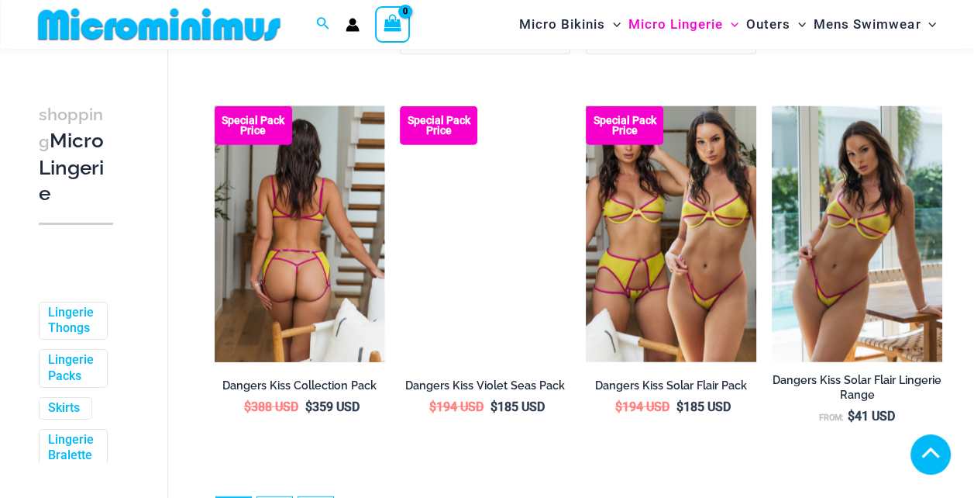
scroll to position [3089, 0]
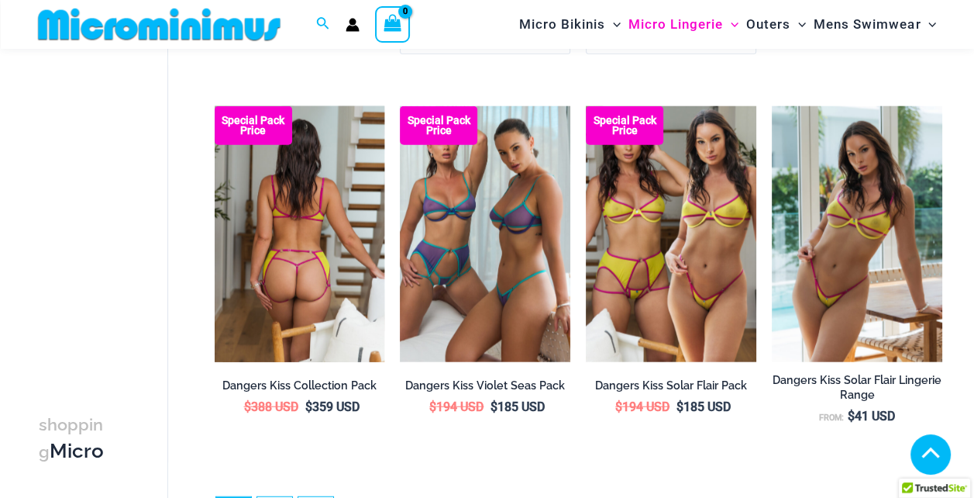
click at [322, 209] on img at bounding box center [300, 234] width 170 height 256
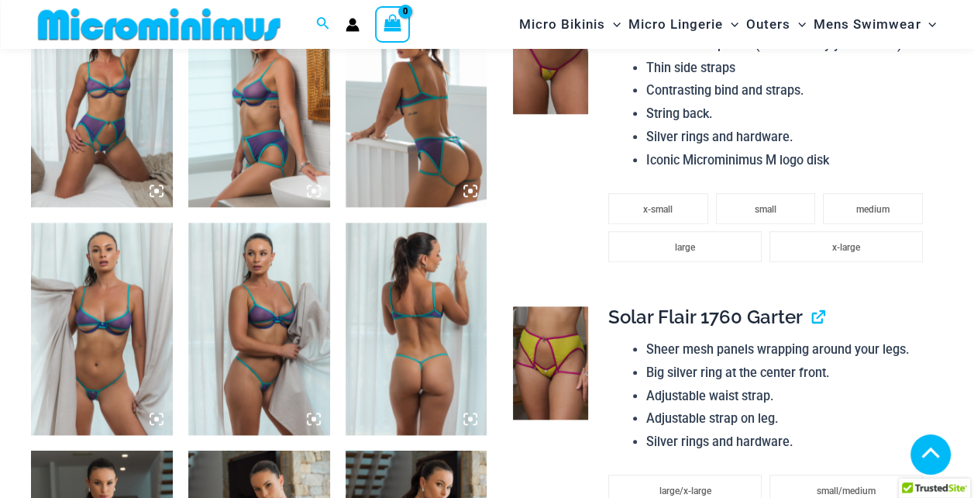
click at [155, 191] on icon at bounding box center [156, 190] width 5 height 5
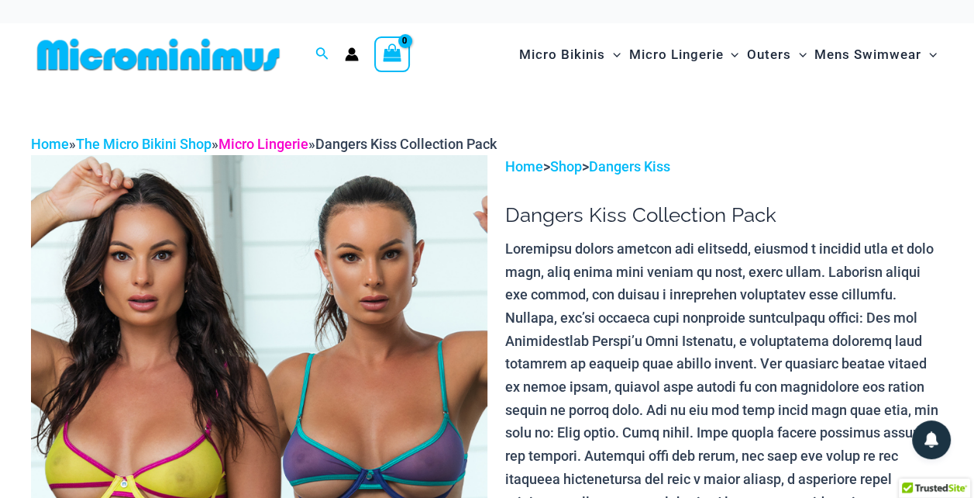
click at [263, 146] on link "Micro Lingerie" at bounding box center [264, 144] width 90 height 16
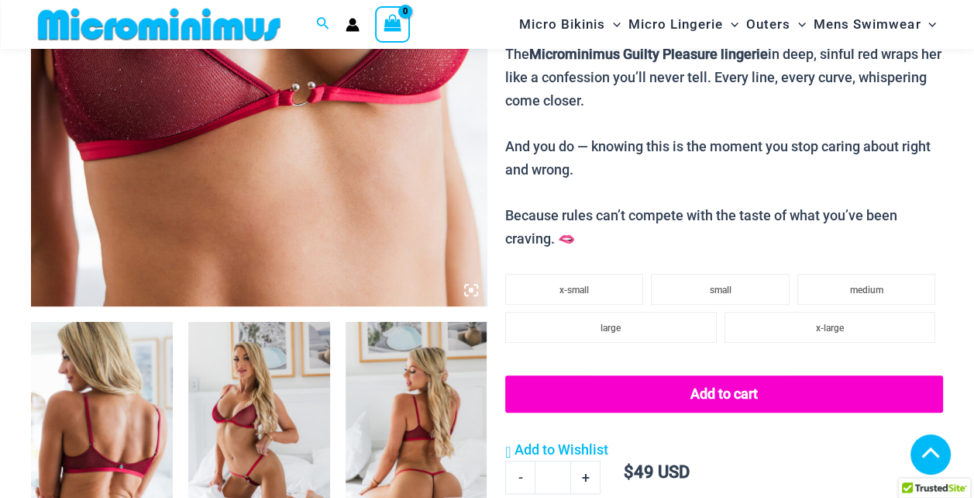
scroll to position [552, 0]
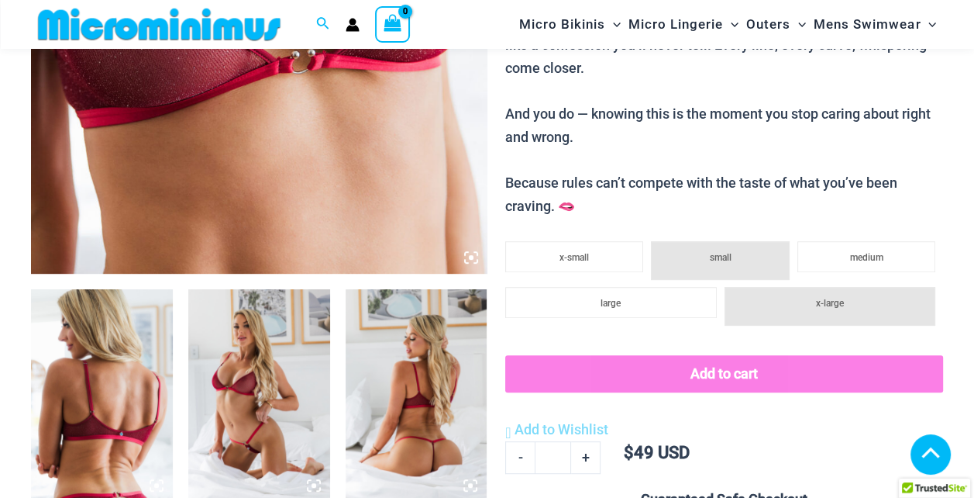
click at [445, 289] on img at bounding box center [417, 395] width 142 height 212
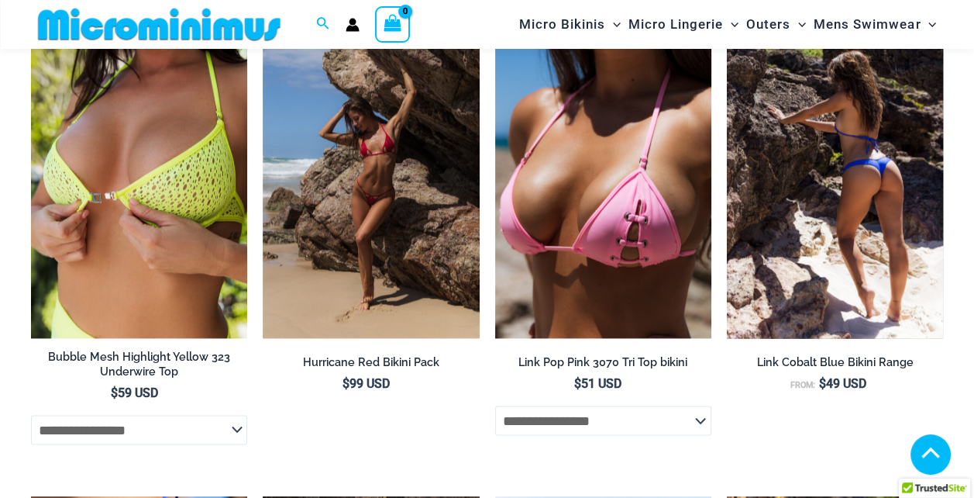
click at [834, 166] on img at bounding box center [835, 175] width 216 height 325
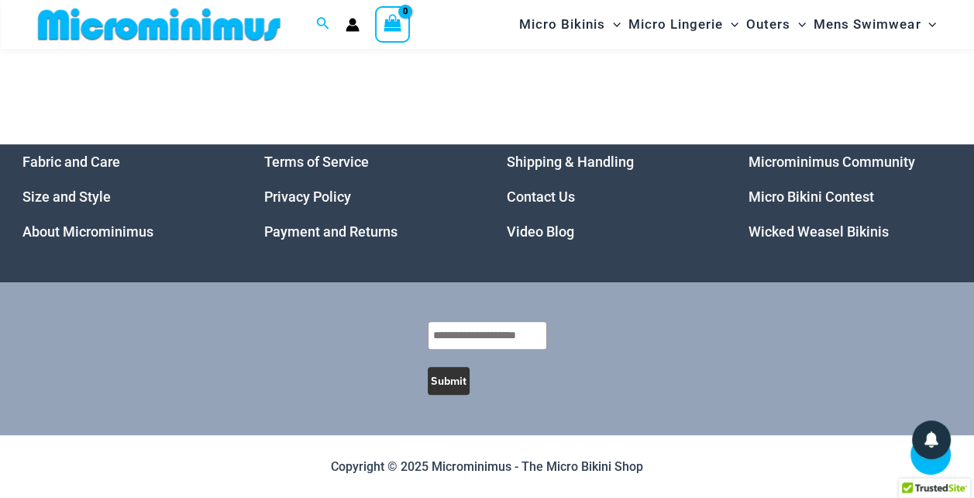
scroll to position [5601, 0]
click at [873, 231] on link "Wicked Weasel Bikinis" at bounding box center [819, 231] width 140 height 16
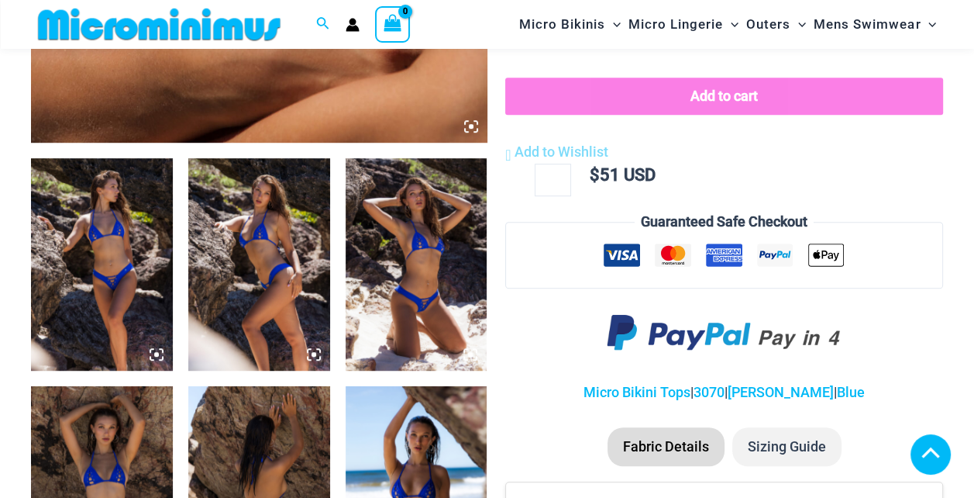
click at [435, 386] on img at bounding box center [417, 492] width 142 height 212
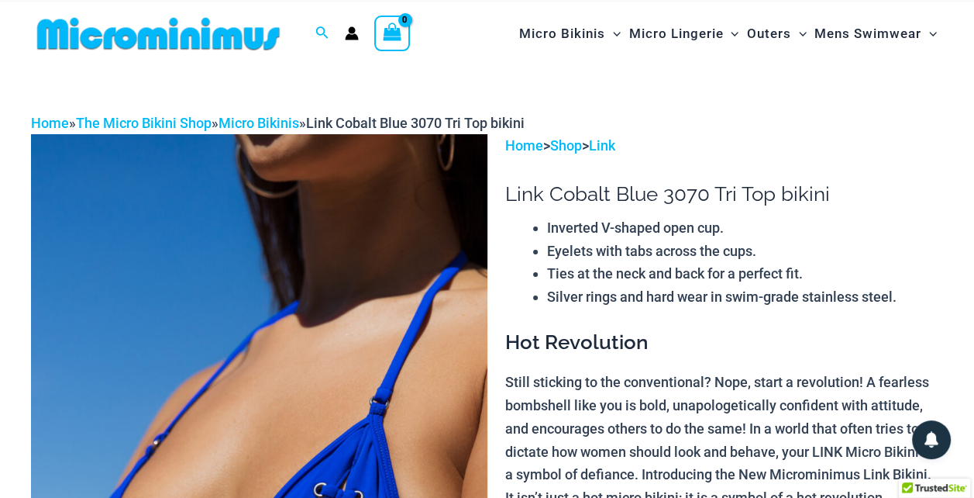
scroll to position [0, 0]
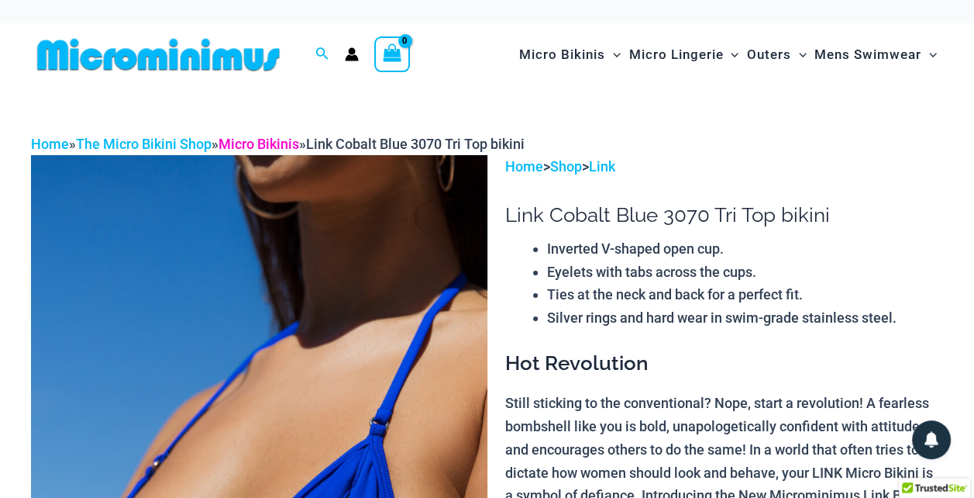
click at [270, 143] on link "Micro Bikinis" at bounding box center [259, 144] width 81 height 16
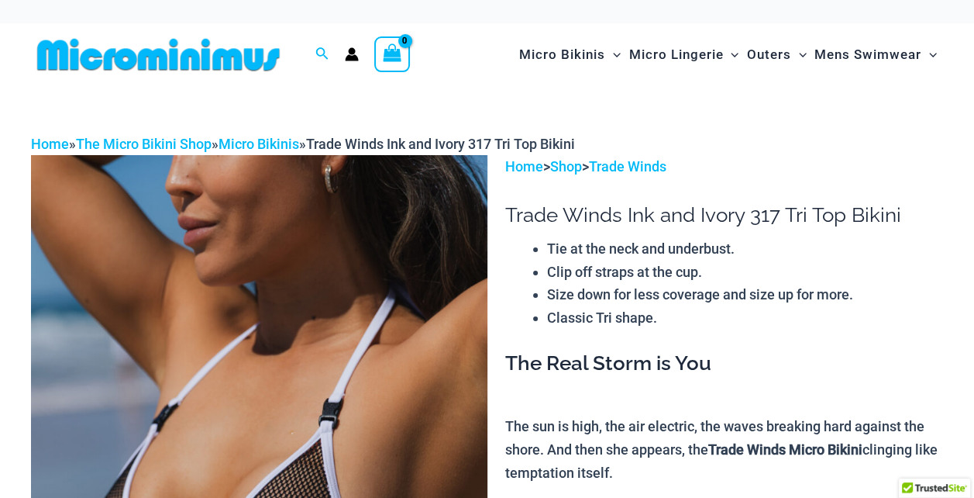
scroll to position [517, 0]
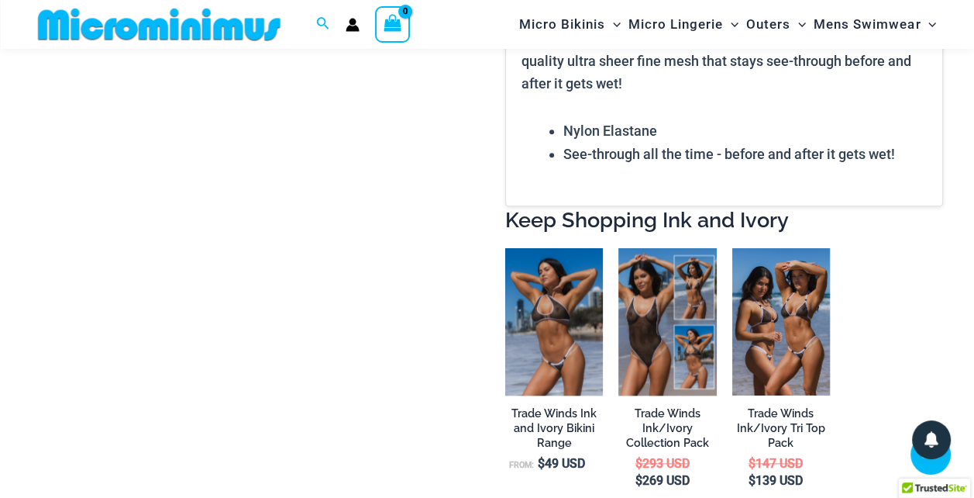
scroll to position [1380, 0]
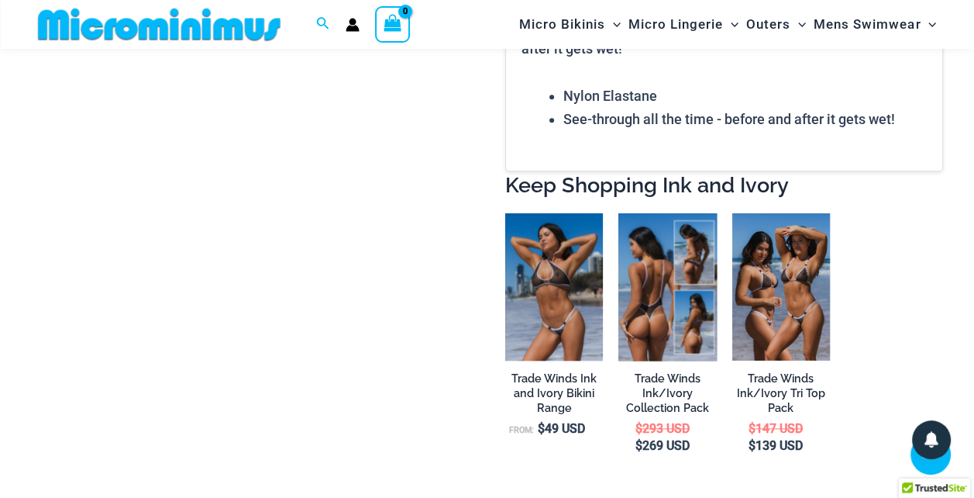
click at [651, 267] on img at bounding box center [667, 286] width 98 height 146
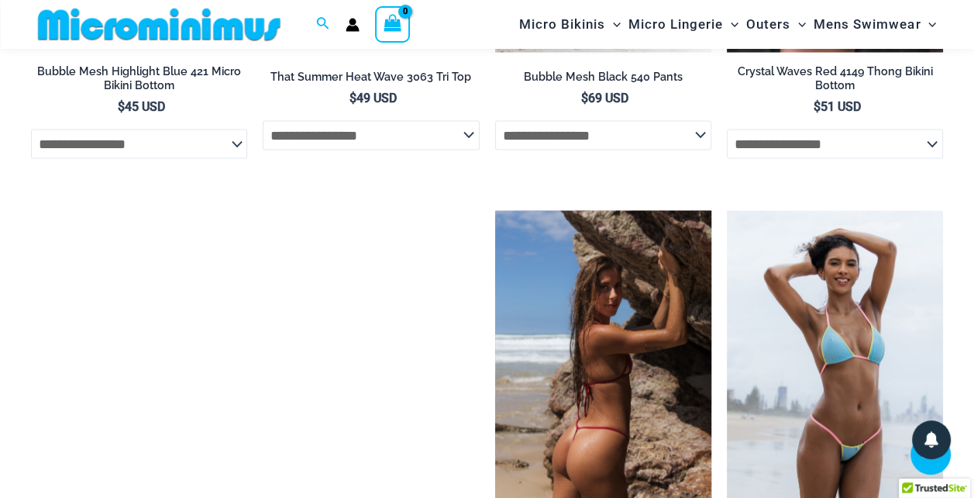
scroll to position [2867, 0]
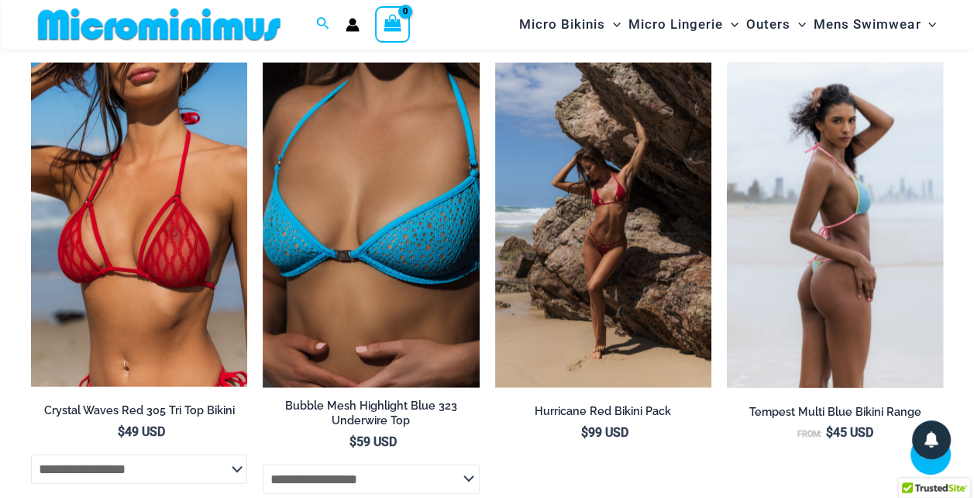
click at [831, 96] on img at bounding box center [835, 225] width 216 height 325
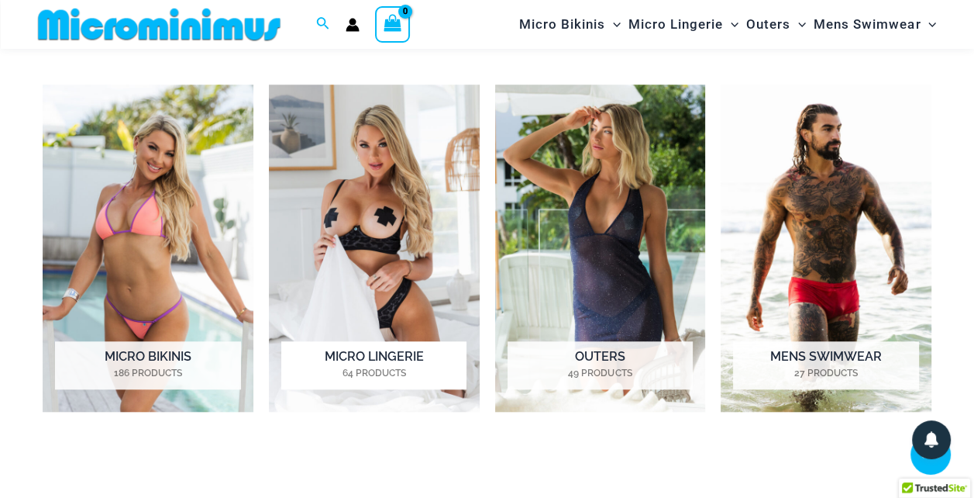
scroll to position [1073, 0]
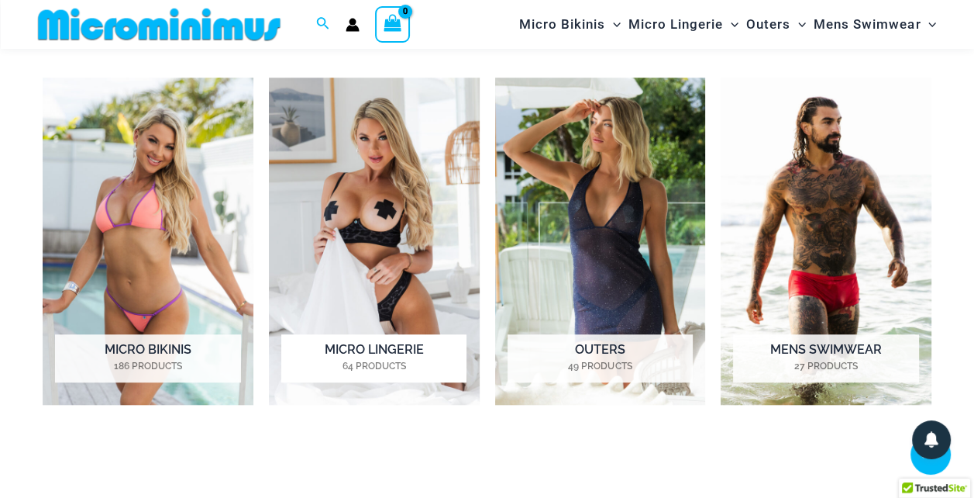
click at [364, 178] on img "Visit product category Micro Lingerie" at bounding box center [374, 240] width 211 height 327
click at [133, 347] on h2 "Micro Bikinis 186 Products" at bounding box center [147, 358] width 185 height 48
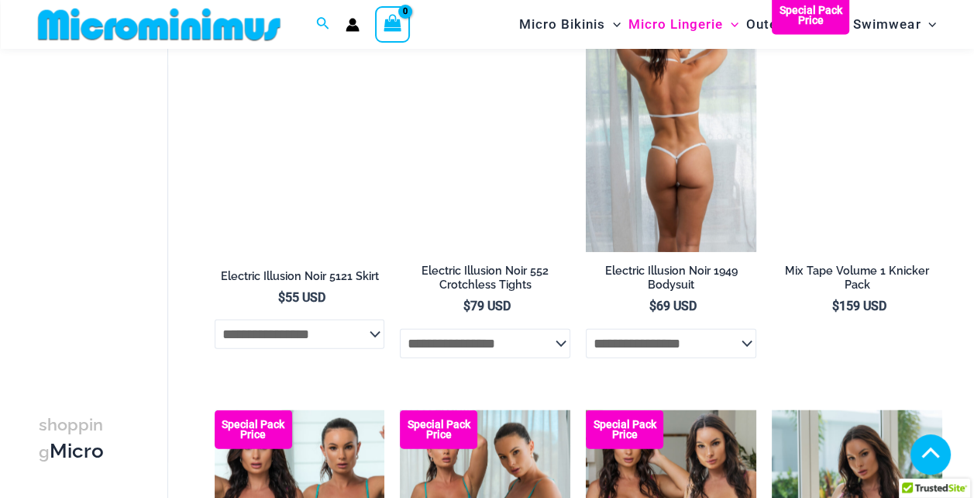
drag, startPoint x: 0, startPoint y: 0, endPoint x: 659, endPoint y: 280, distance: 716.4
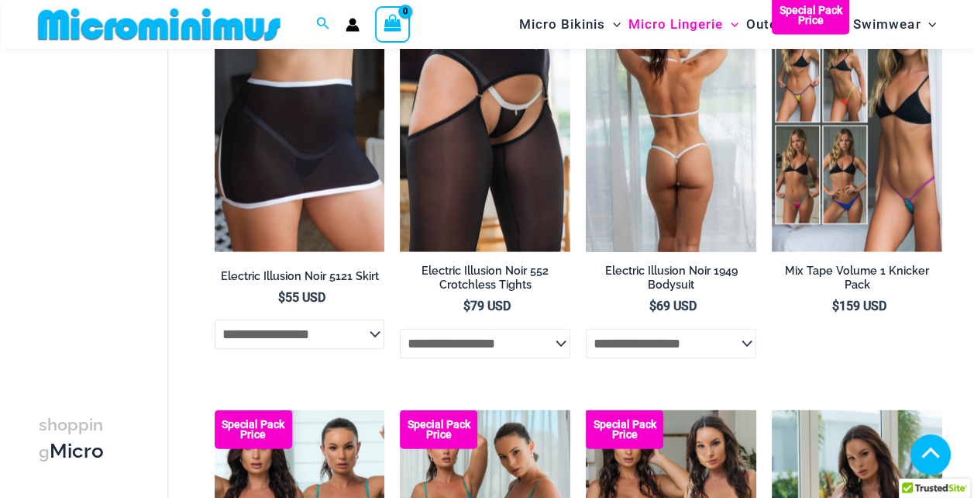
click at [659, 280] on h2 "Electric Illusion Noir 1949 Bodysuit" at bounding box center [671, 277] width 170 height 29
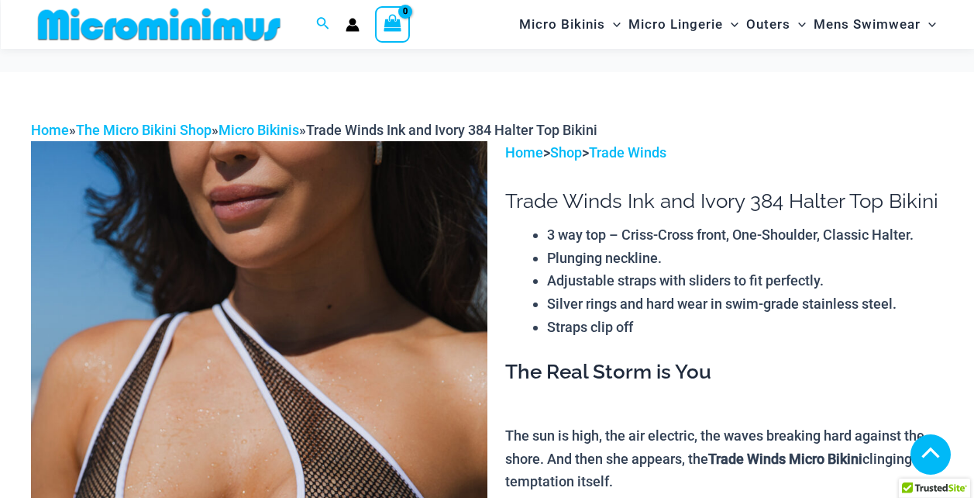
scroll to position [2000, 0]
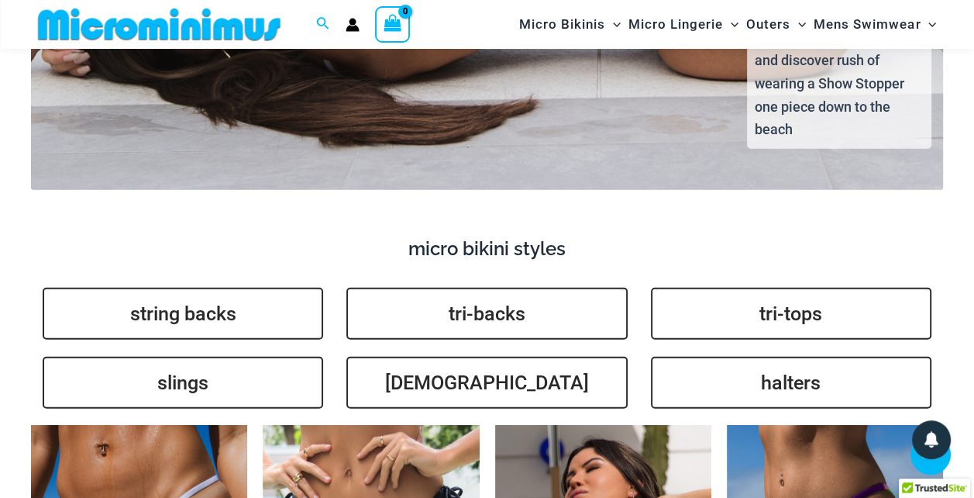
scroll to position [3395, 0]
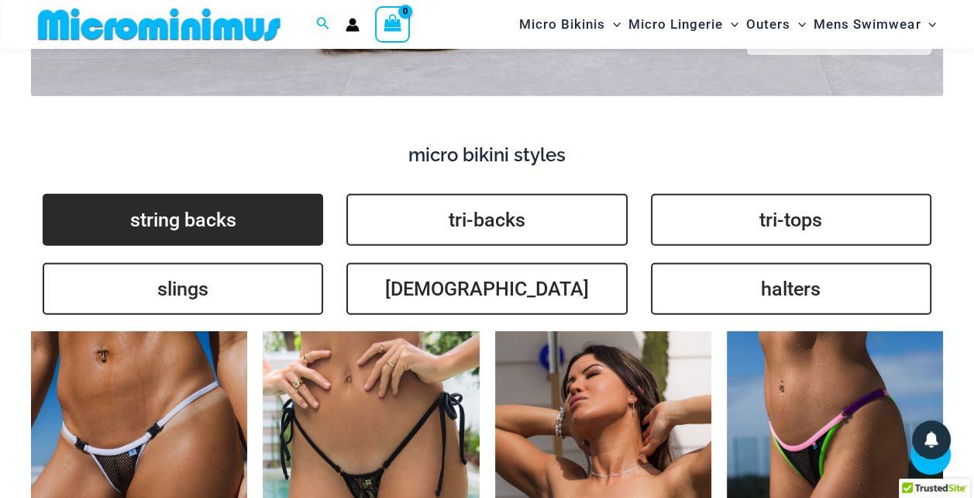
click at [222, 203] on link "string backs" at bounding box center [183, 220] width 281 height 52
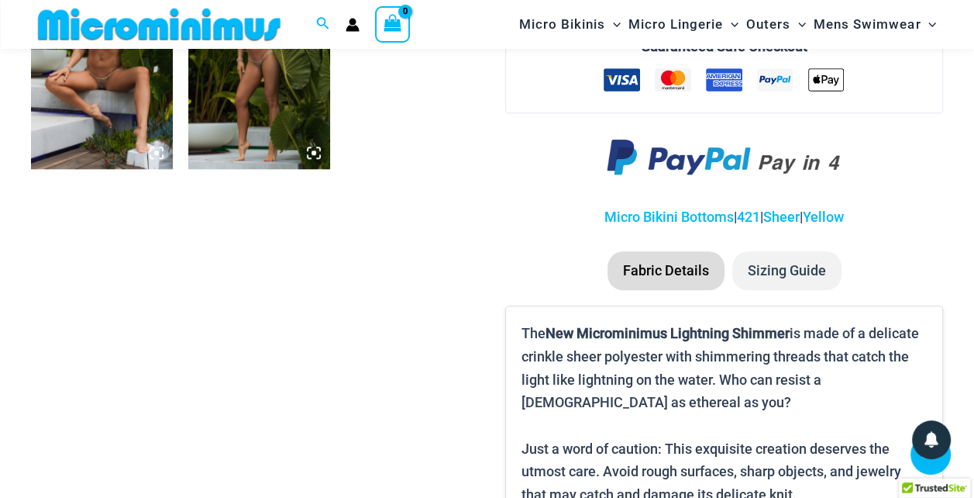
scroll to position [1070, 0]
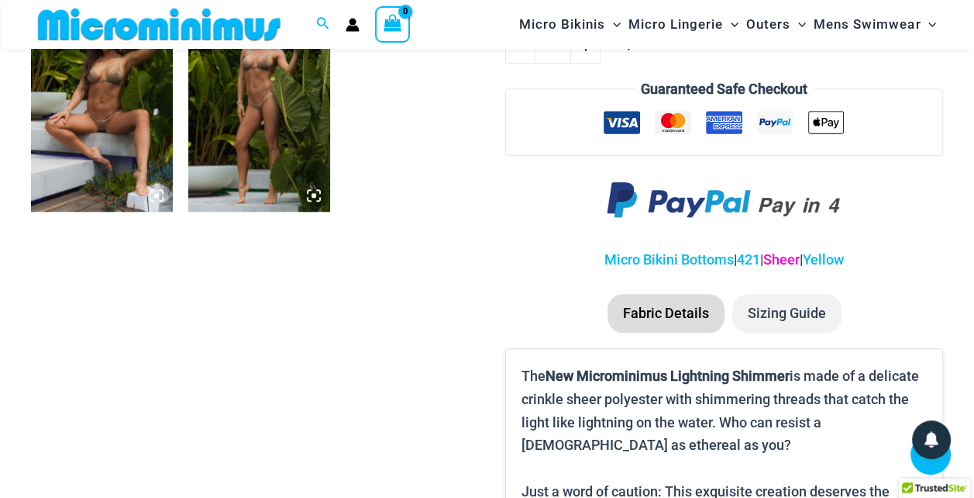
click at [784, 260] on link "Sheer" at bounding box center [781, 259] width 36 height 16
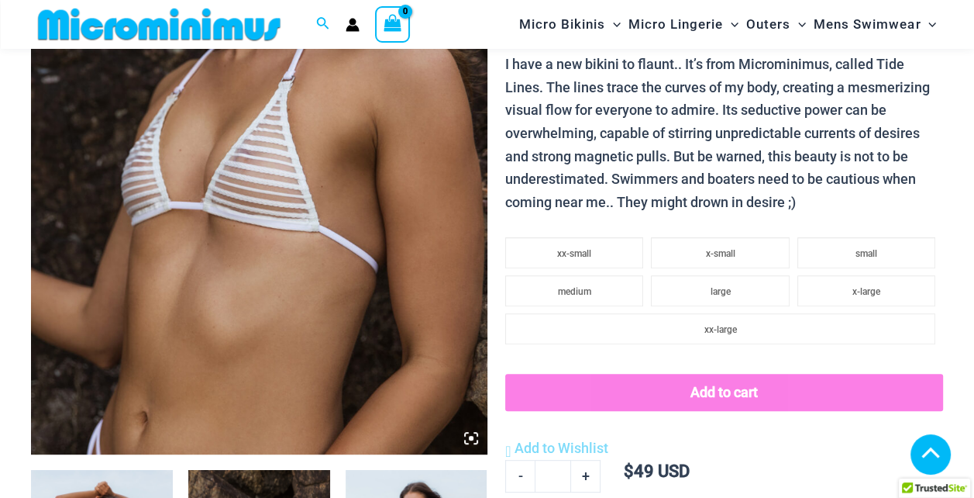
scroll to position [683, 0]
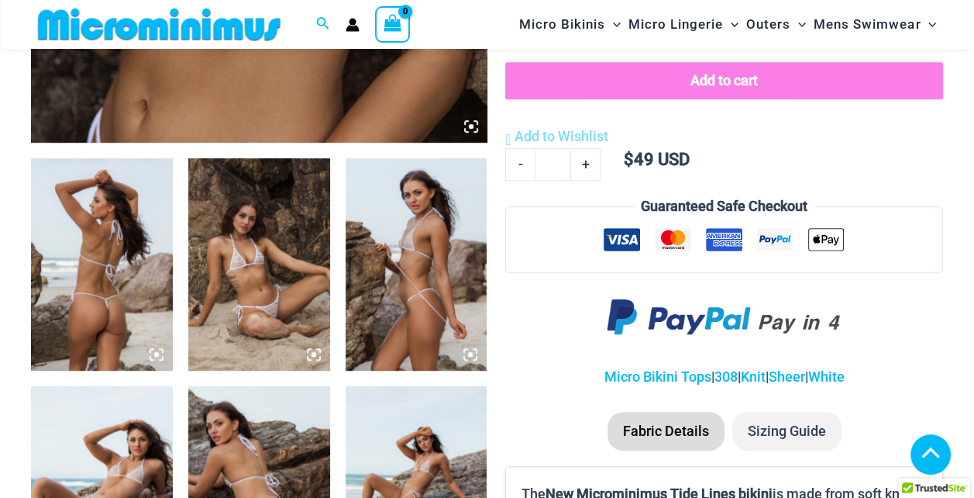
click at [316, 347] on icon at bounding box center [314, 354] width 14 height 14
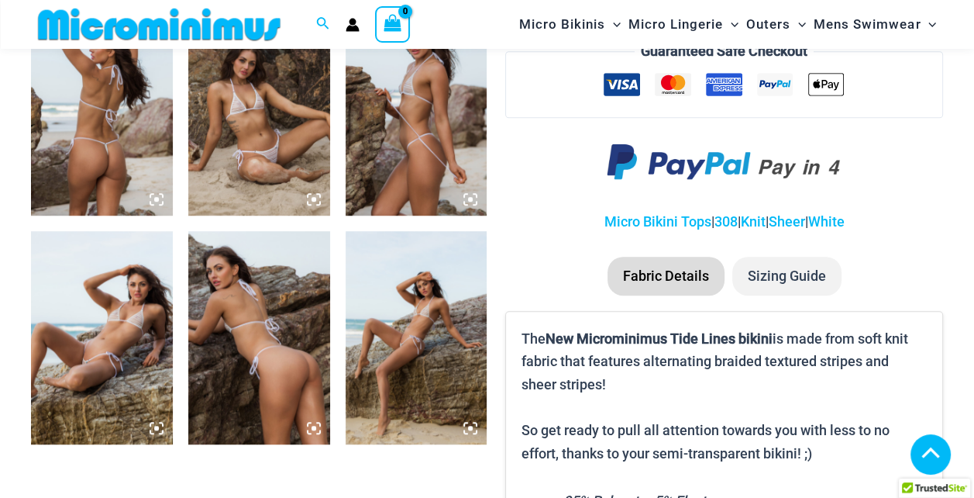
click at [242, 98] on img at bounding box center [259, 109] width 142 height 212
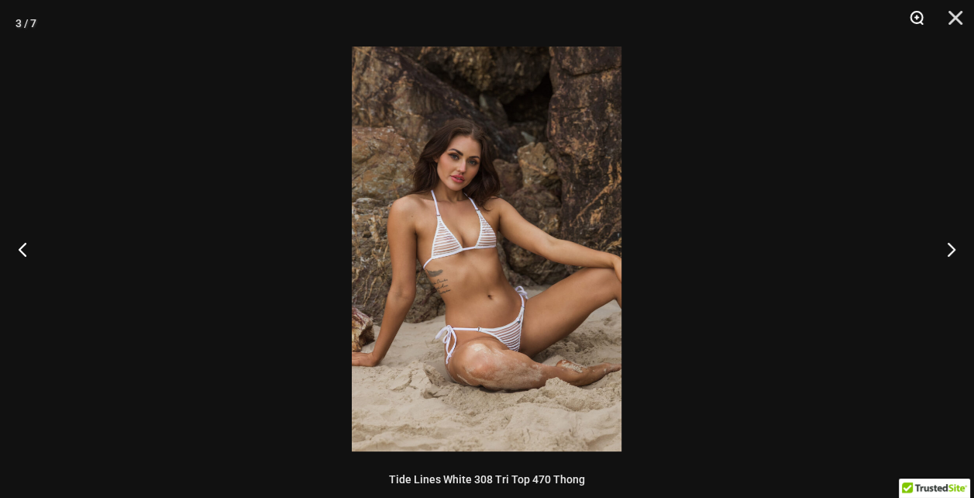
click at [913, 12] on button "Zoom" at bounding box center [911, 23] width 39 height 46
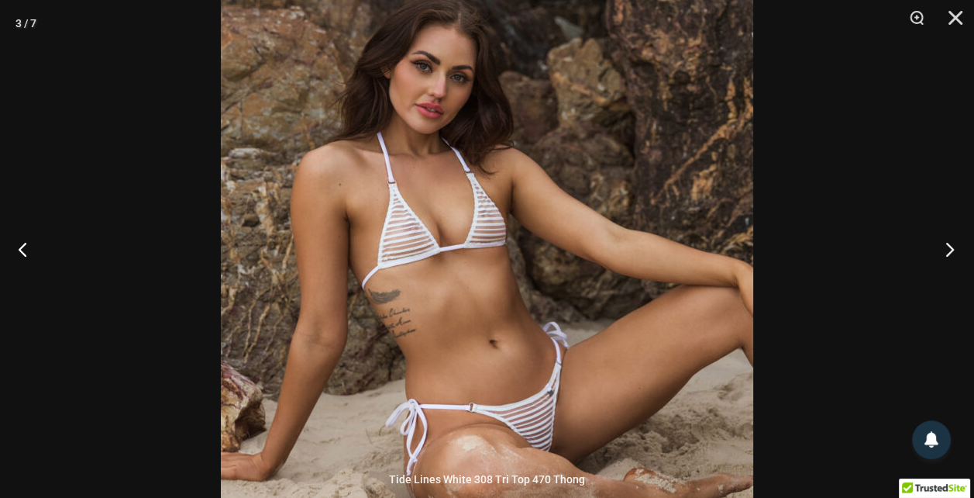
click at [946, 240] on button "Next" at bounding box center [945, 248] width 58 height 77
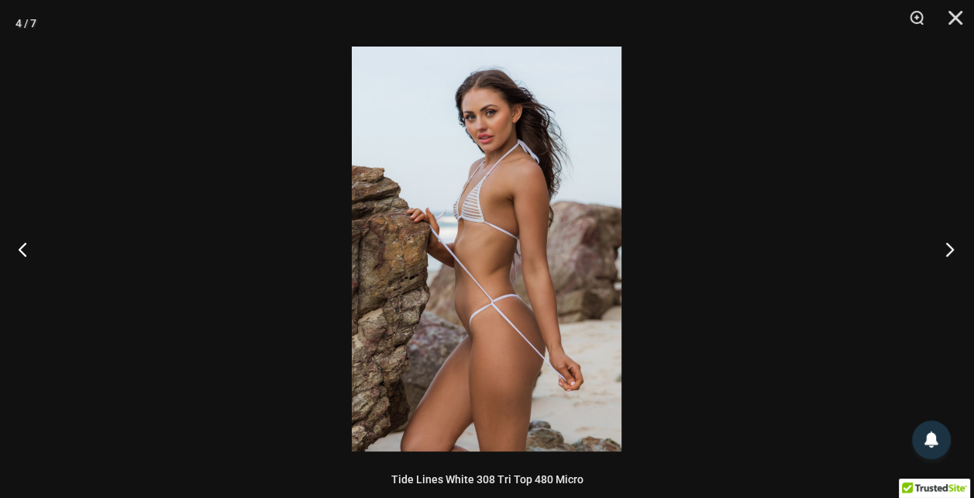
click at [946, 240] on button "Next" at bounding box center [945, 248] width 58 height 77
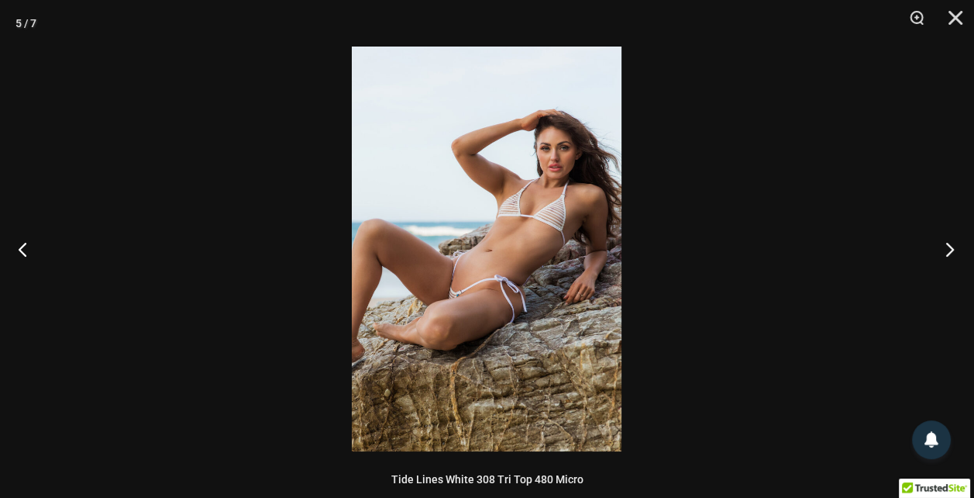
click at [946, 240] on button "Next" at bounding box center [945, 248] width 58 height 77
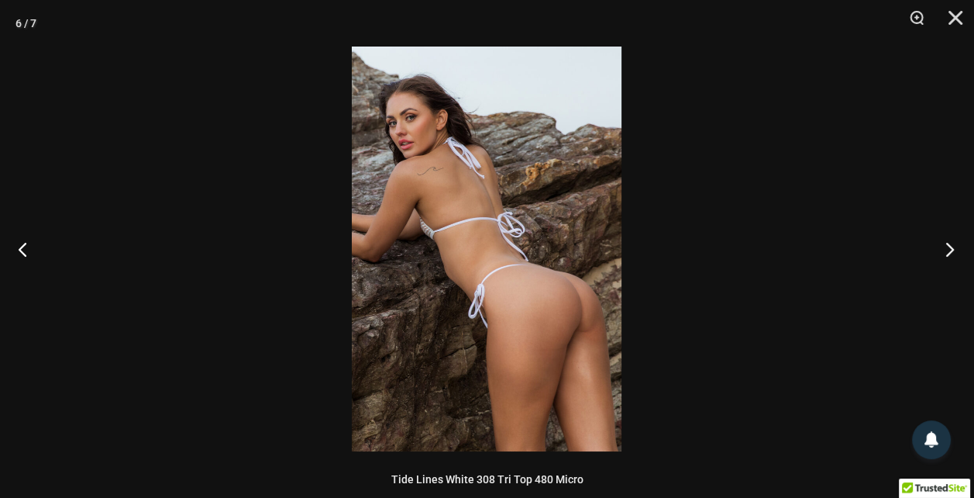
click at [946, 240] on button "Next" at bounding box center [945, 248] width 58 height 77
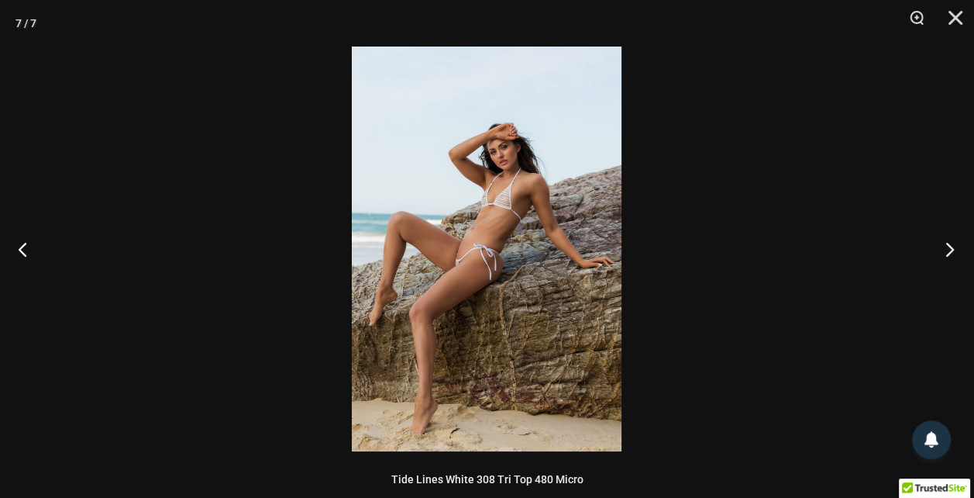
click at [946, 240] on button "Next" at bounding box center [945, 248] width 58 height 77
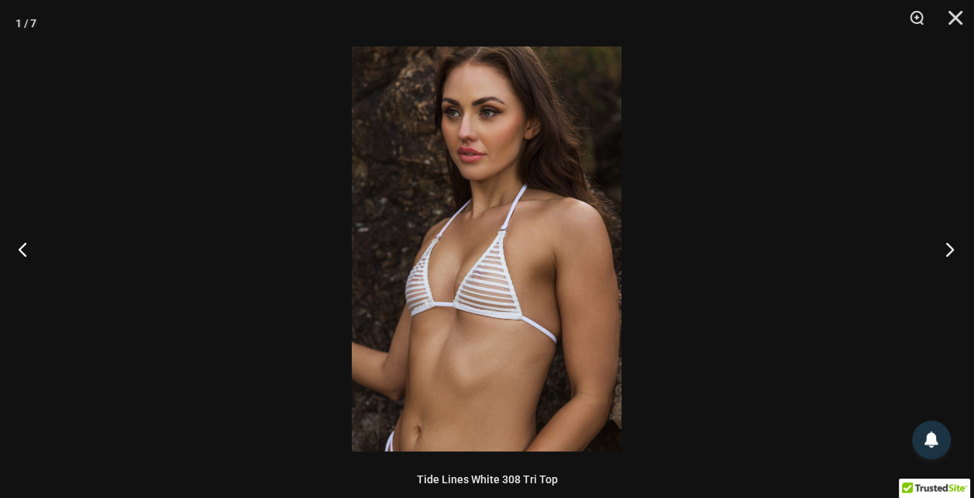
click at [946, 240] on button "Next" at bounding box center [945, 248] width 58 height 77
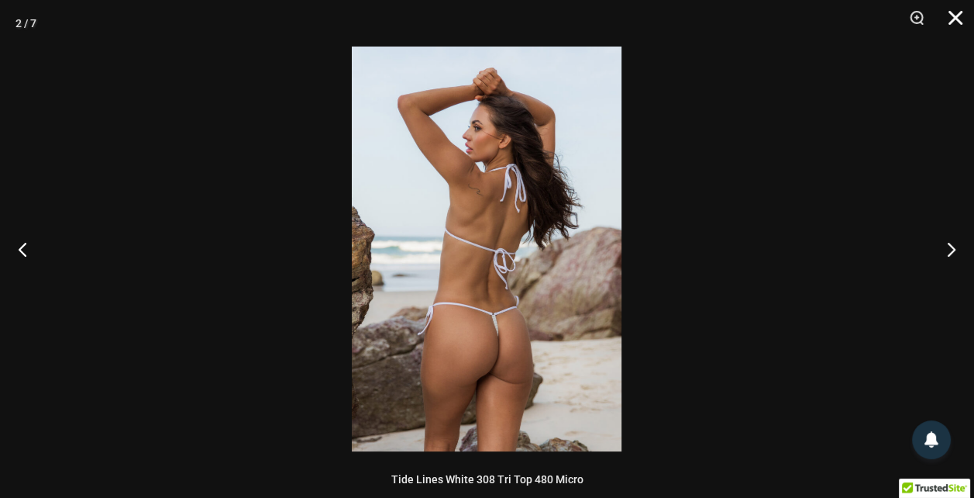
click at [961, 19] on button "Close" at bounding box center [950, 23] width 39 height 46
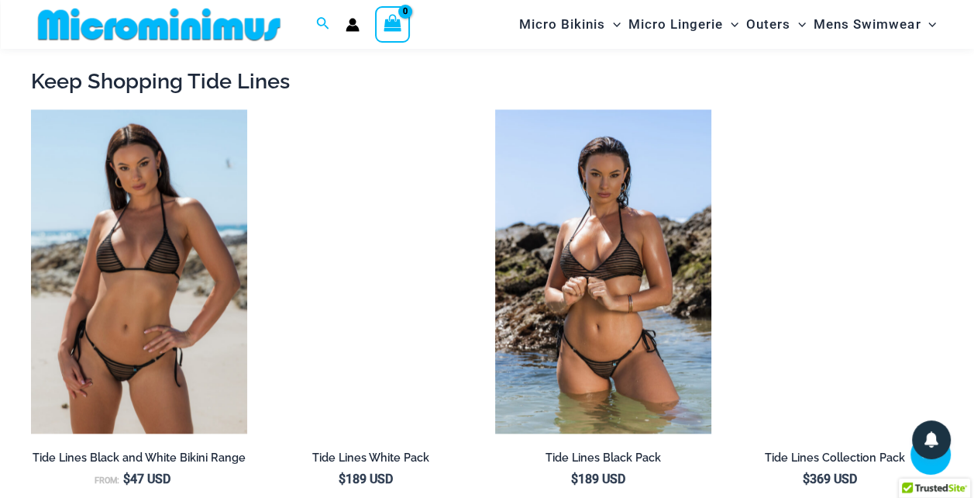
scroll to position [1458, 0]
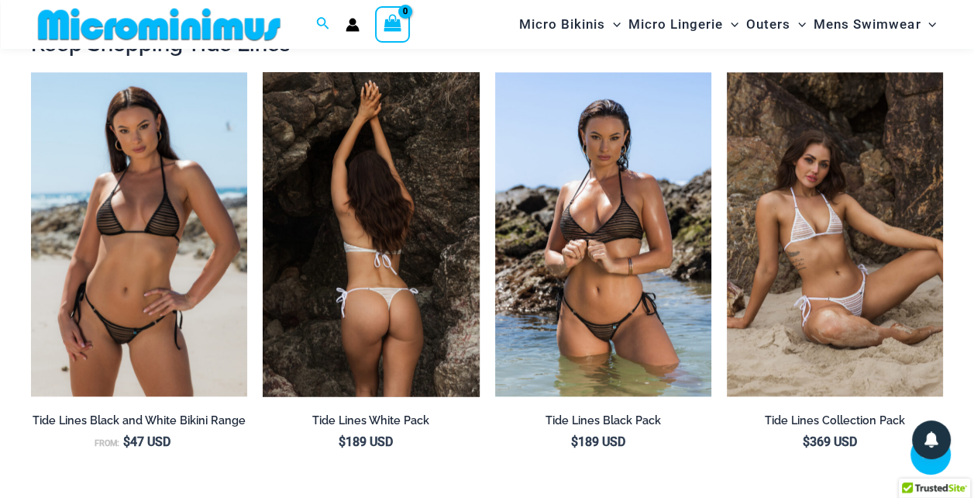
click at [356, 118] on img at bounding box center [371, 234] width 216 height 325
